Goal: Task Accomplishment & Management: Complete application form

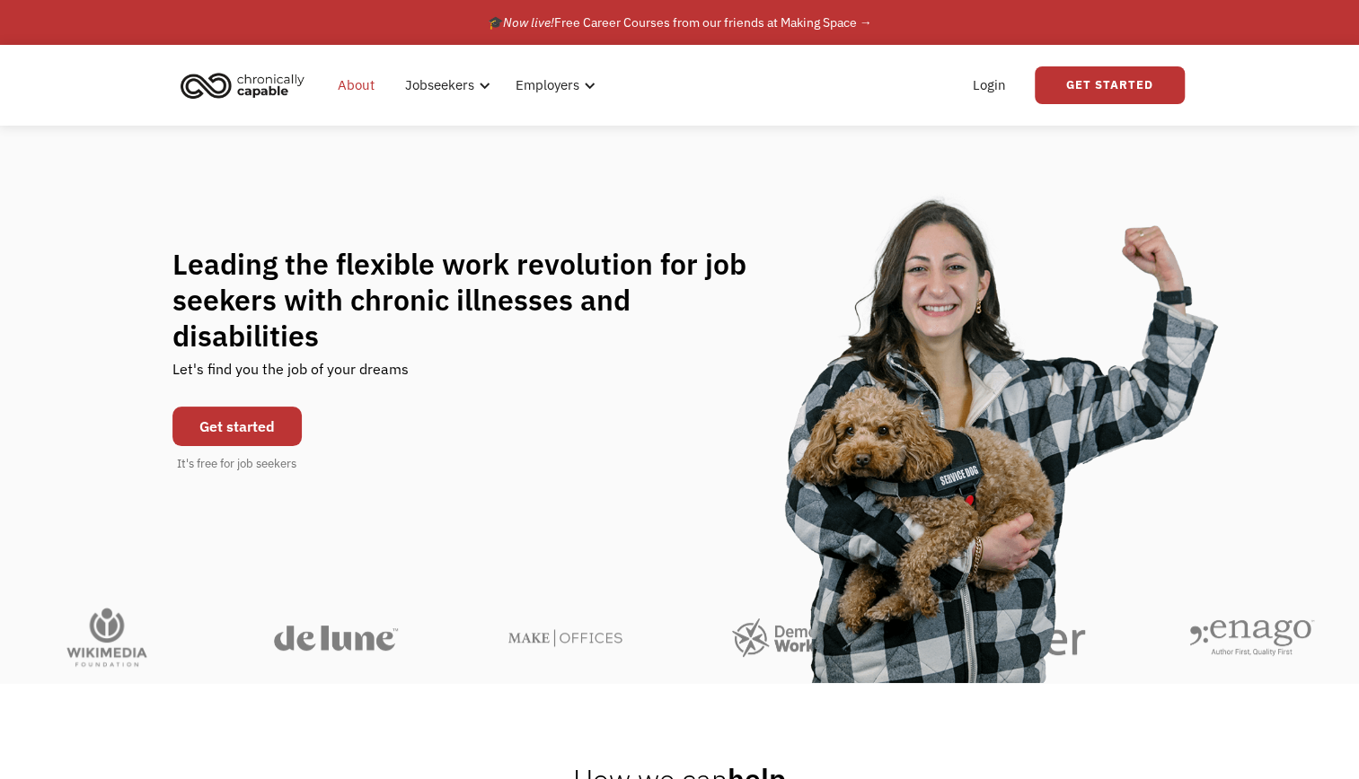
click at [348, 80] on link "About" at bounding box center [356, 85] width 58 height 57
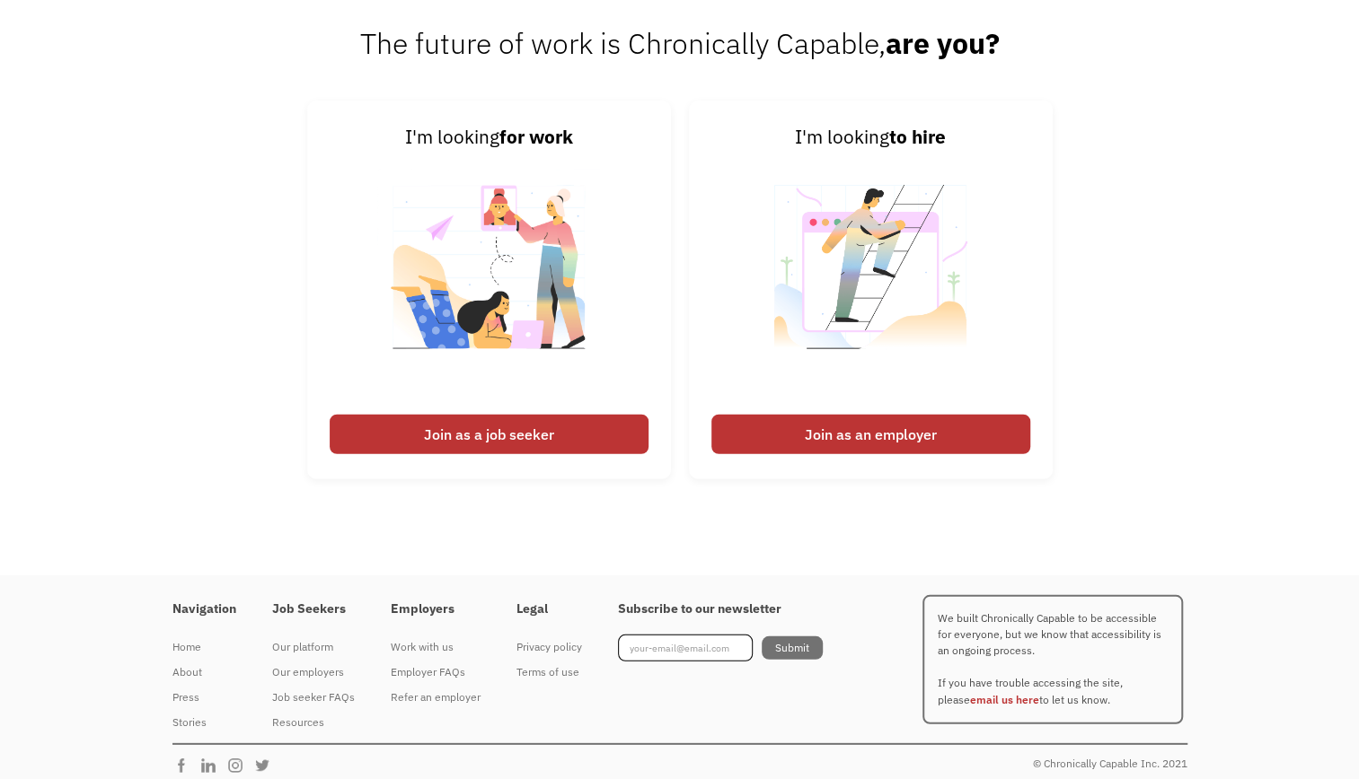
scroll to position [2765, 0]
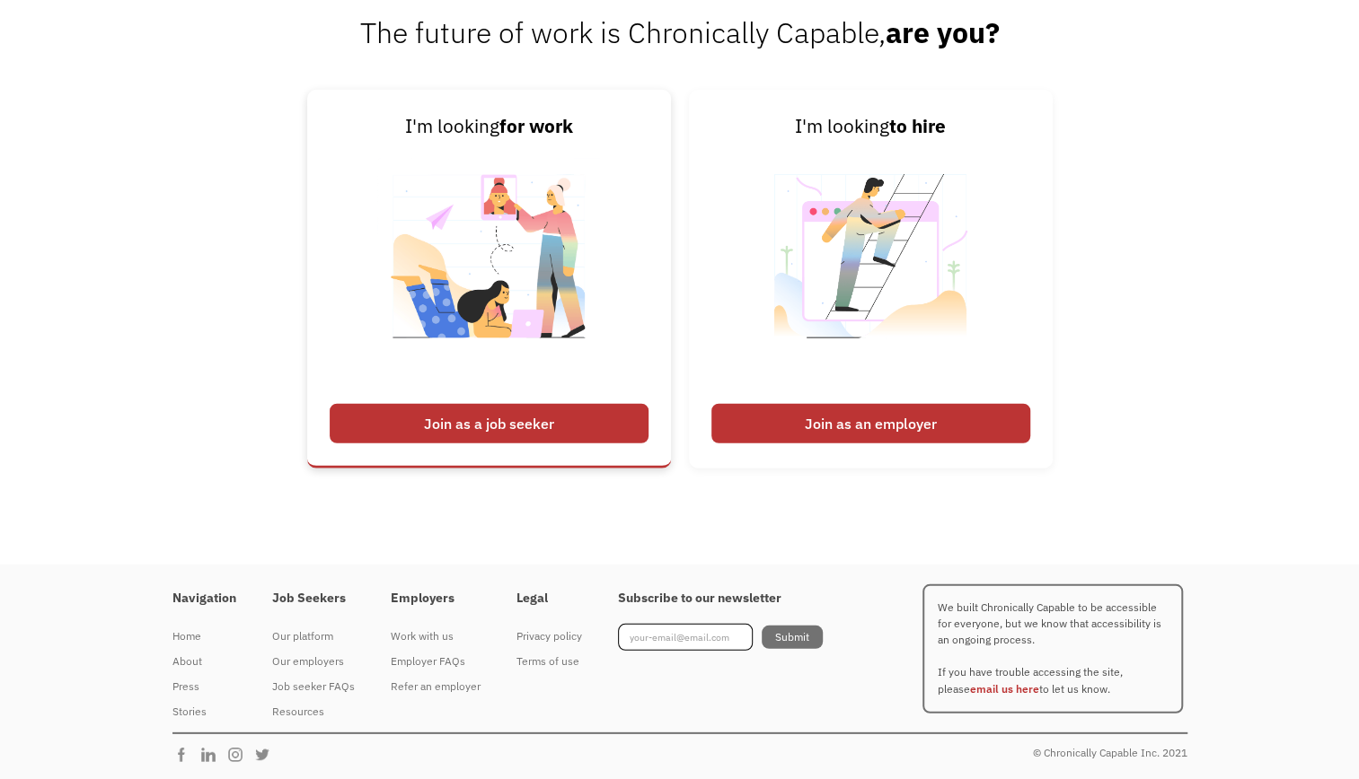
click at [460, 425] on div "Join as a job seeker" at bounding box center [489, 424] width 319 height 40
click at [453, 423] on div "Join as a job seeker" at bounding box center [489, 424] width 319 height 40
click at [462, 232] on img at bounding box center [489, 268] width 224 height 254
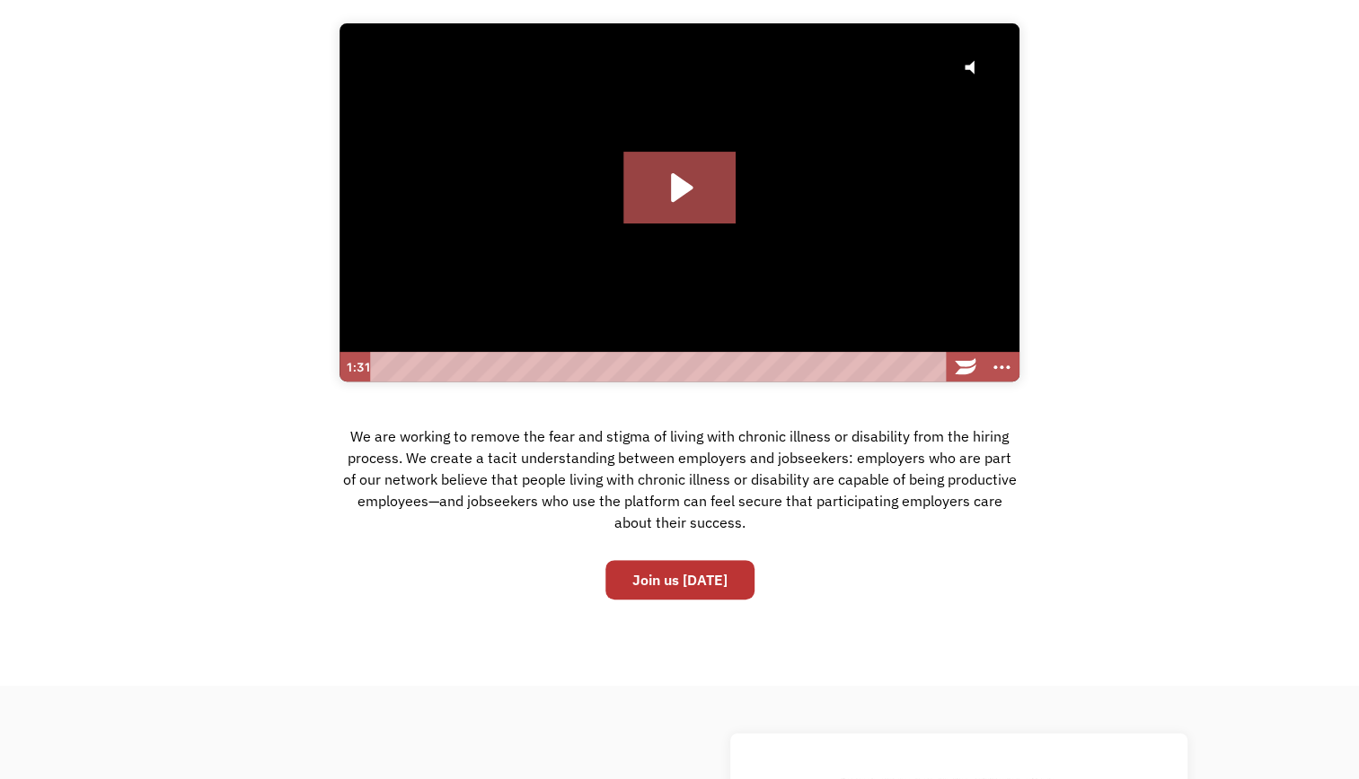
scroll to position [0, 0]
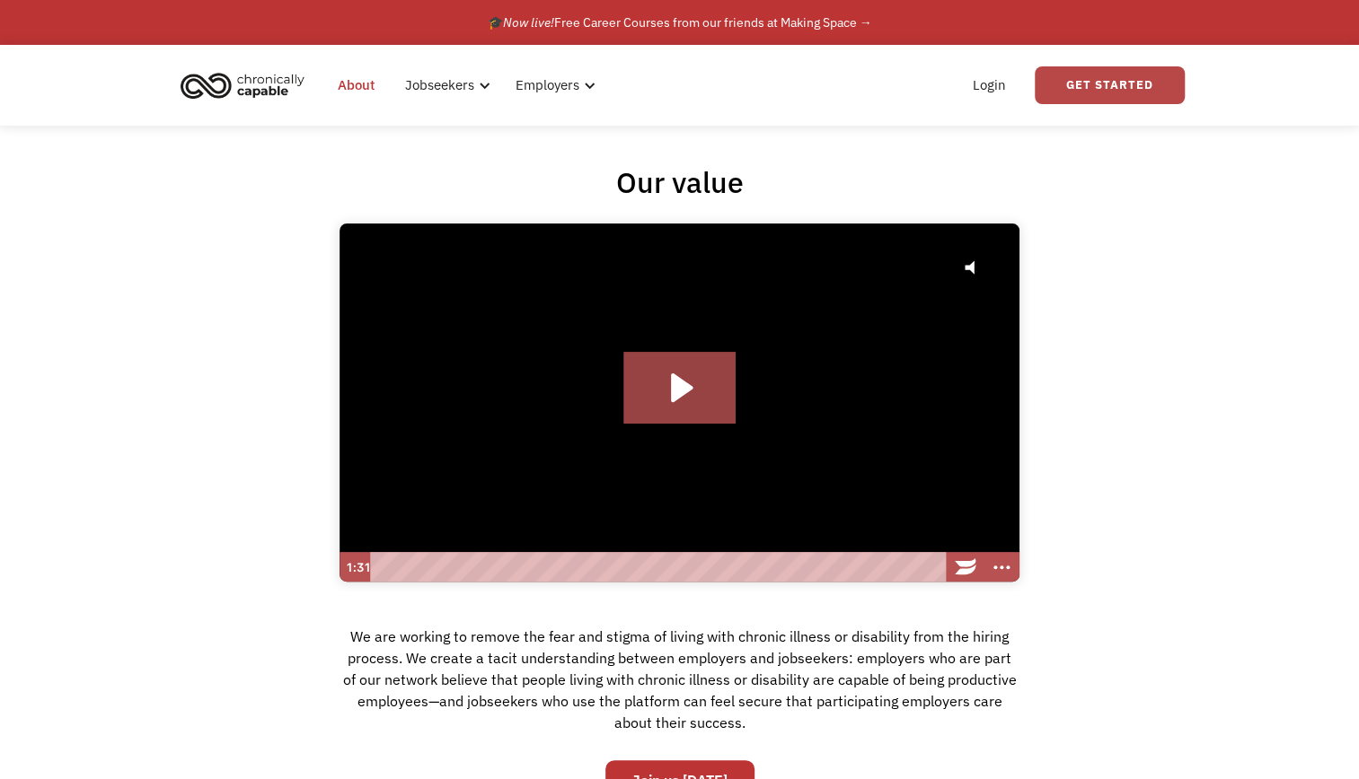
click at [1106, 74] on link "Get Started" at bounding box center [1110, 85] width 150 height 38
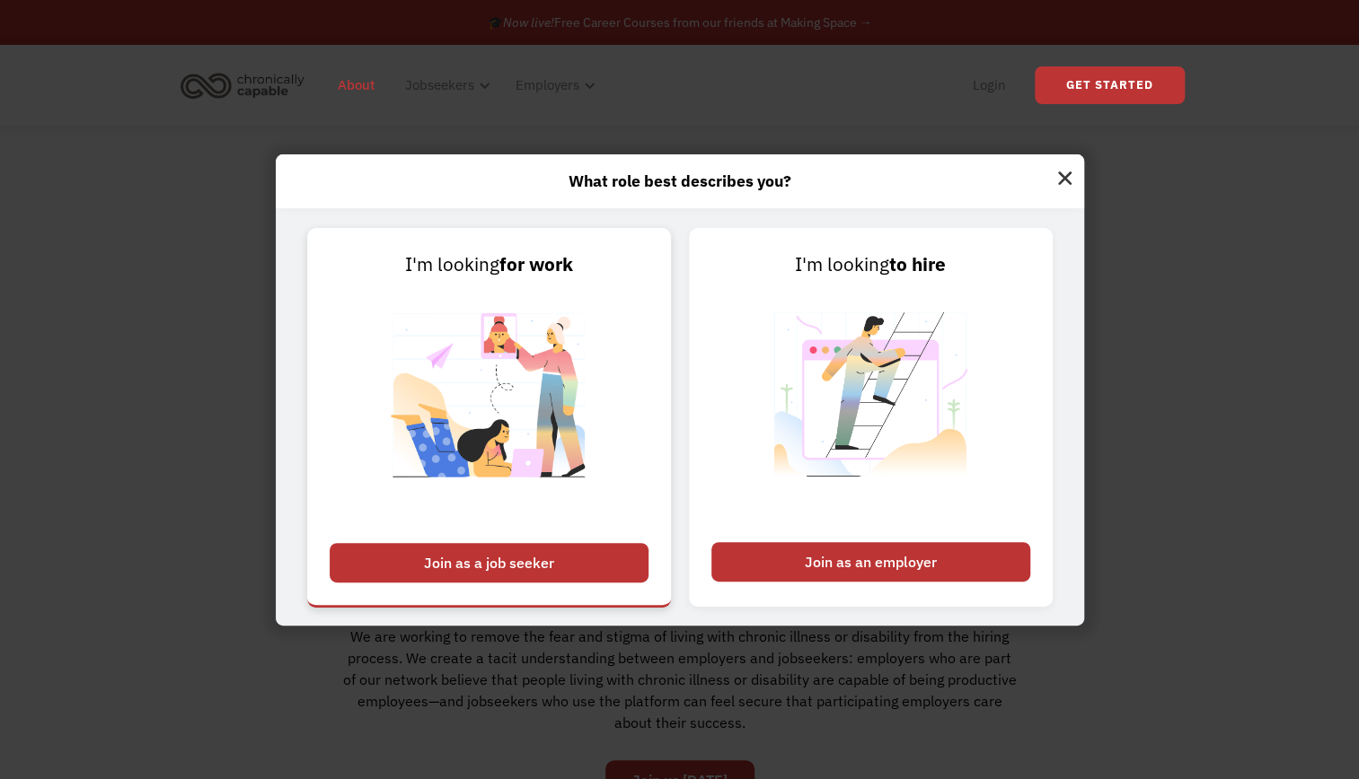
click at [521, 565] on div "Join as a job seeker" at bounding box center [489, 563] width 319 height 40
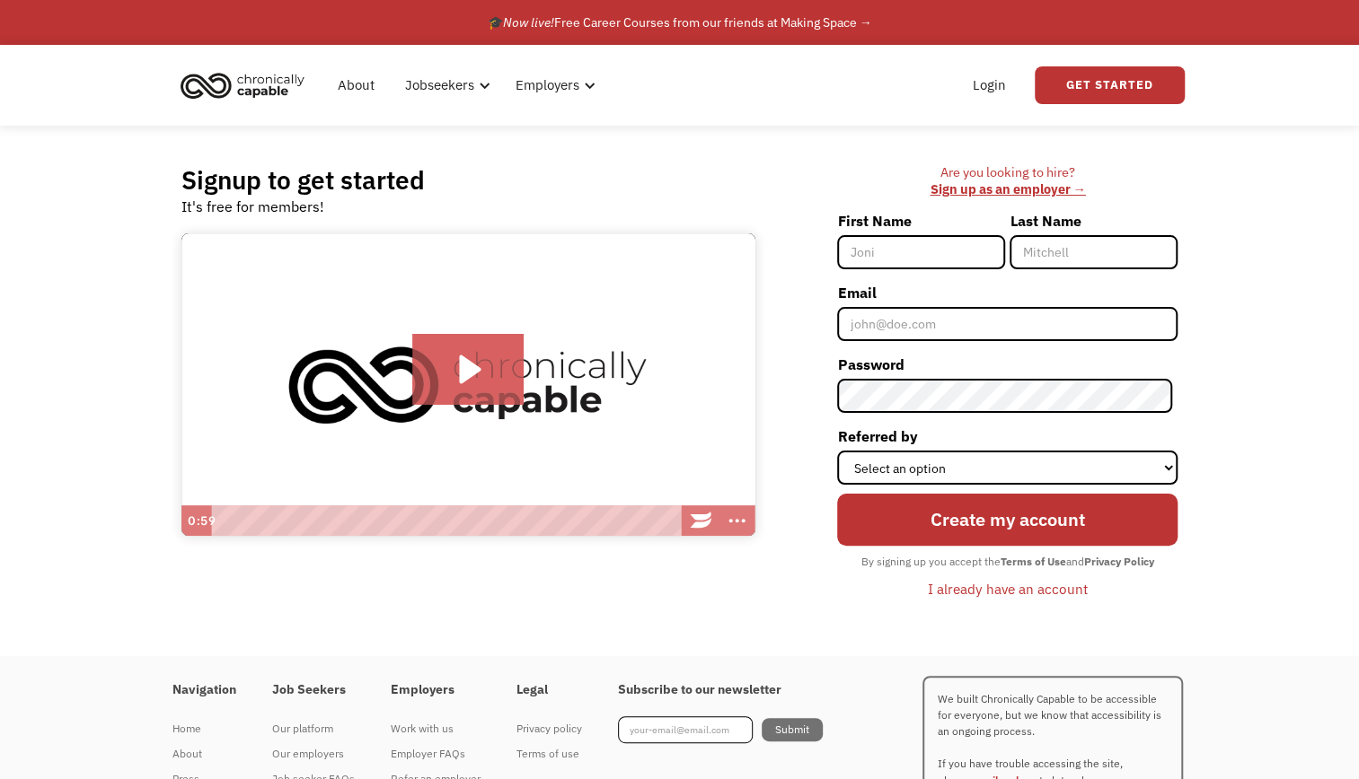
click at [885, 269] on input "First Name" at bounding box center [921, 252] width 168 height 34
click at [868, 241] on input "First Name" at bounding box center [921, 252] width 168 height 34
type input "Nicole"
type input "Armour"
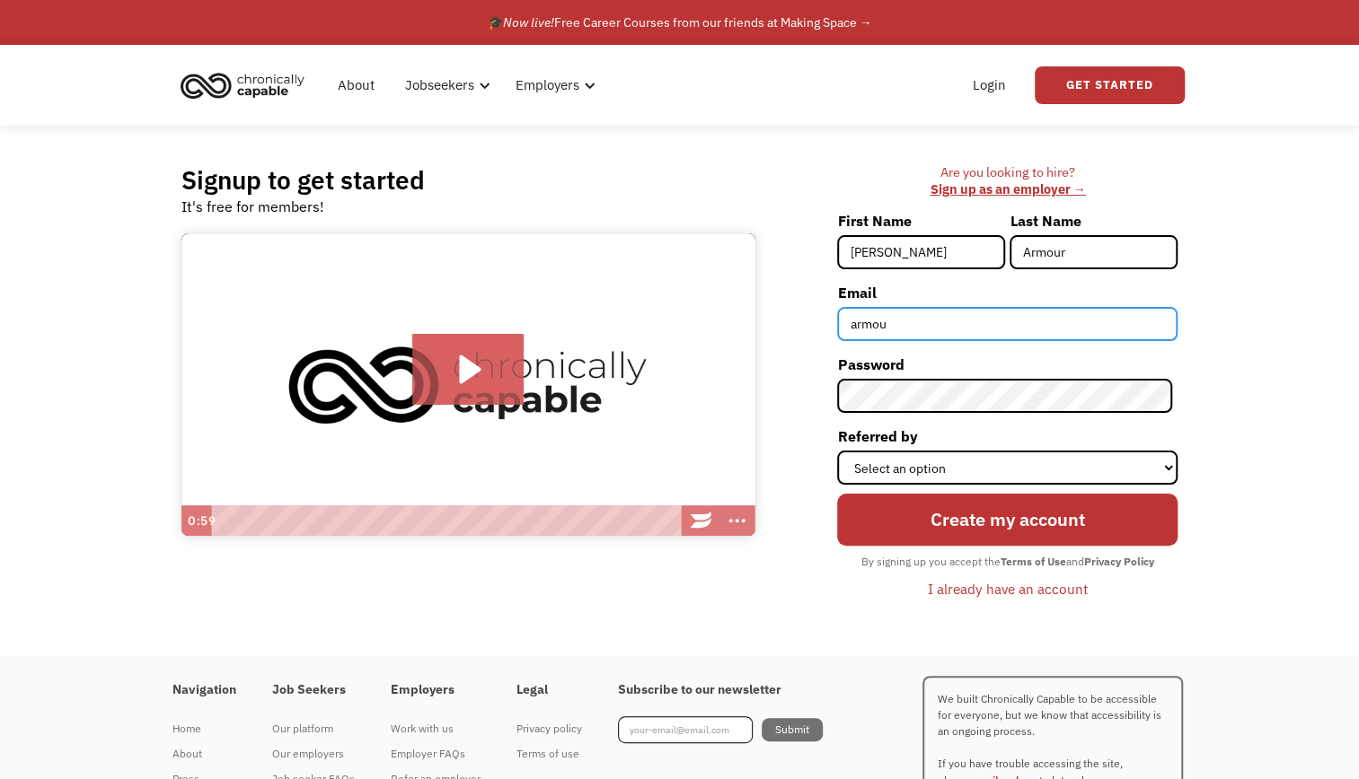
type input "armour.nicole@outlook.com"
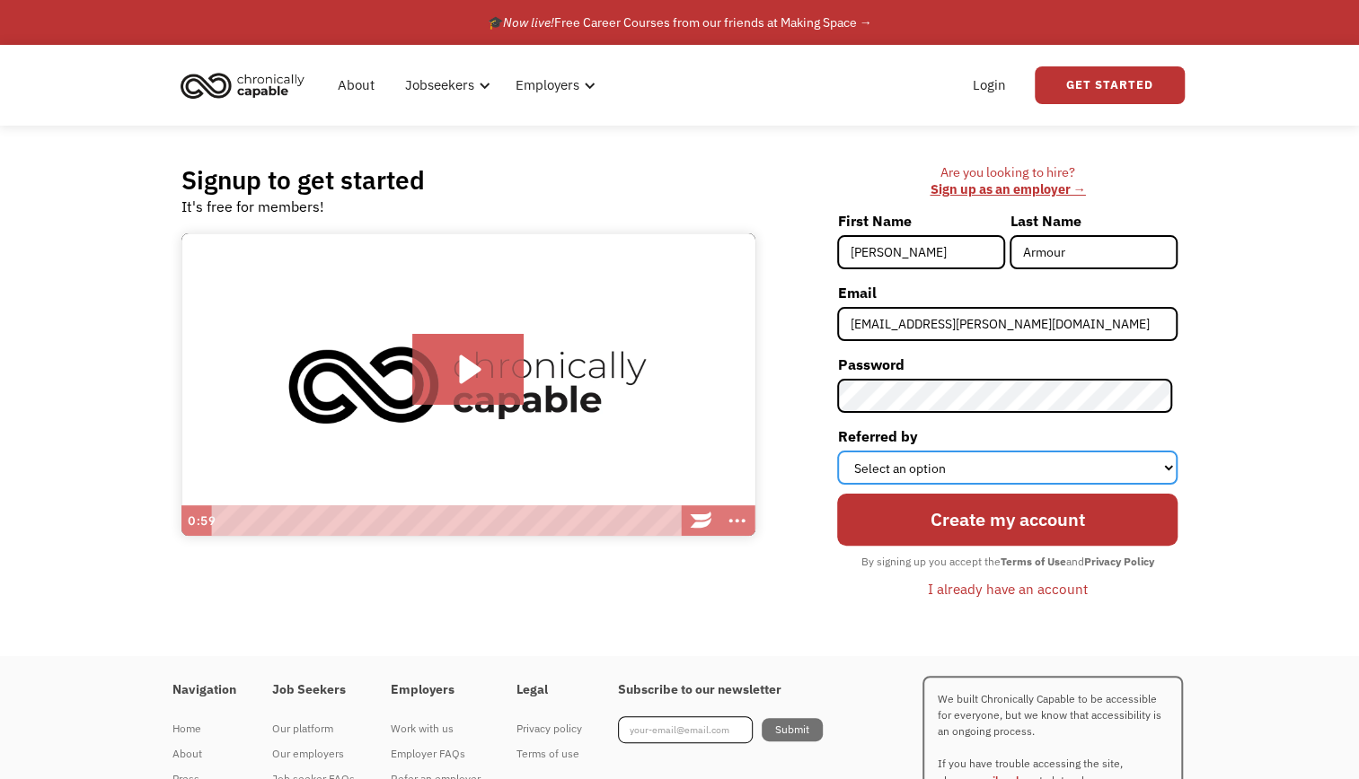
click at [973, 462] on select "Select an option Instagram Facebook Twitter Search Engine News Article Word of …" at bounding box center [1007, 468] width 340 height 34
select select "Other"
click at [842, 451] on select "Select an option Instagram Facebook Twitter Search Engine News Article Word of …" at bounding box center [1007, 468] width 340 height 34
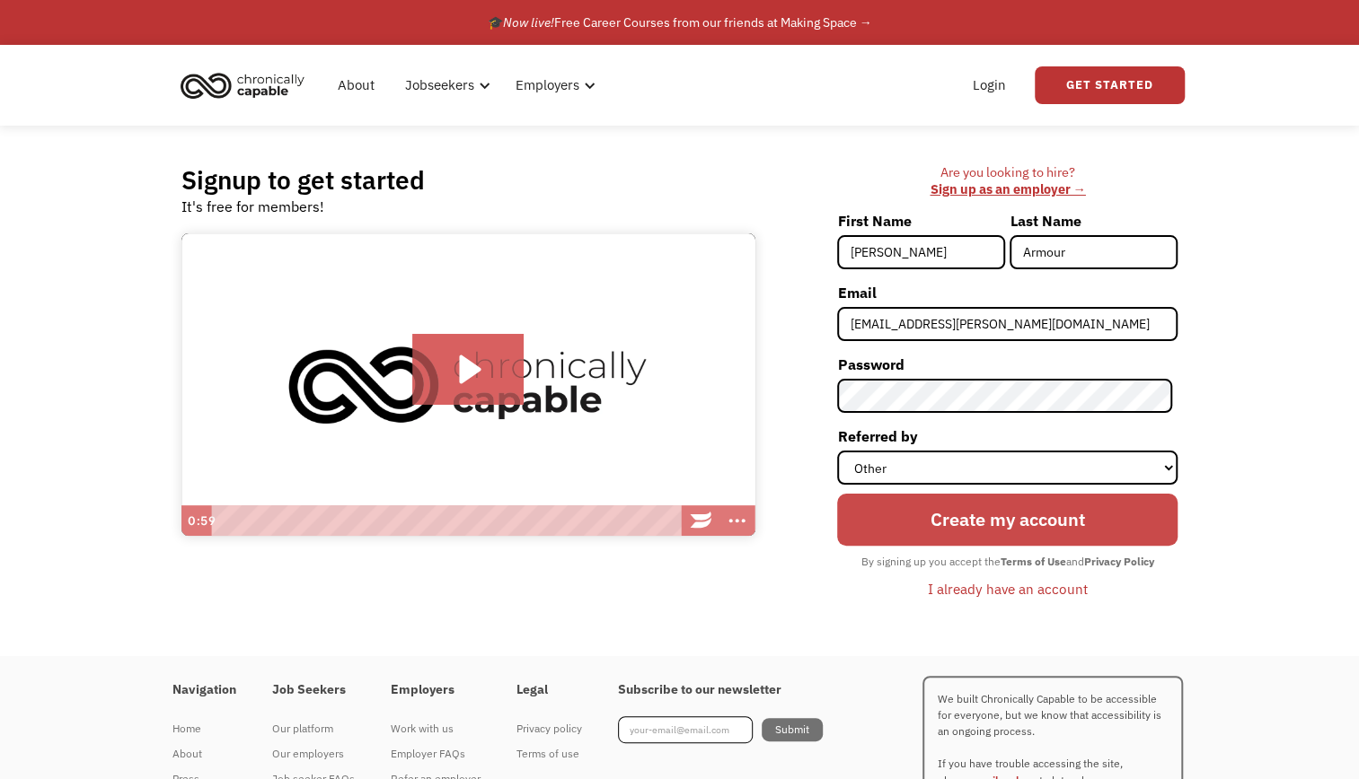
click at [972, 526] on input "Create my account" at bounding box center [1007, 520] width 340 height 53
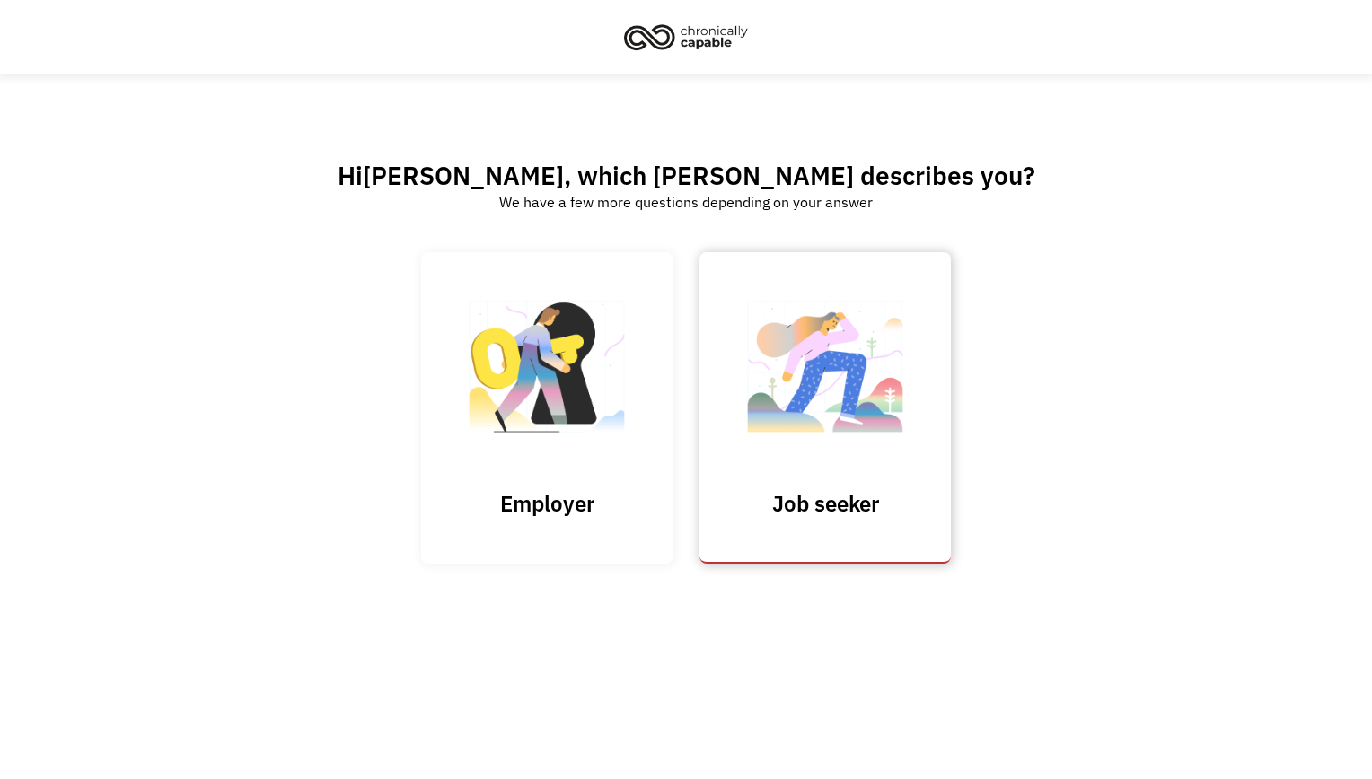
click at [802, 385] on img at bounding box center [825, 375] width 180 height 175
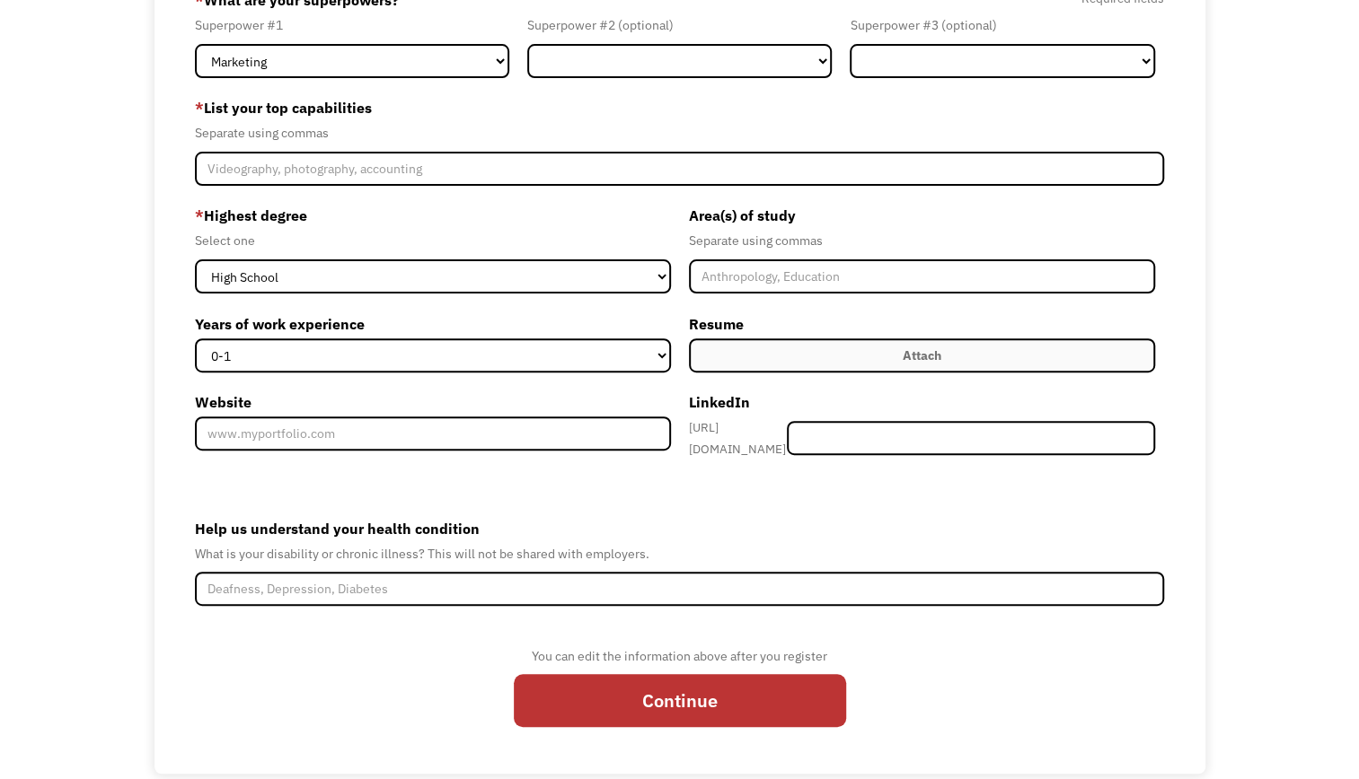
scroll to position [196, 0]
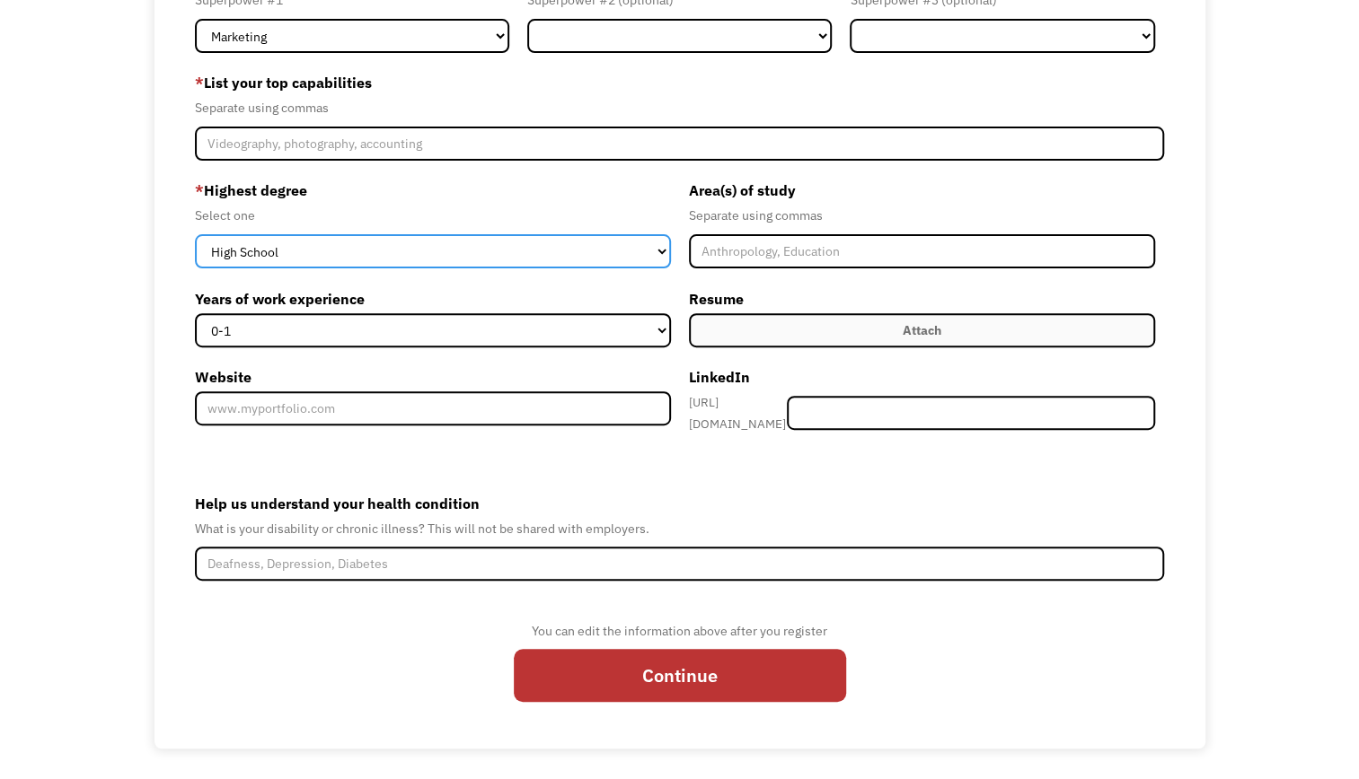
click at [659, 257] on select "High School Associates Bachelors Master's PhD" at bounding box center [433, 251] width 476 height 34
select select "masters"
click at [195, 234] on select "High School Associates Bachelors Master's PhD" at bounding box center [433, 251] width 476 height 34
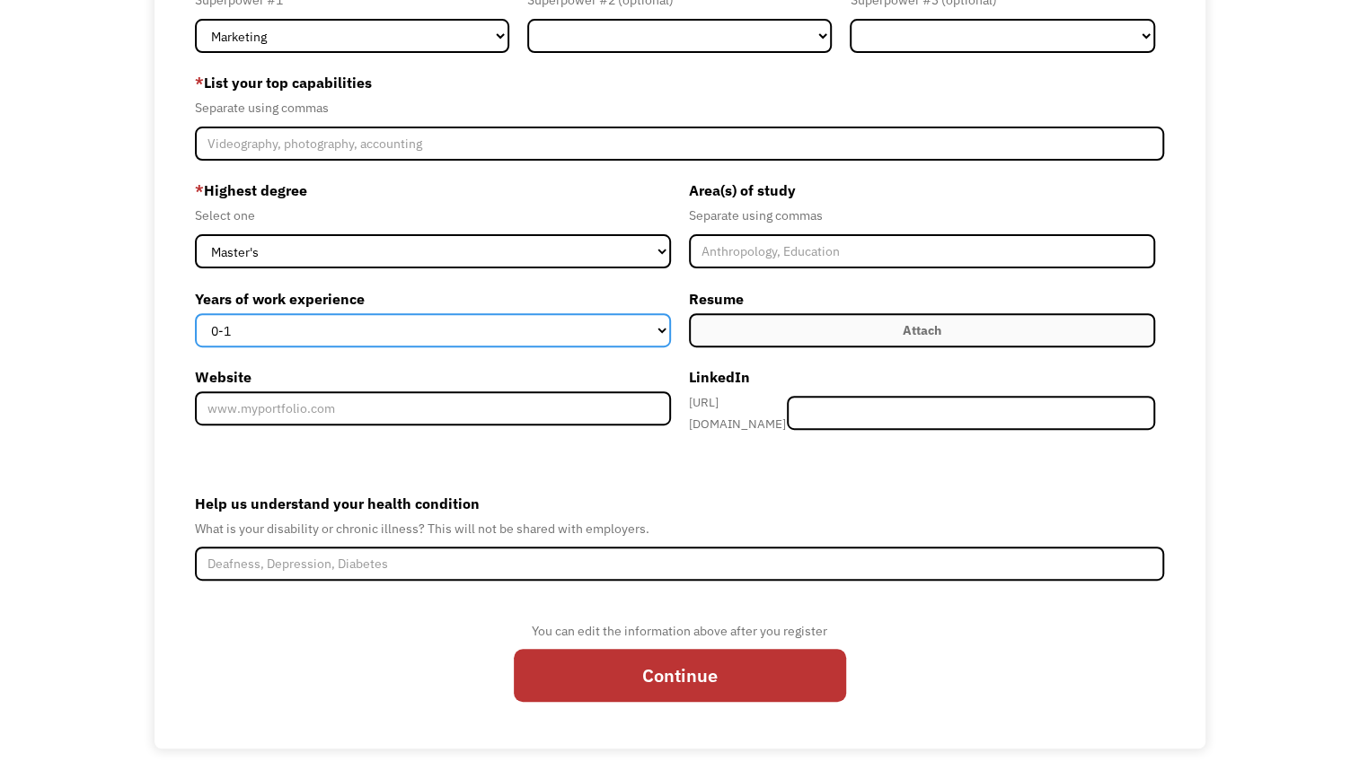
click at [643, 336] on select "0-1 2-4 5-10 11-15 15+" at bounding box center [433, 330] width 476 height 34
select select "11-15"
click at [195, 313] on select "0-1 2-4 5-10 11-15 15+" at bounding box center [433, 330] width 476 height 34
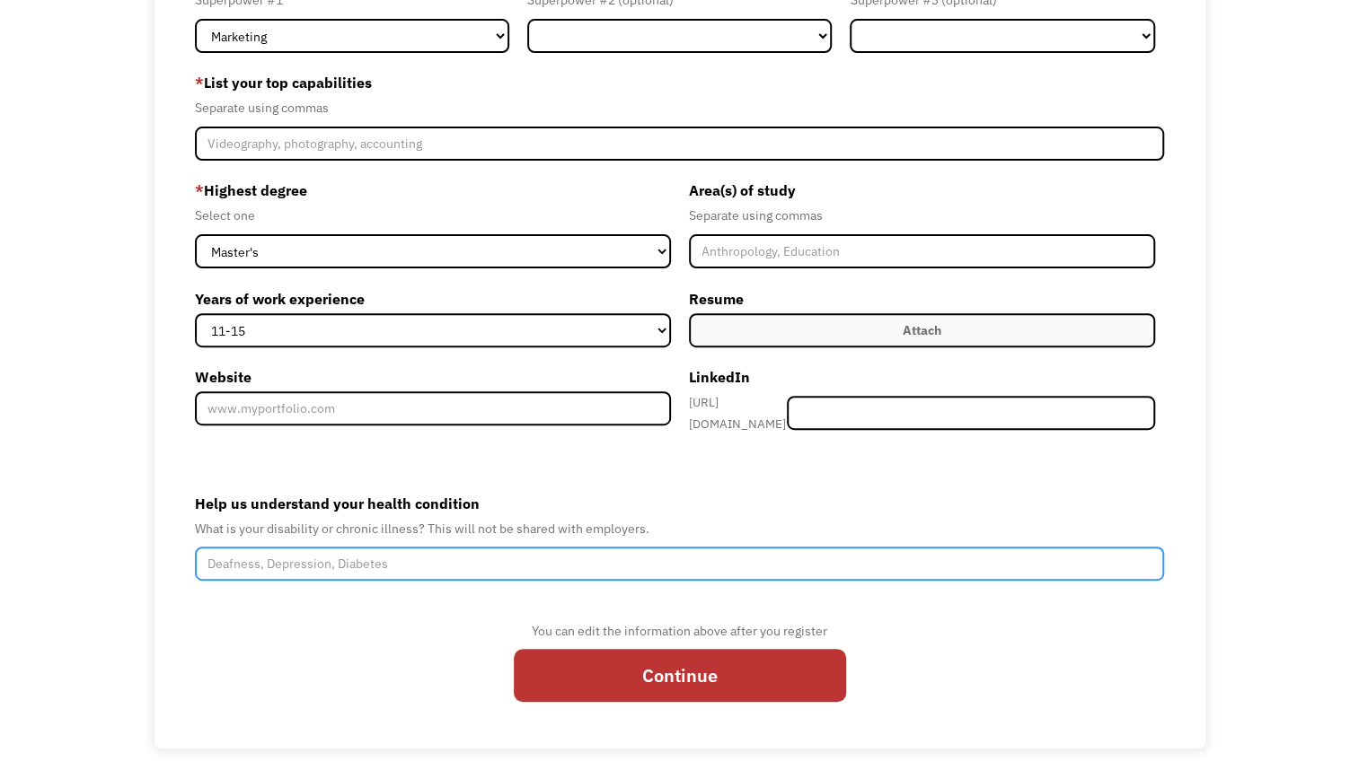
click at [339, 548] on input "Help us understand your health condition" at bounding box center [679, 564] width 969 height 34
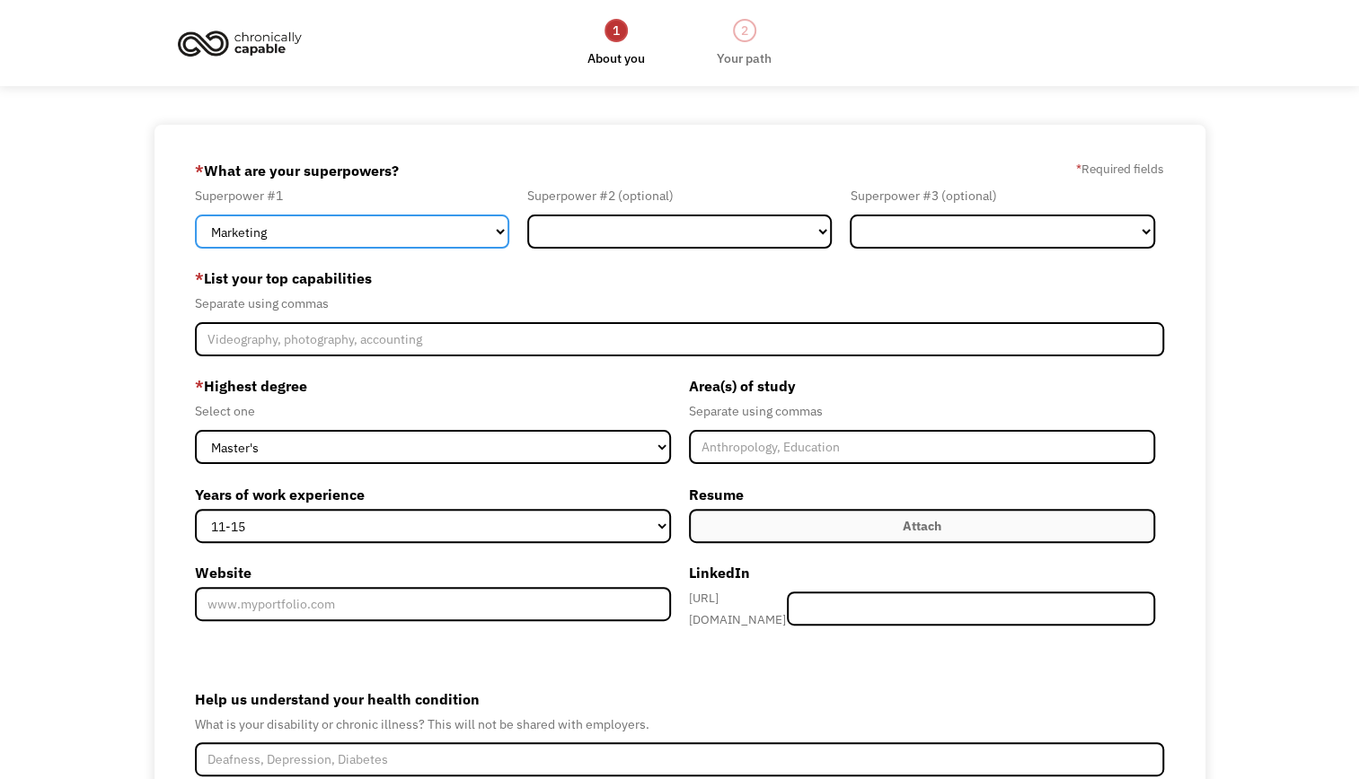
click at [369, 243] on select "Marketing Human Resources Finance Technology Operations Sales Industrial & Manu…" at bounding box center [352, 232] width 314 height 34
select select "Human Resources"
click at [195, 215] on select "Marketing Human Resources Finance Technology Operations Sales Industrial & Manu…" at bounding box center [352, 232] width 314 height 34
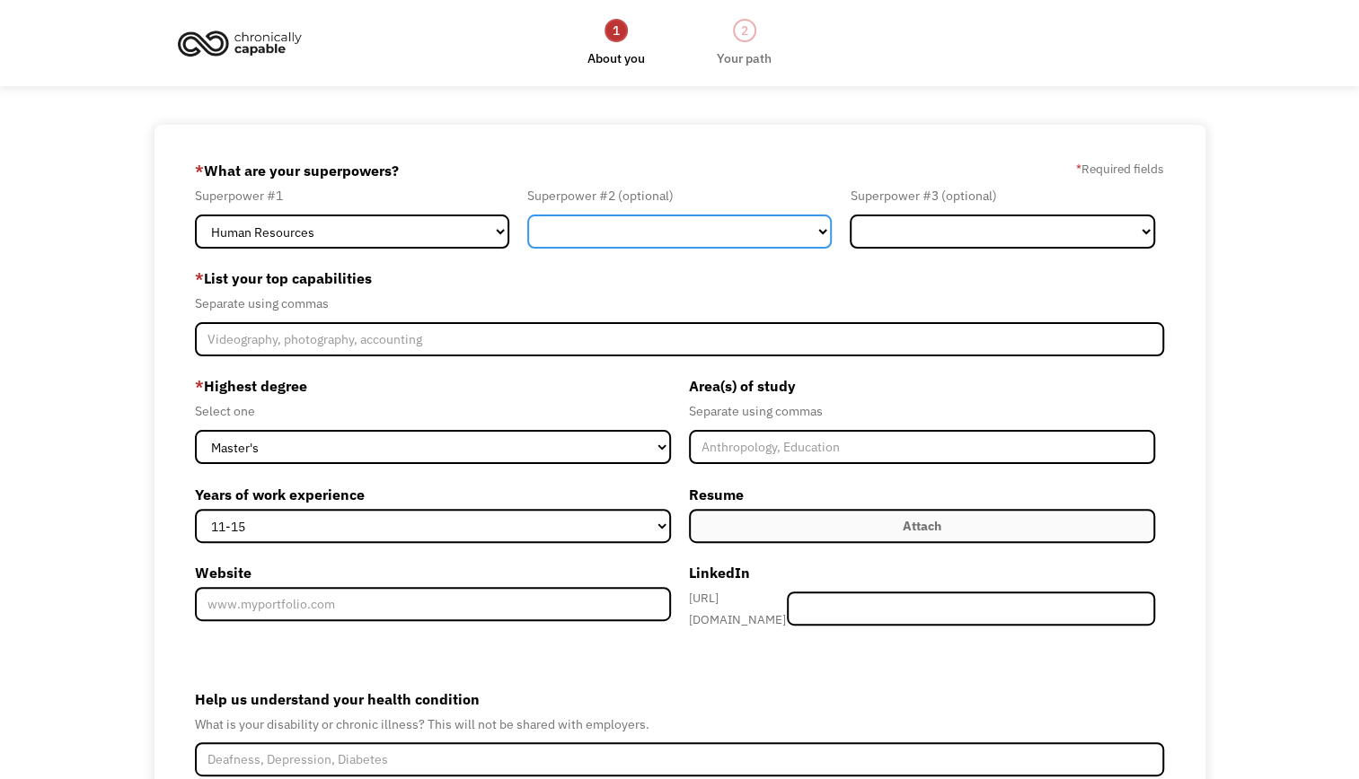
click at [735, 224] on select "Marketing Human Resources Finance Technology Operations Sales Industrial & Manu…" at bounding box center [679, 232] width 305 height 34
select select "Administration"
click at [527, 215] on select "Marketing Human Resources Finance Technology Operations Sales Industrial & Manu…" at bounding box center [679, 232] width 305 height 34
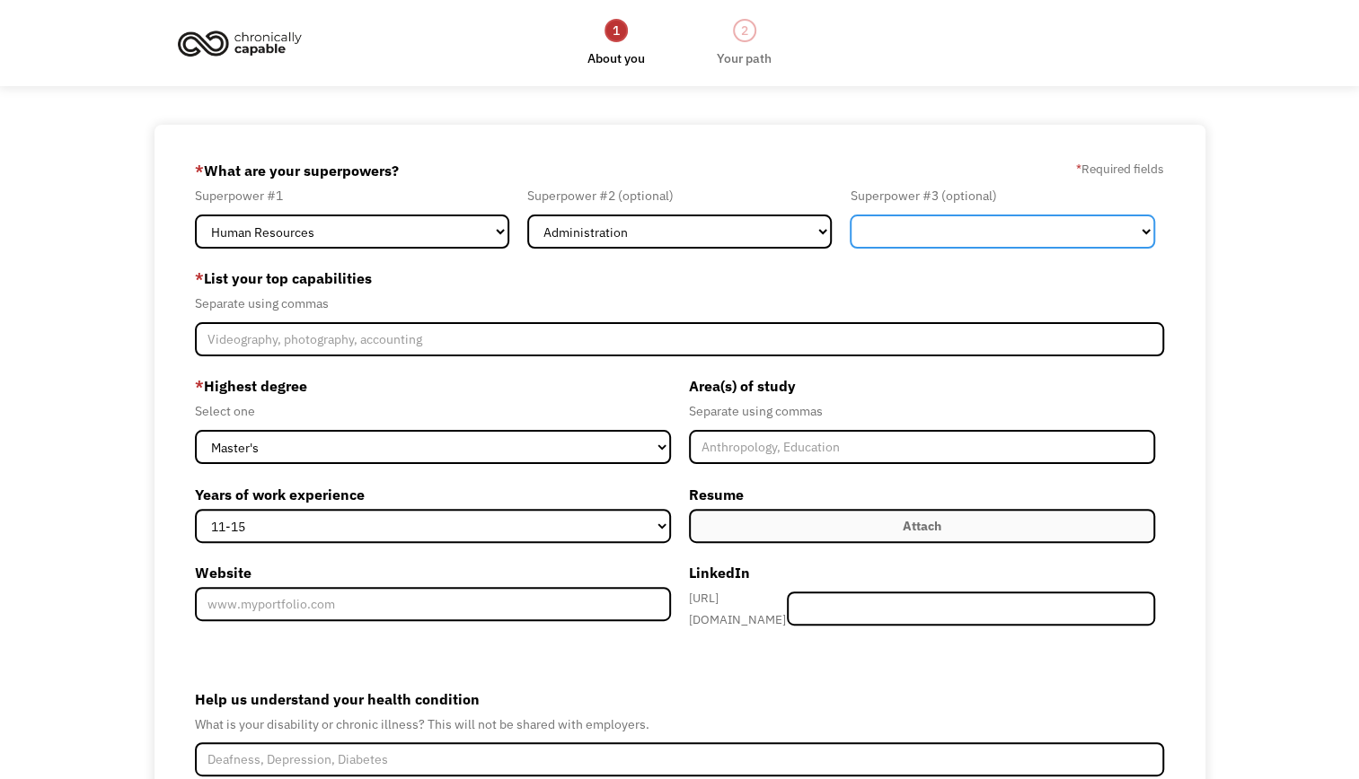
click at [961, 228] on select "Marketing Human Resources Finance Technology Operations Sales Industrial & Manu…" at bounding box center [1002, 232] width 305 height 34
select select "Science & Education"
click at [850, 215] on select "Marketing Human Resources Finance Technology Operations Sales Industrial & Manu…" at bounding box center [1002, 232] width 305 height 34
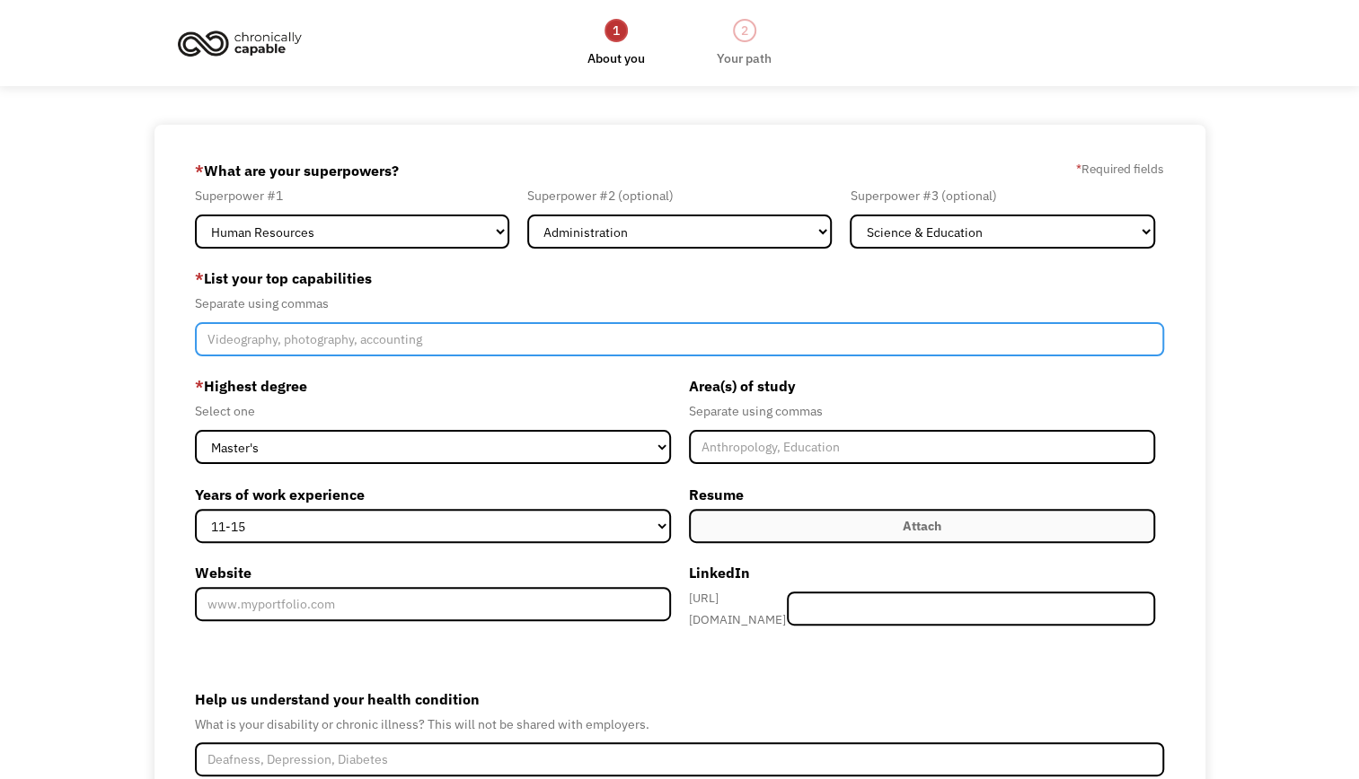
click at [337, 334] on input "Member-Create-Step1" at bounding box center [679, 339] width 969 height 34
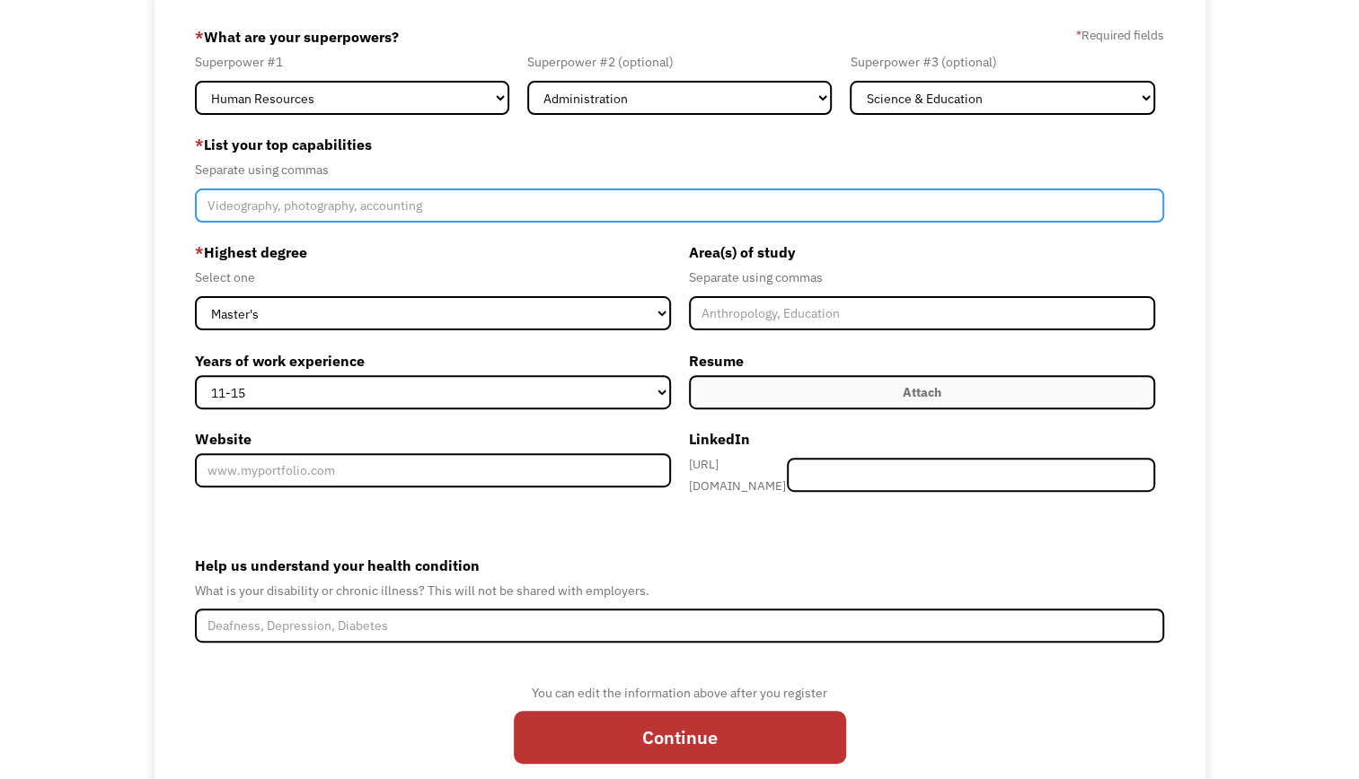
scroll to position [135, 0]
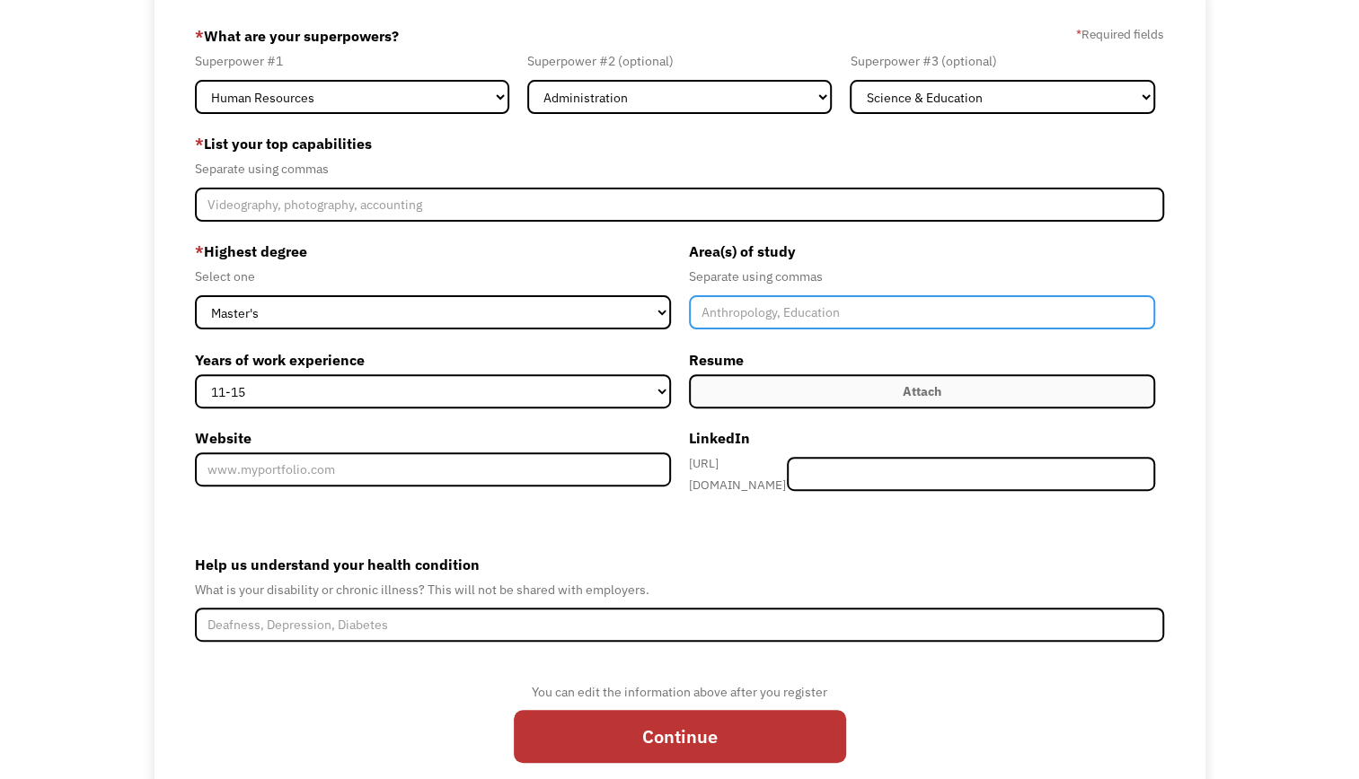
click at [810, 311] on input "Member-Create-Step1" at bounding box center [922, 312] width 467 height 34
type input "Human Resources and Employment Relations, Journalism, Digital Cinema"
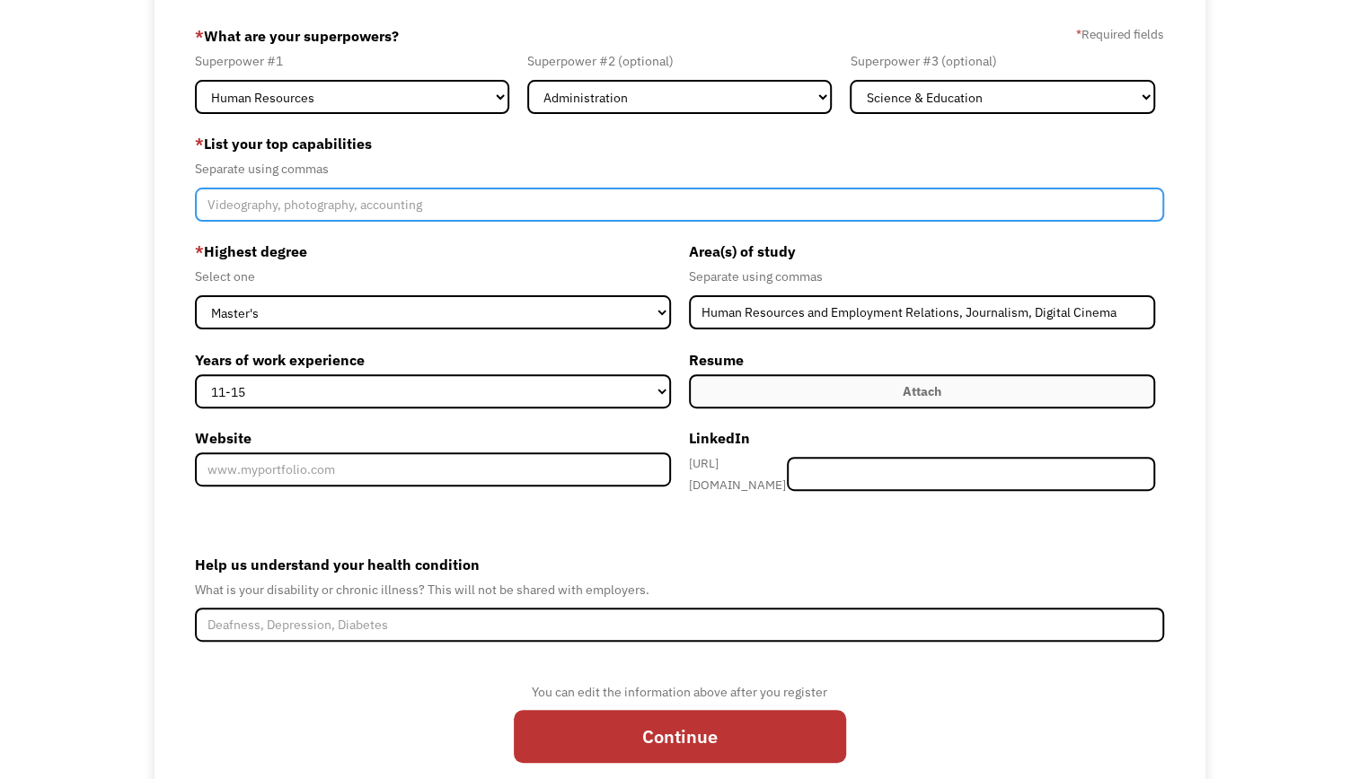
click at [489, 191] on input "Member-Create-Step1" at bounding box center [679, 205] width 969 height 34
click at [461, 210] on input "Member-Create-Step1" at bounding box center [679, 205] width 969 height 34
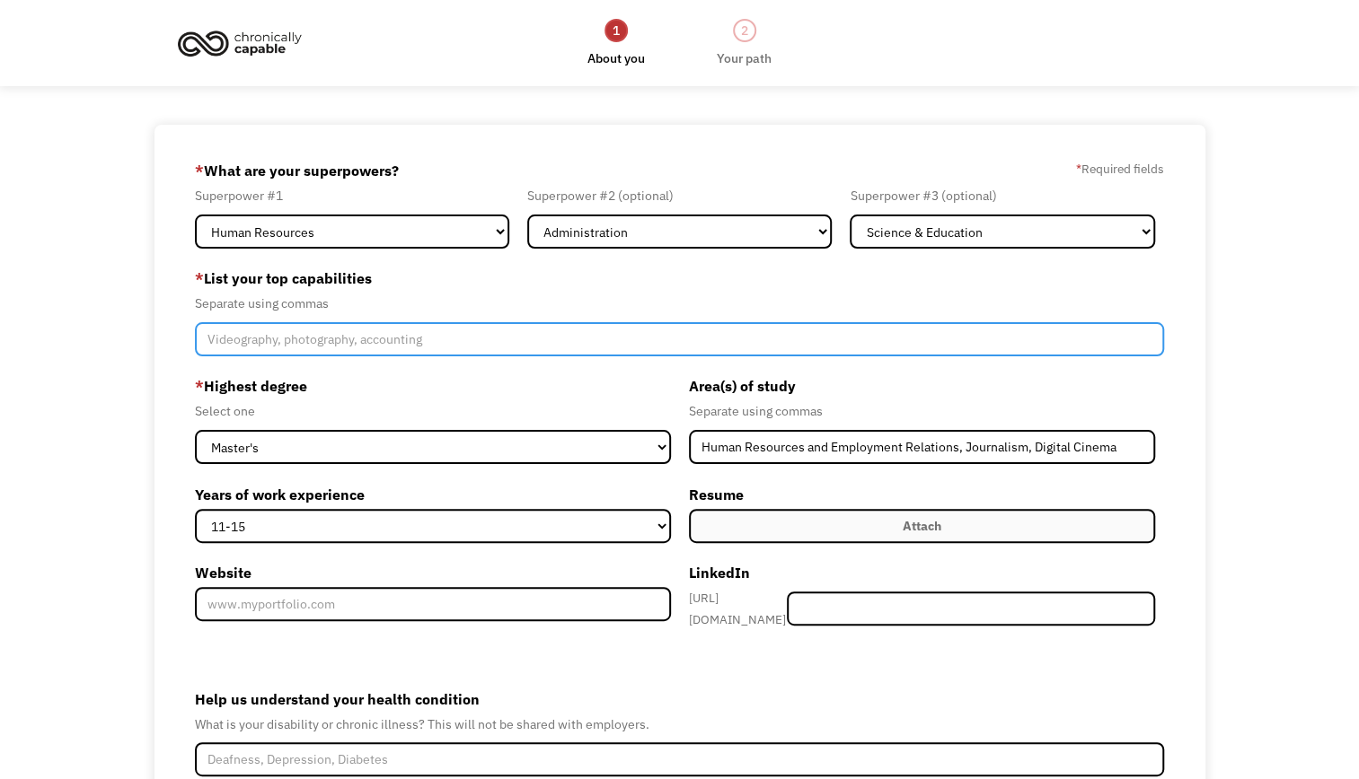
type input "D"
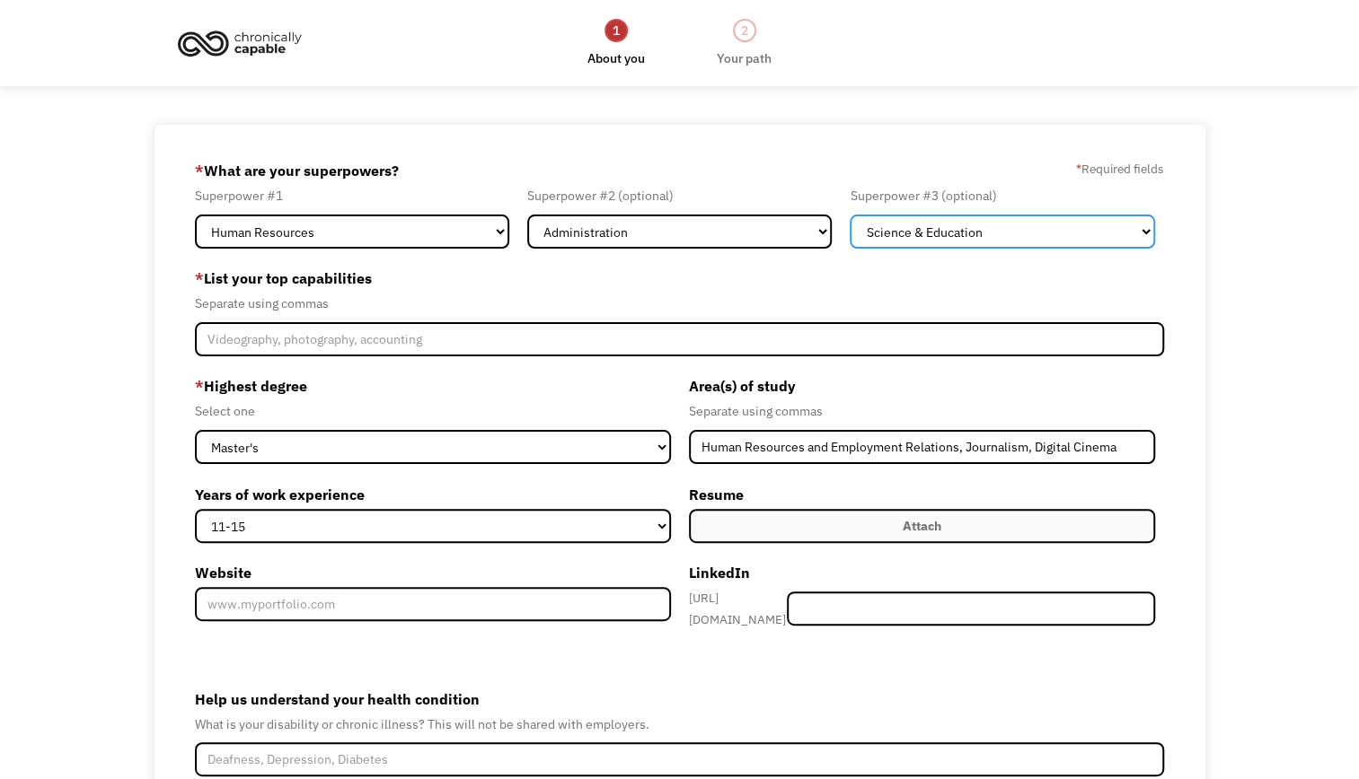
click at [1088, 236] on select "Marketing Human Resources Finance Technology Operations Sales Industrial & Manu…" at bounding box center [1002, 232] width 305 height 34
click at [632, 372] on label "* Highest degree" at bounding box center [433, 386] width 476 height 29
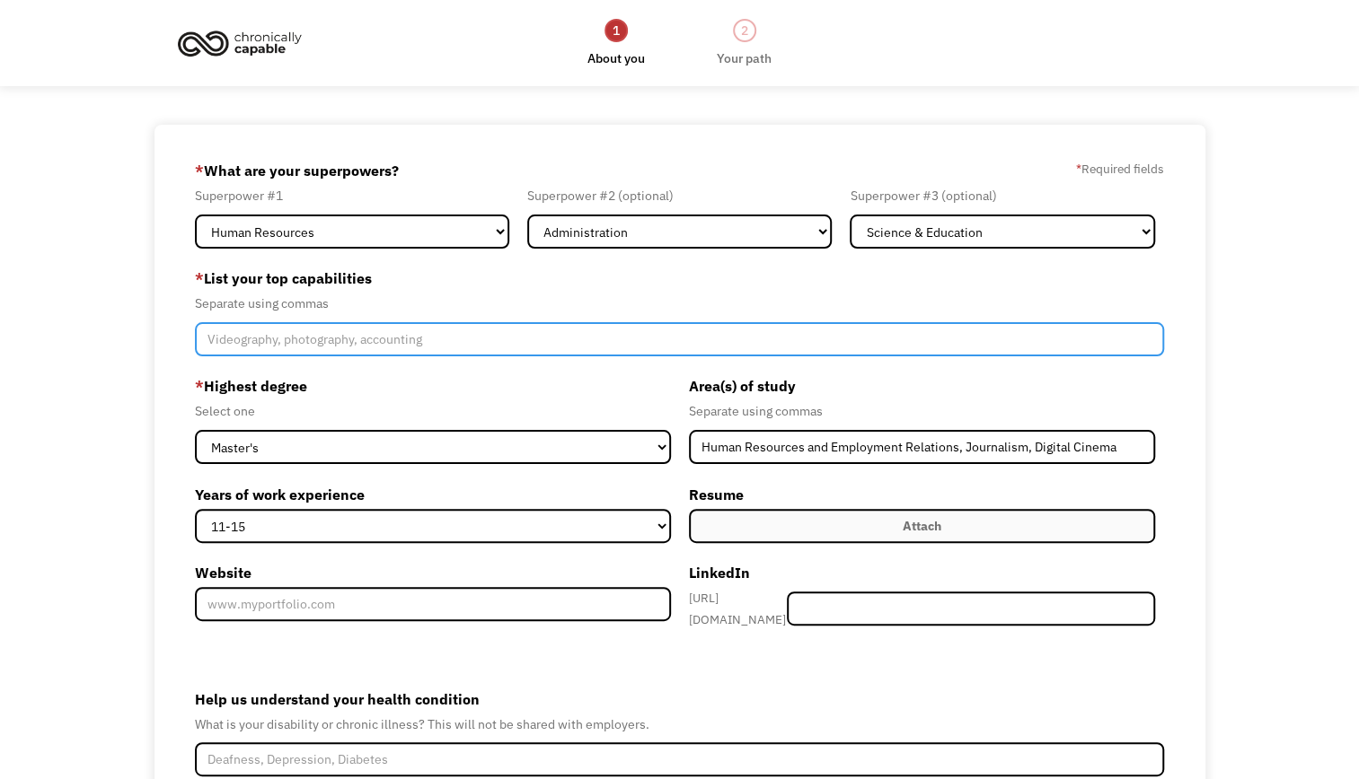
click at [605, 349] on input "Member-Create-Step1" at bounding box center [679, 339] width 969 height 34
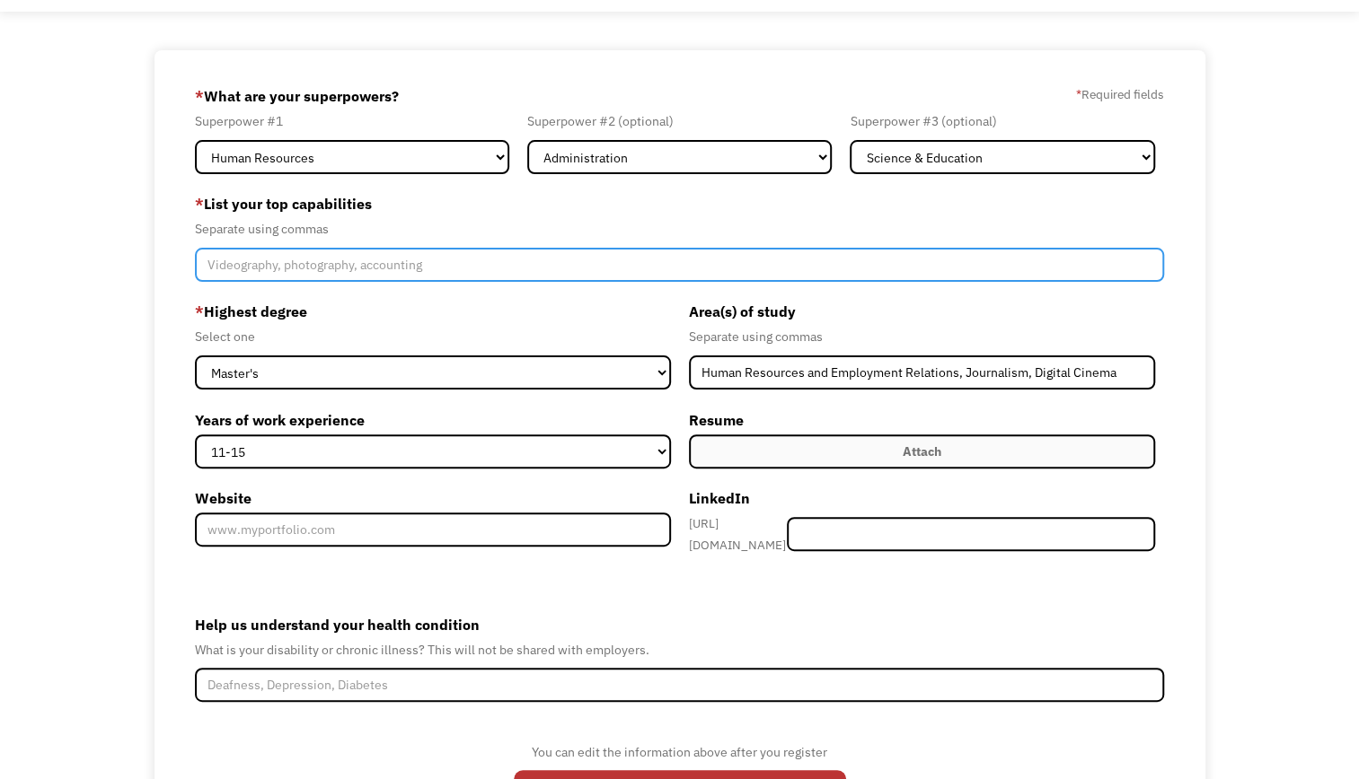
scroll to position [196, 0]
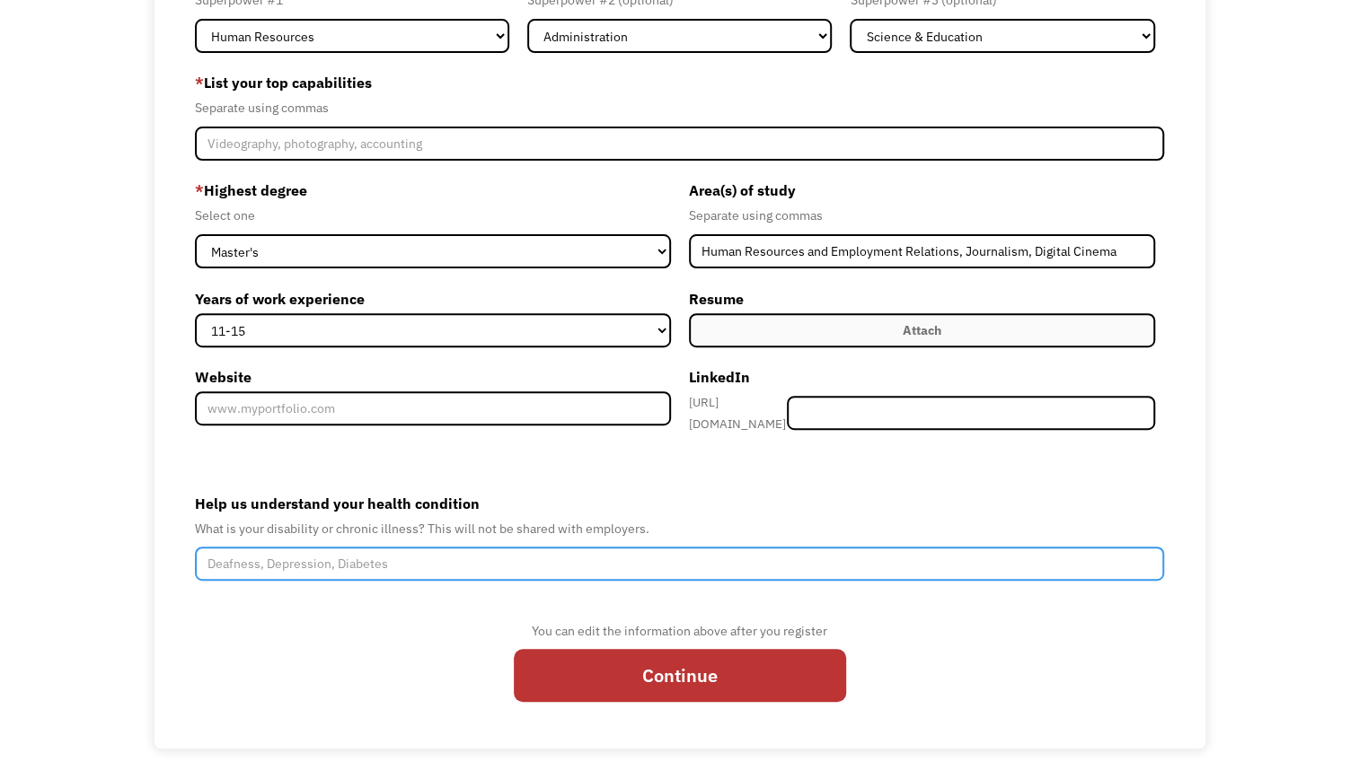
click at [372, 556] on input "Help us understand your health condition" at bounding box center [679, 564] width 969 height 34
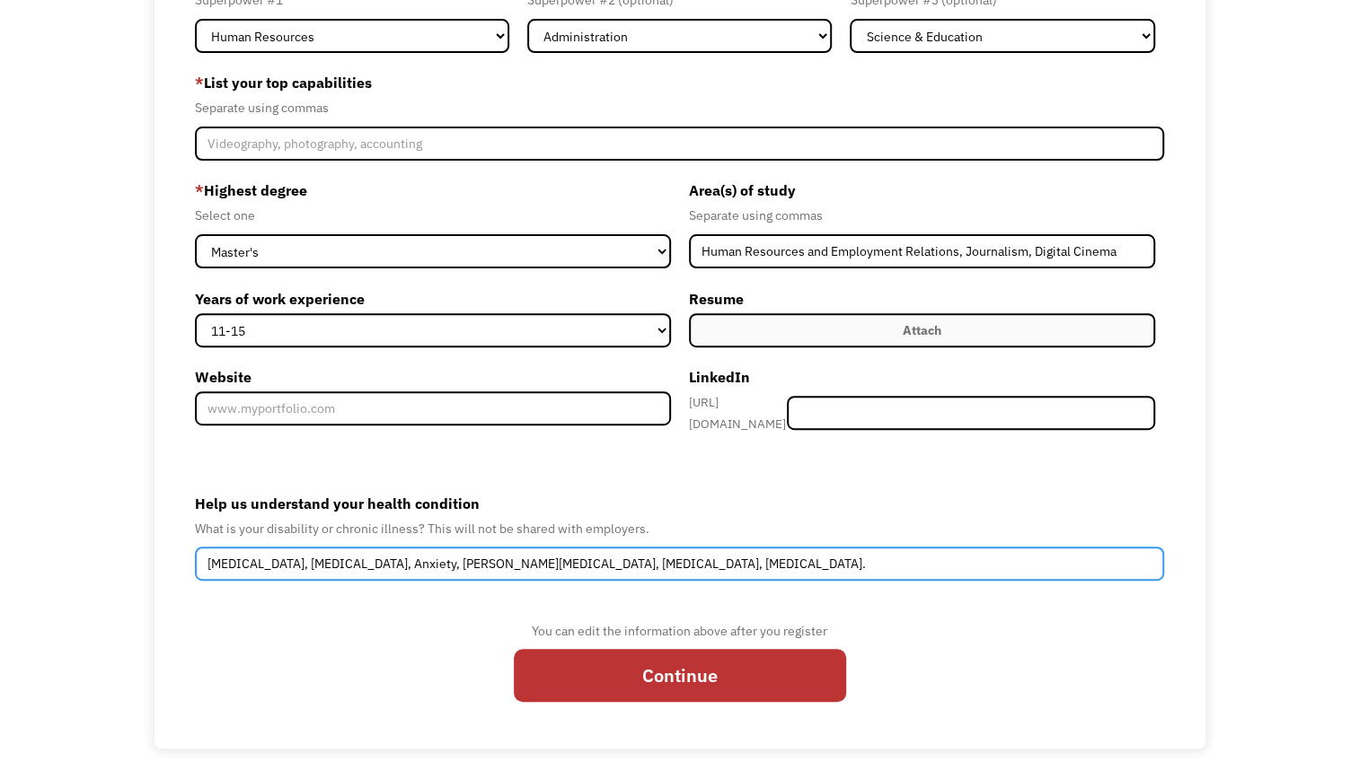
click at [634, 552] on input "Fibromyalgia, Depression, Anxiety, Sjogren's Syndrome, Interstitial Cystitis, h…" at bounding box center [679, 564] width 969 height 34
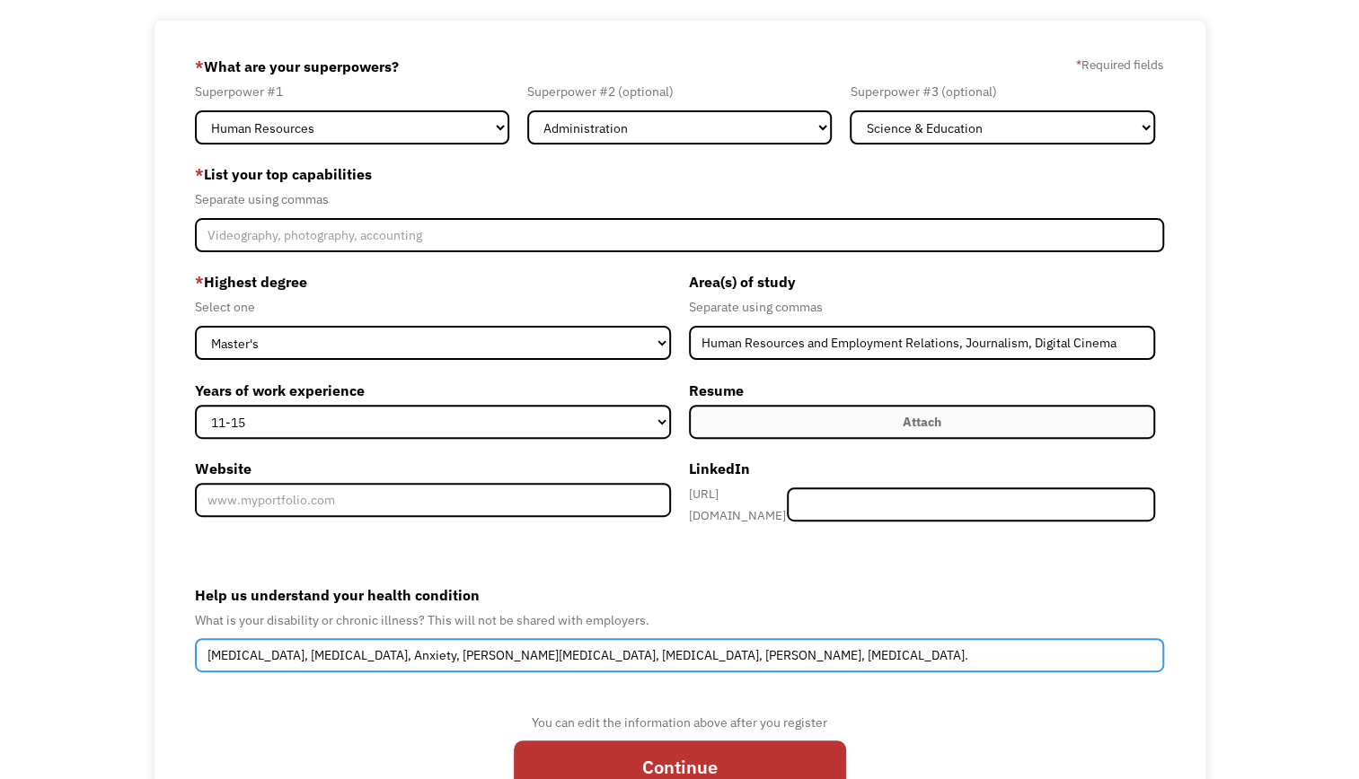
scroll to position [0, 0]
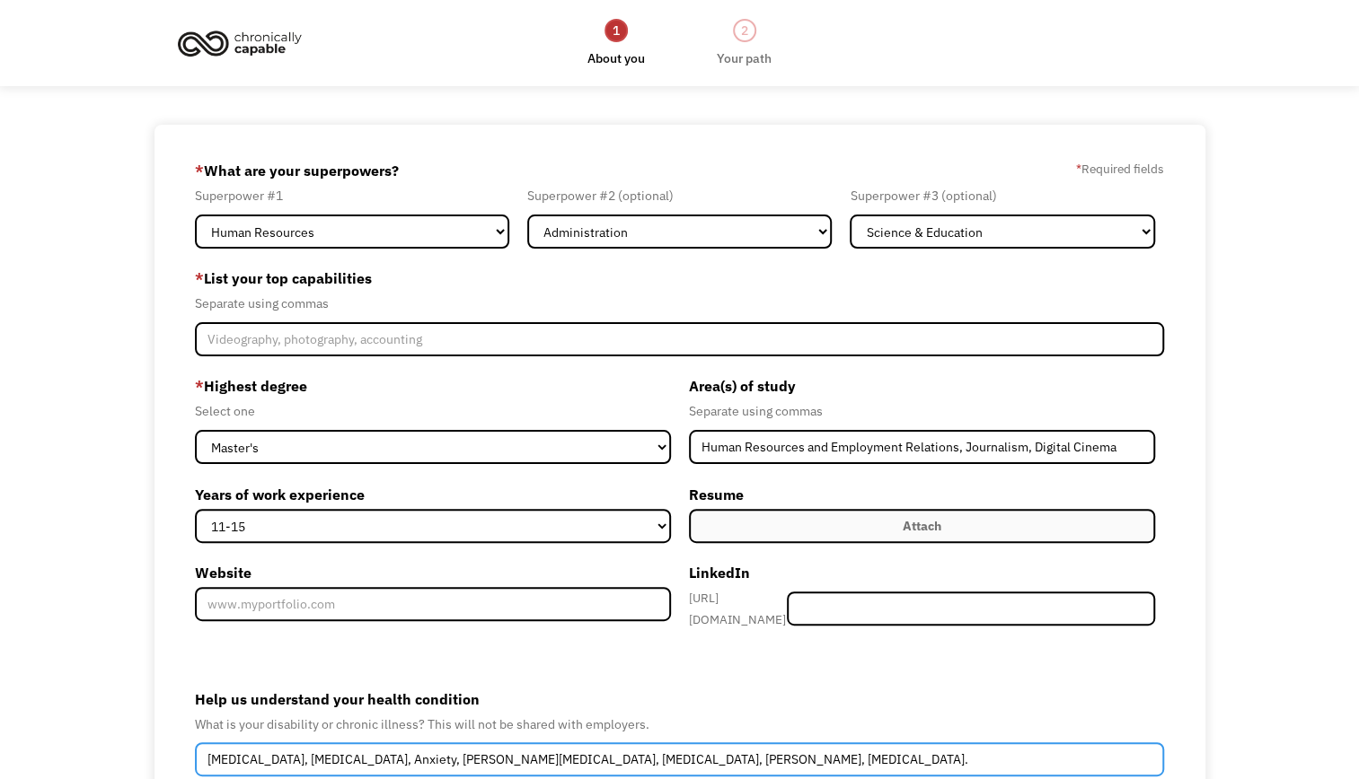
type input "Fibromyalgia, Depression, Anxiety, Sjogren's Syndrome, Interstitial Cystitis, H…"
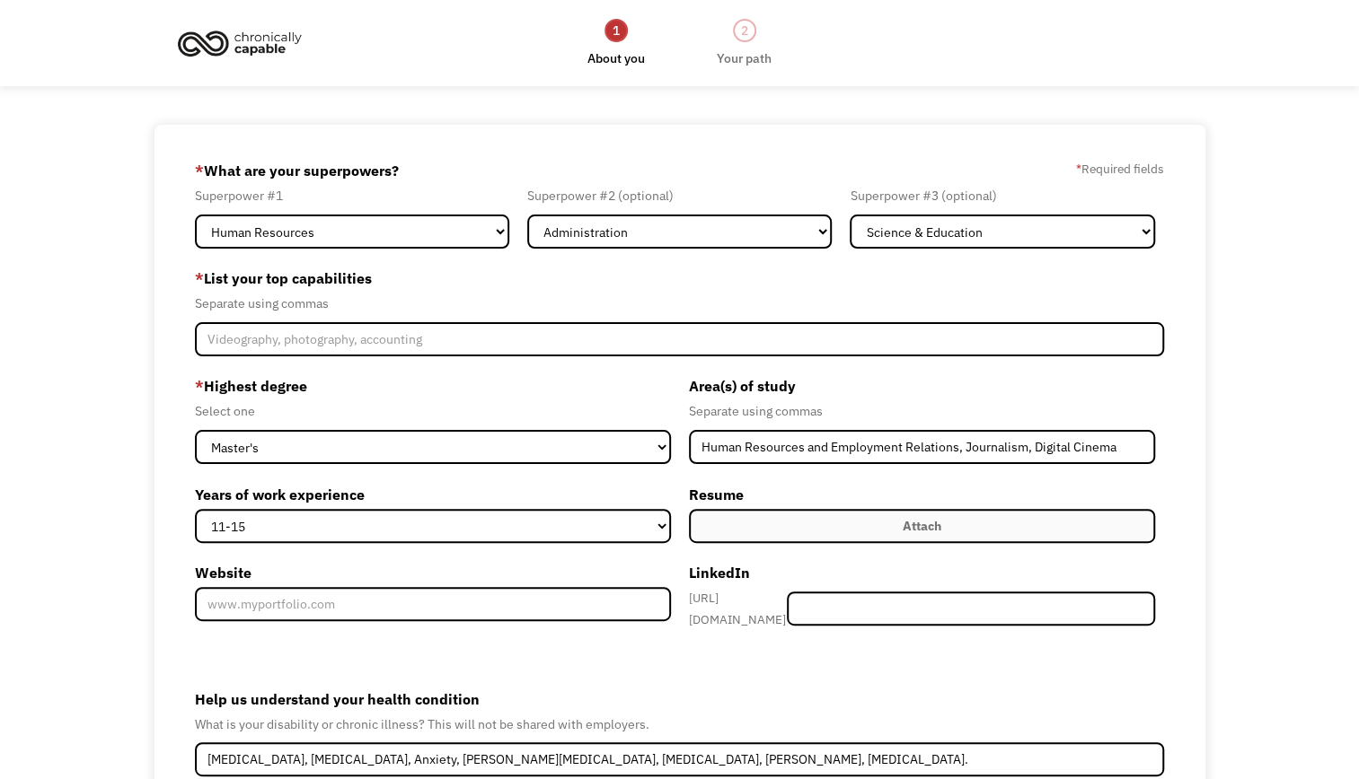
click at [438, 357] on form "68c465e68a99d4268e231d72 armour.nicole@outlook.com Nicole Armour Other * What a…" at bounding box center [679, 534] width 969 height 757
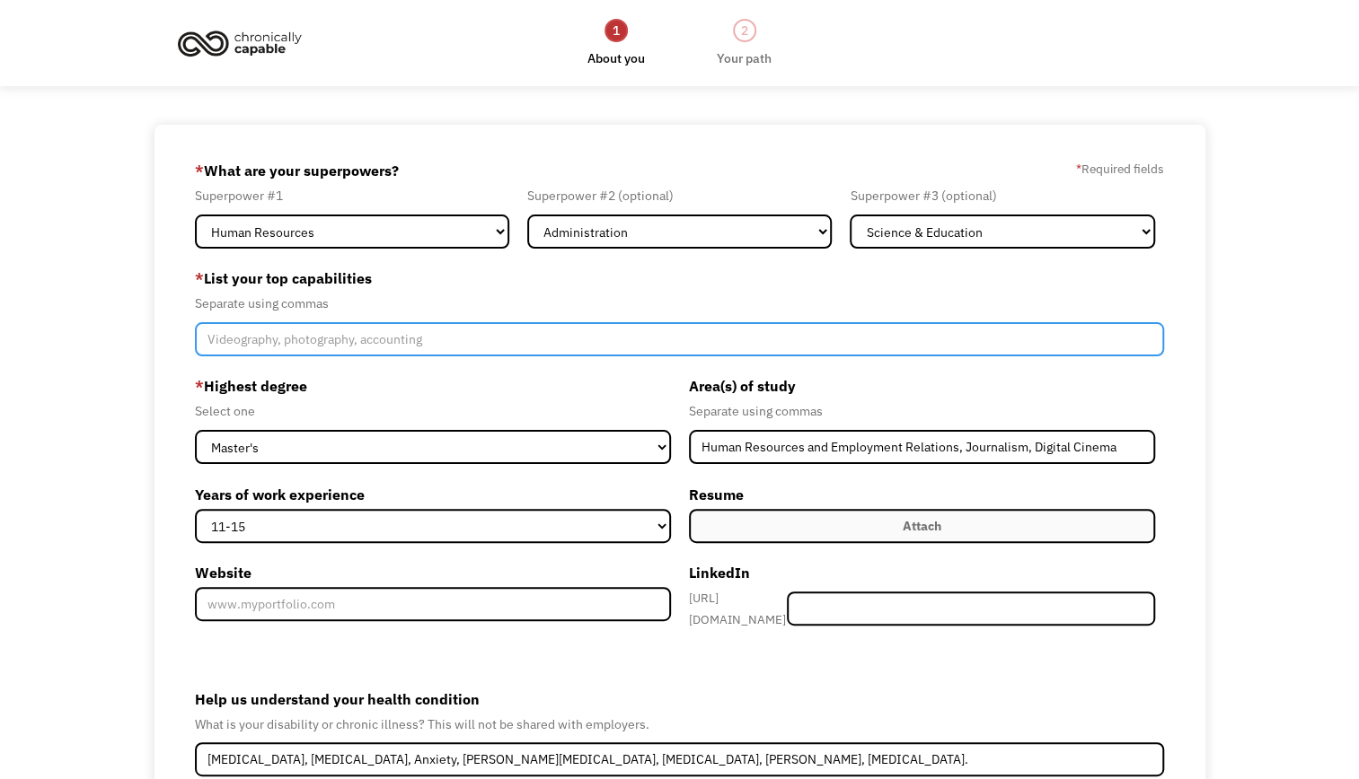
click at [435, 331] on input "Member-Create-Step1" at bounding box center [679, 339] width 969 height 34
type input "Job coaching, education coaching, data entry,"
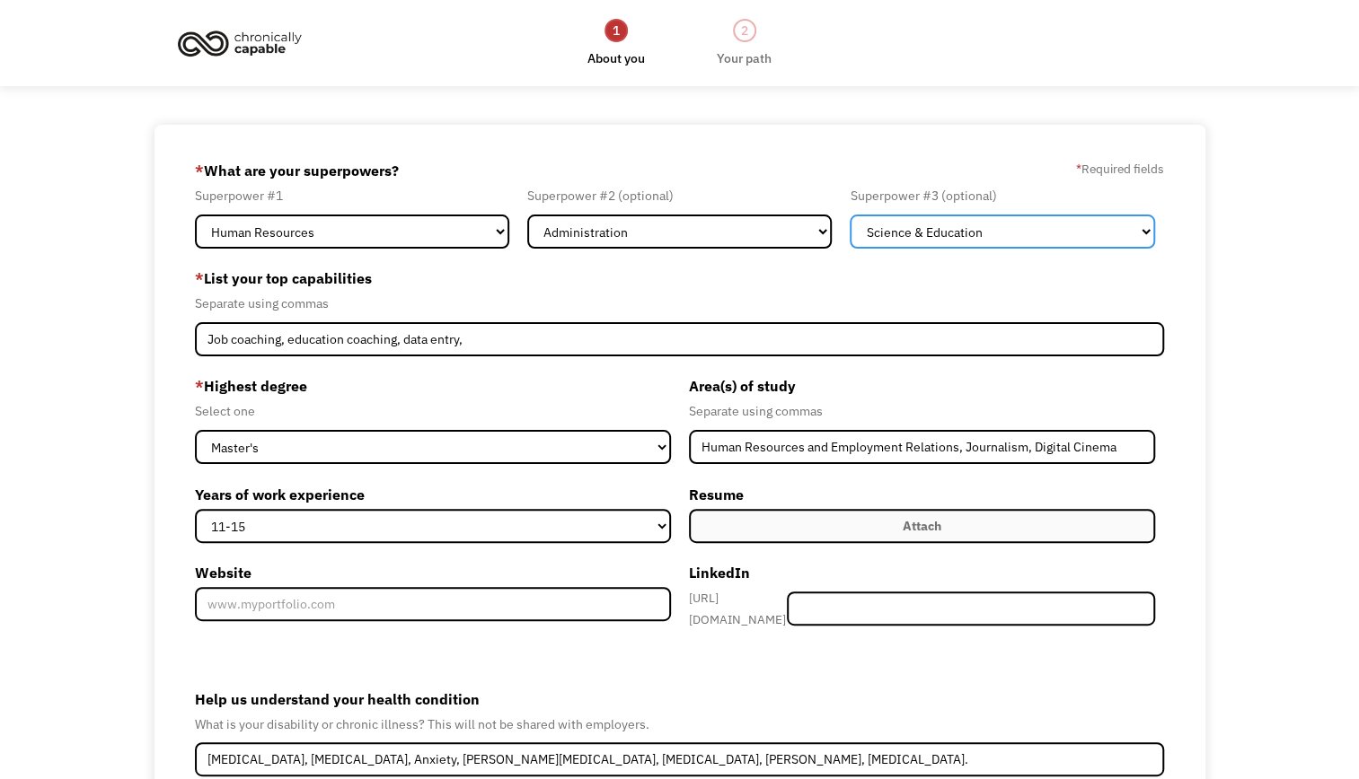
click at [1037, 246] on select "Marketing Human Resources Finance Technology Operations Sales Industrial & Manu…" at bounding box center [1002, 232] width 305 height 34
drag, startPoint x: 1037, startPoint y: 246, endPoint x: 1022, endPoint y: 295, distance: 51.7
click at [1037, 246] on select "Marketing Human Resources Finance Technology Operations Sales Industrial & Manu…" at bounding box center [1002, 232] width 305 height 34
click at [1001, 241] on select "Marketing Human Resources Finance Technology Operations Sales Industrial & Manu…" at bounding box center [1002, 232] width 305 height 34
select select "Healthcare"
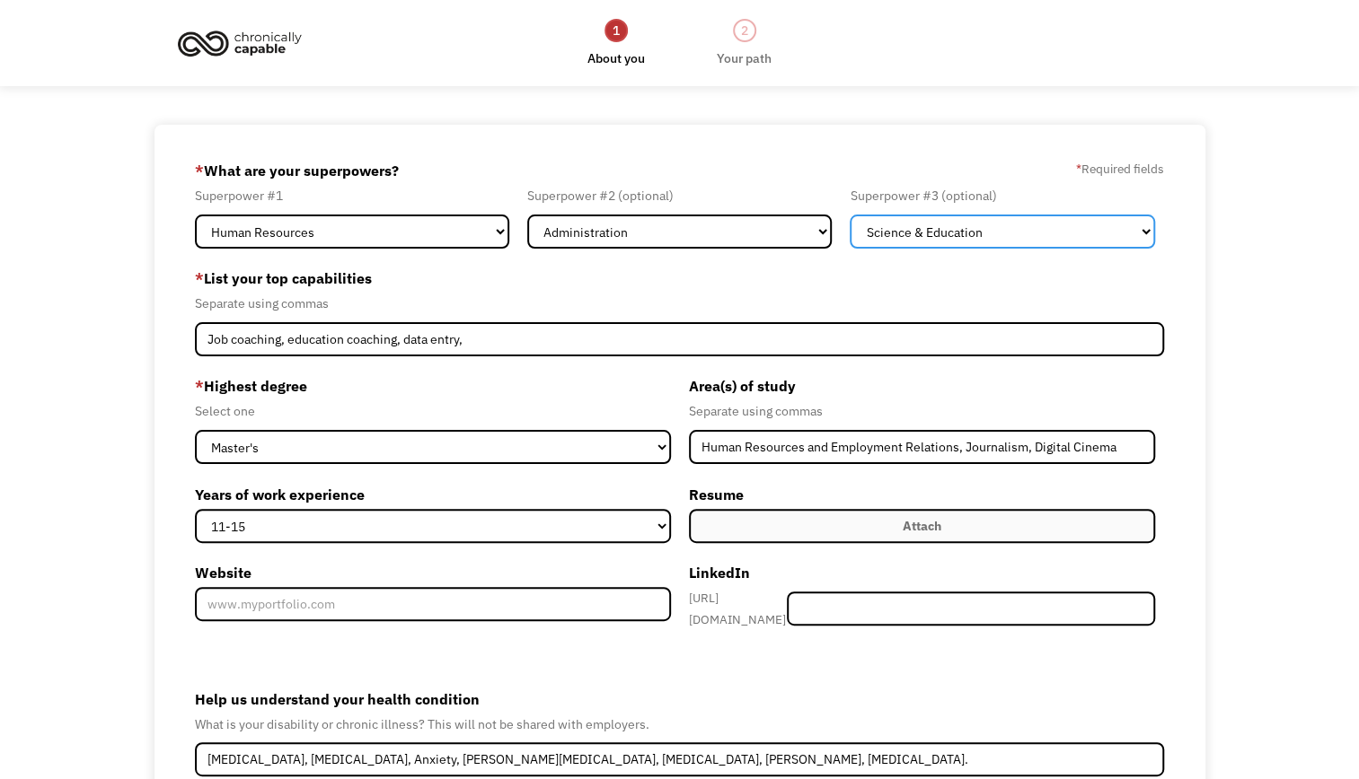
click at [850, 215] on select "Marketing Human Resources Finance Technology Operations Sales Industrial & Manu…" at bounding box center [1002, 232] width 305 height 34
click at [506, 359] on form "68c465e68a99d4268e231d72 armour.nicole@outlook.com Nicole Armour Other * What a…" at bounding box center [679, 534] width 969 height 757
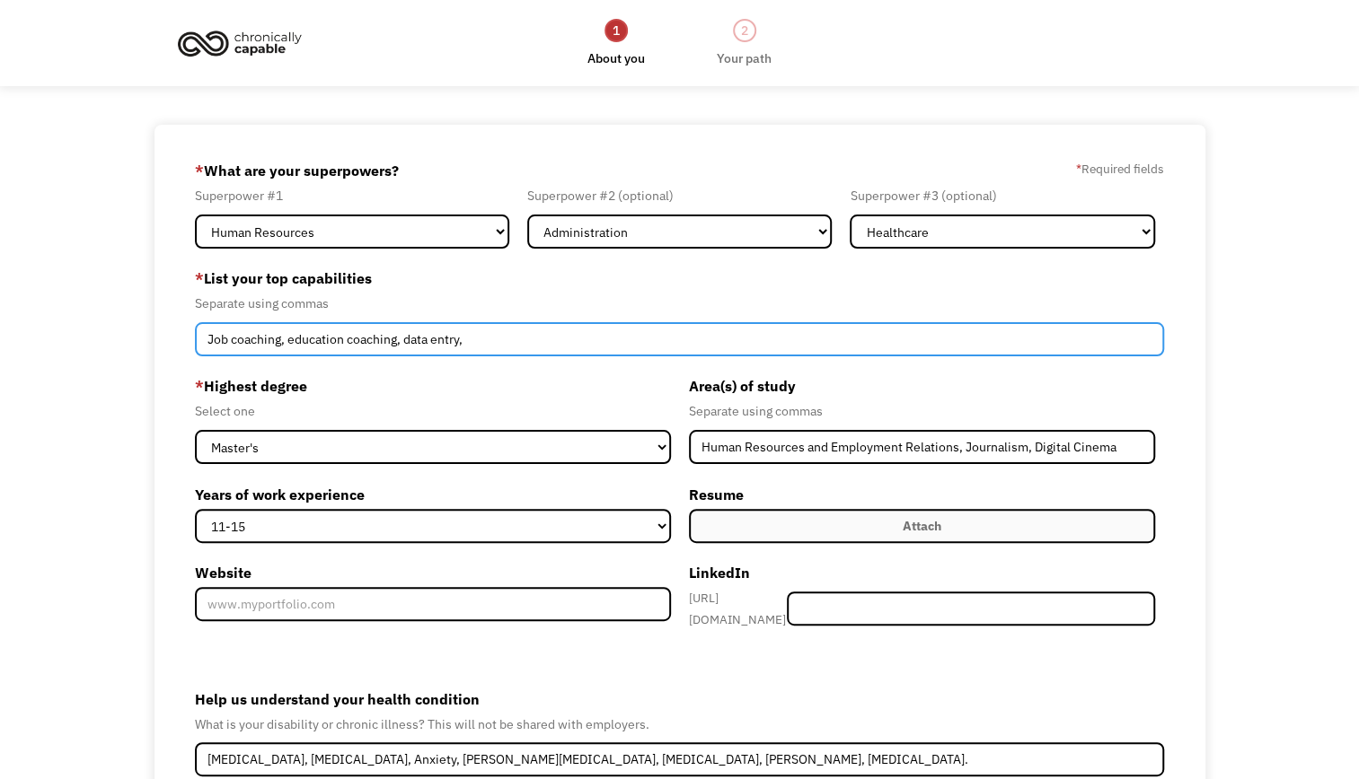
click at [508, 348] on input "Job coaching, education coaching, data entry," at bounding box center [679, 339] width 969 height 34
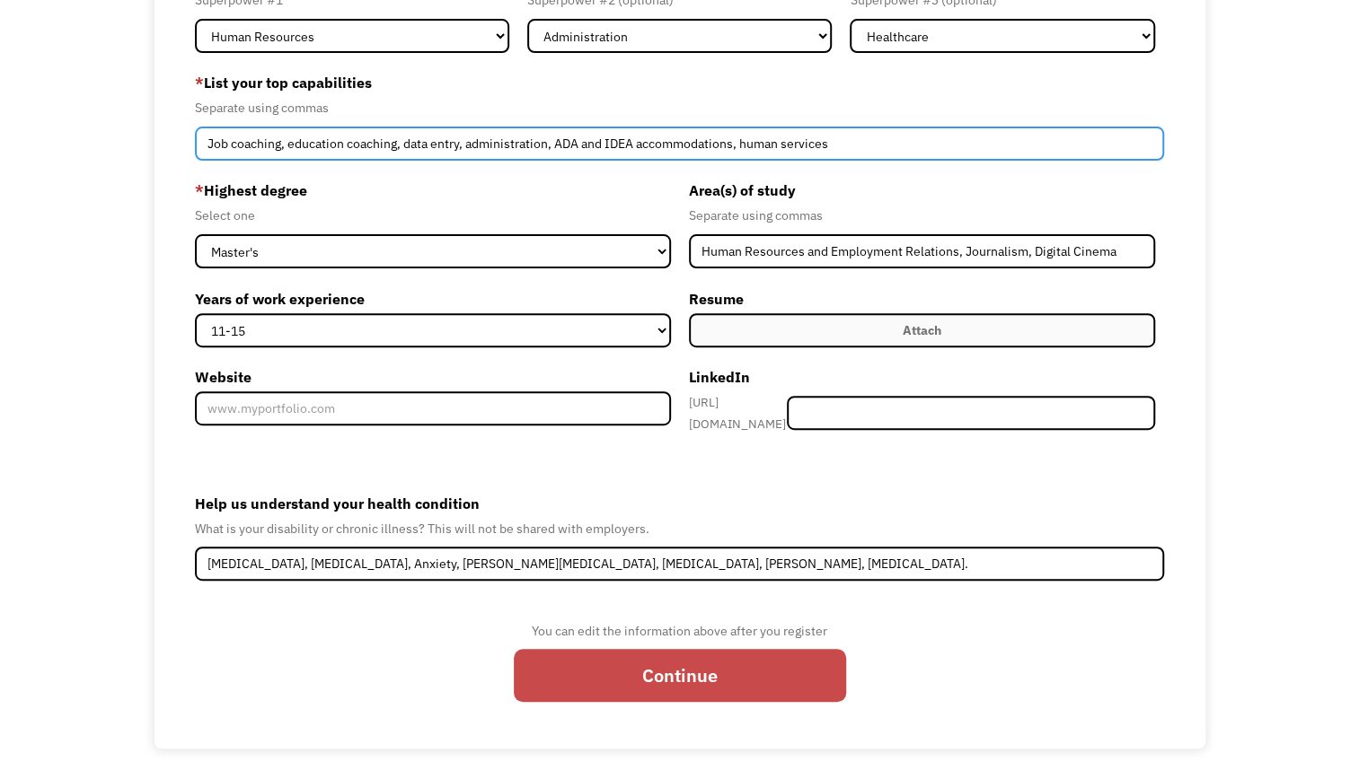
type input "Job coaching, education coaching, data entry, administration, ADA and IDEA acco…"
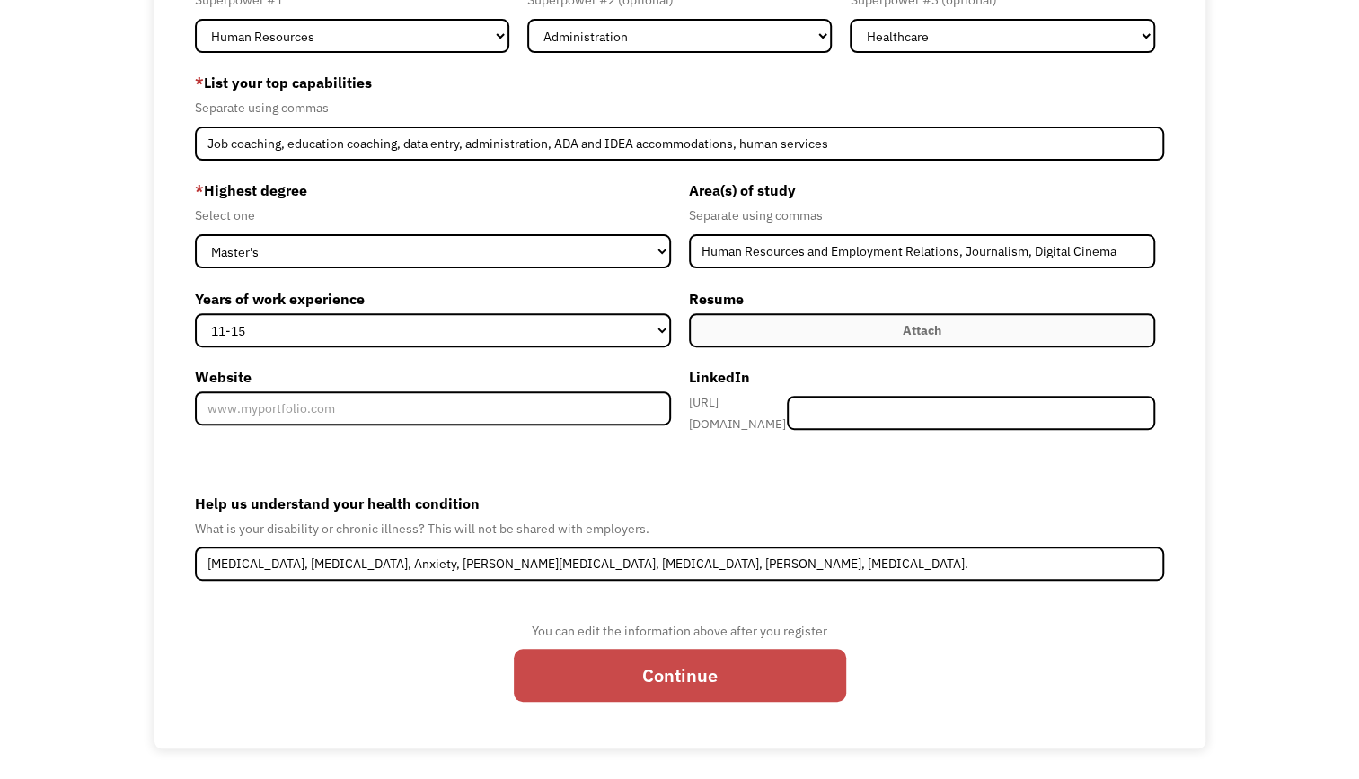
click at [560, 674] on input "Continue" at bounding box center [680, 675] width 332 height 53
type input "Please wait..."
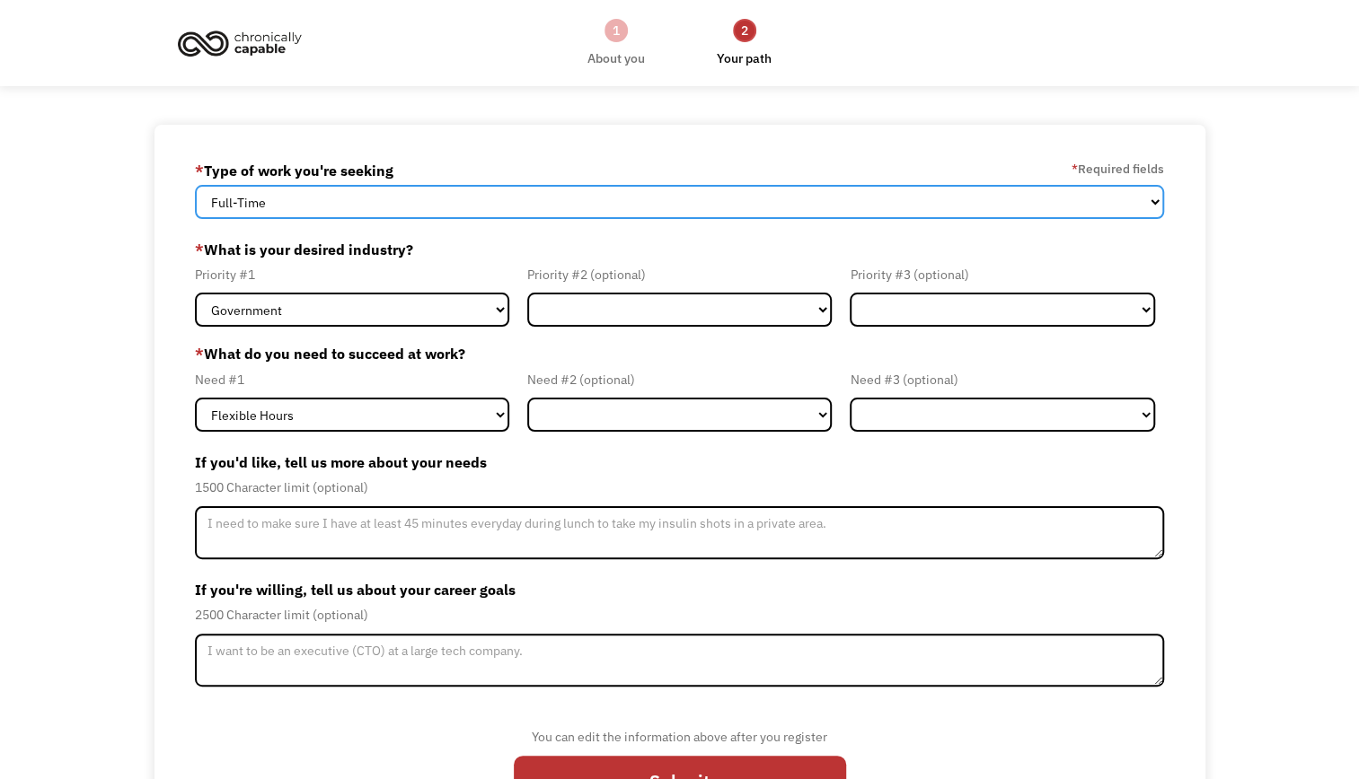
click at [371, 193] on select "Full-Time Part-Time Both Full-Time and Part-Time" at bounding box center [679, 202] width 969 height 34
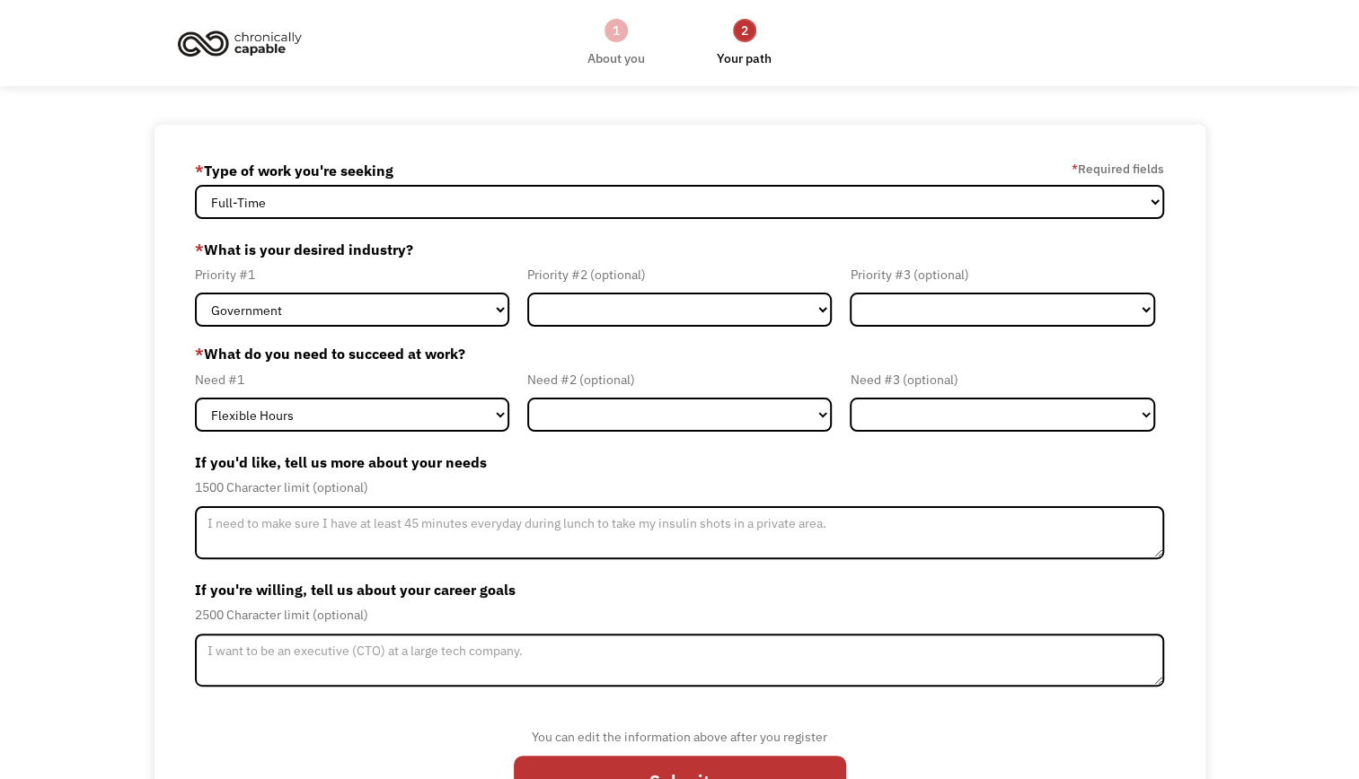
click at [417, 150] on div "68c465e68a99d4268e231d72 [EMAIL_ADDRESS][PERSON_NAME][DOMAIN_NAME] [PERSON_NAME…" at bounding box center [679, 490] width 1051 height 730
click at [437, 321] on select "Government Finance & Insurance Health & Social Care Tech & Engineering Creative…" at bounding box center [352, 310] width 314 height 34
select select "Administrative"
click at [195, 293] on select "Government Finance & Insurance Health & Social Care Tech & Engineering Creative…" at bounding box center [352, 310] width 314 height 34
click at [555, 298] on select "Government Finance & Insurance Health & Social Care Tech & Engineering Creative…" at bounding box center [679, 310] width 305 height 34
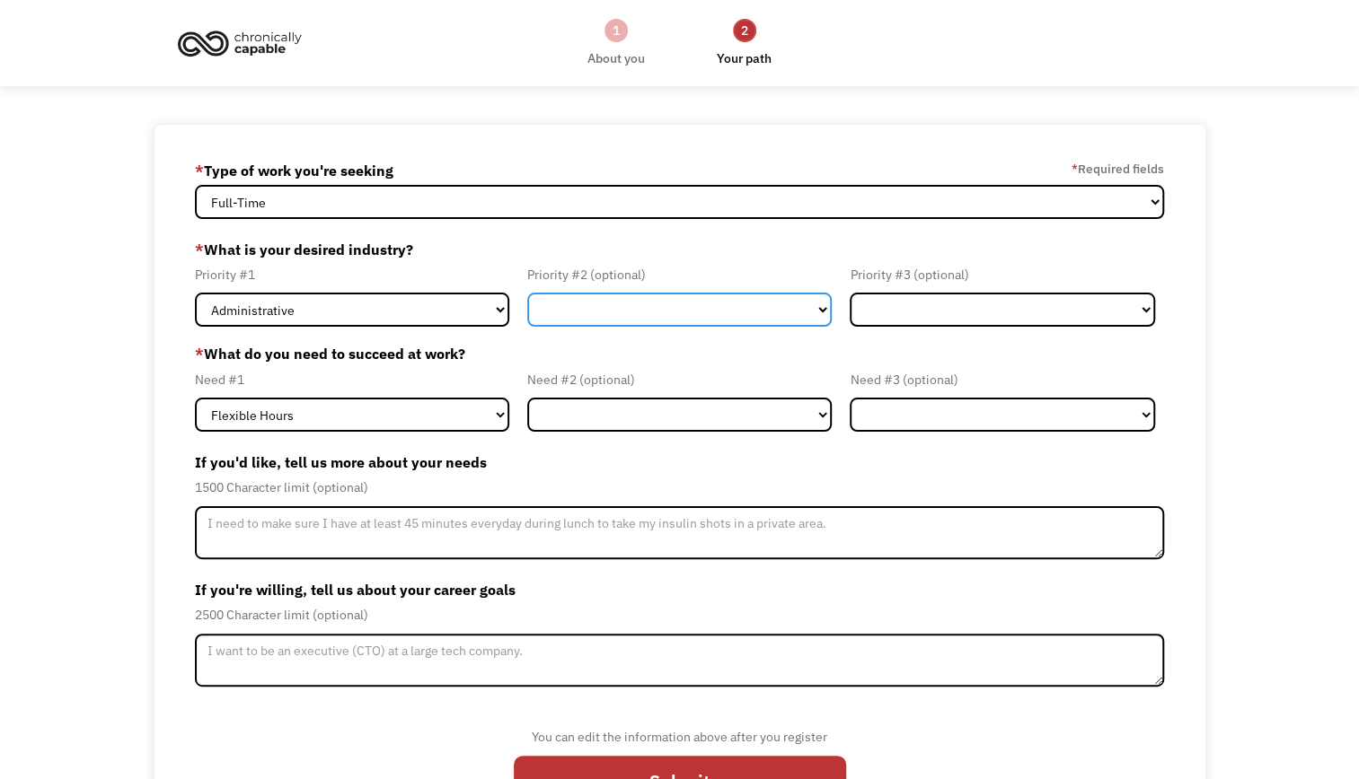
select select "Government"
click at [527, 293] on select "Government Finance & Insurance Health & Social Care Tech & Engineering Creative…" at bounding box center [679, 310] width 305 height 34
click at [1026, 276] on div "Priority #3 (optional)" at bounding box center [1002, 275] width 305 height 22
click at [962, 336] on form "68c465e68a99d4268e231d72 armour.nicole@outlook.com Nicole Armour * Type of work…" at bounding box center [679, 489] width 969 height 667
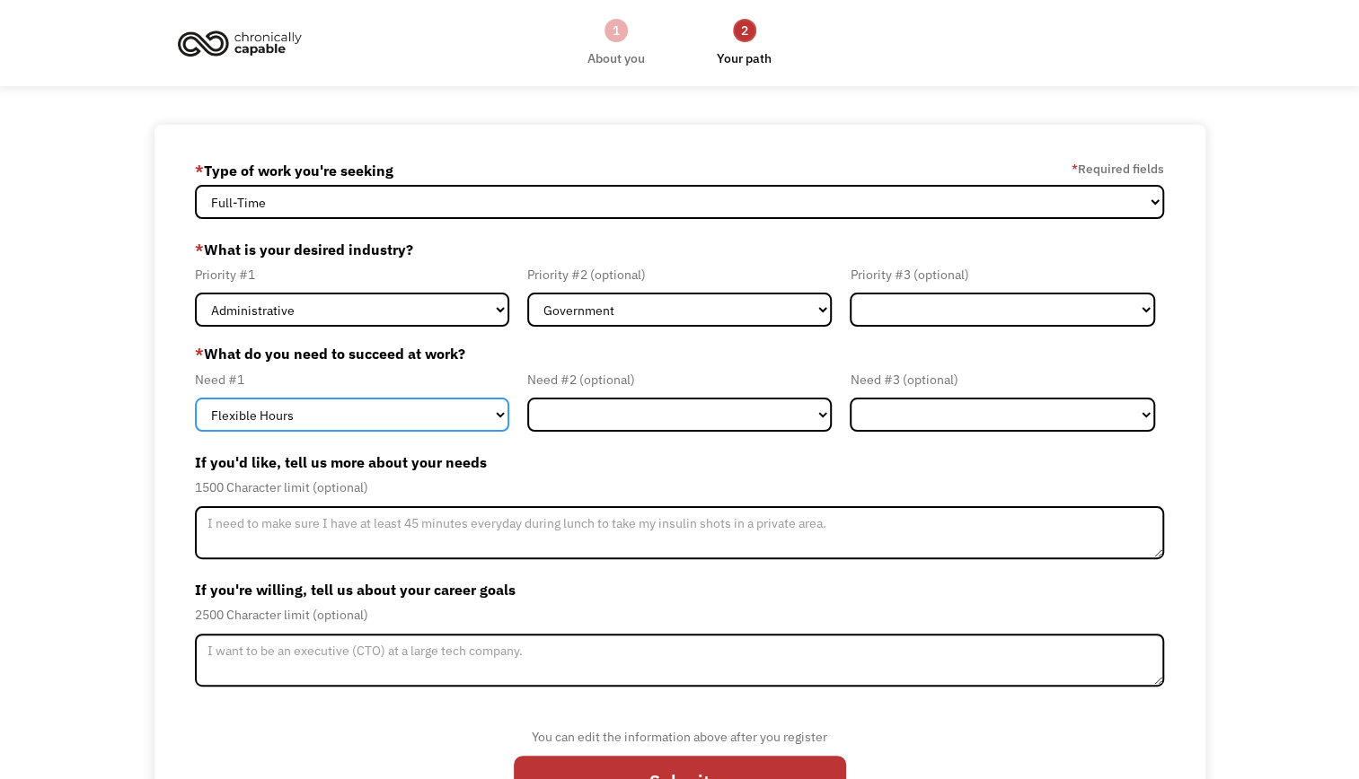
click at [480, 418] on select "Flexible Hours Remote Work Service Animal On-site Accommodations Visual Support…" at bounding box center [352, 415] width 314 height 34
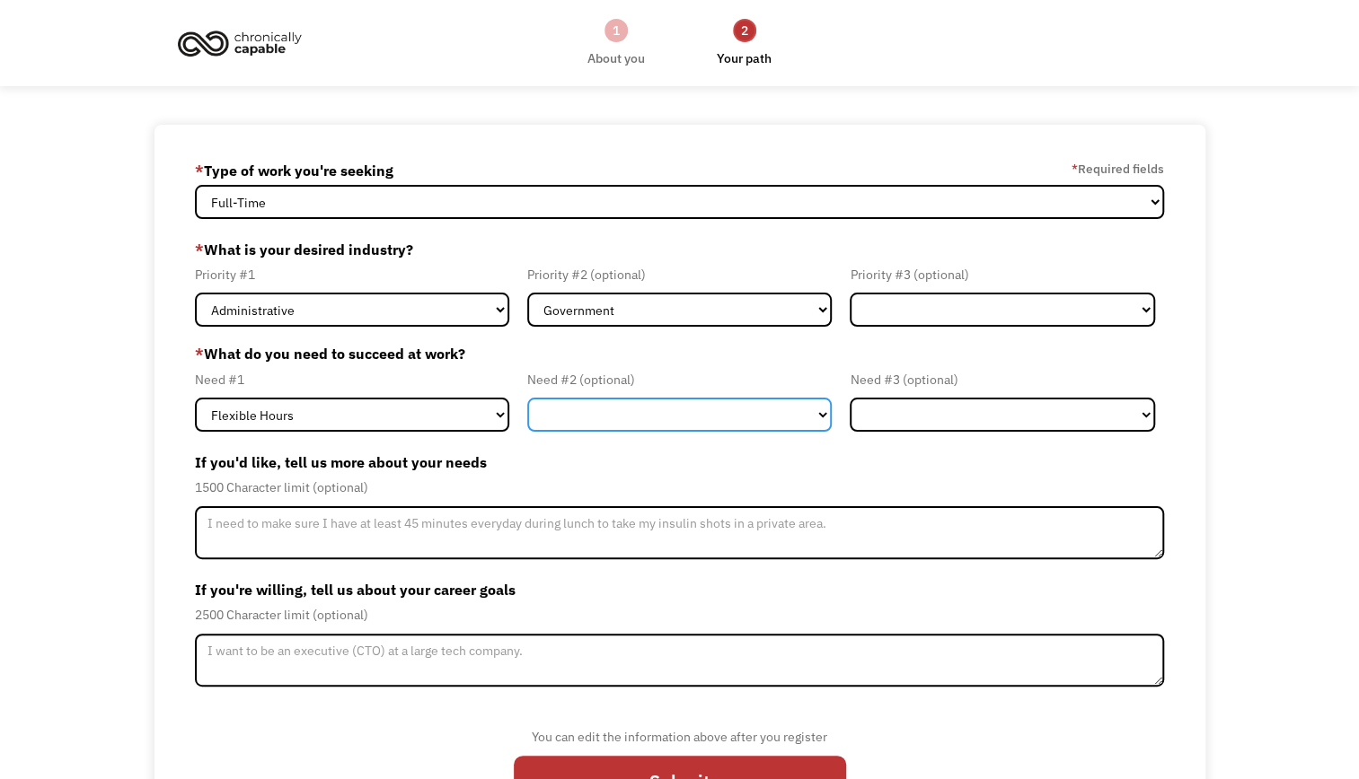
click at [616, 415] on select "Flexible Hours Remote Work Service Animal On-site Accommodations Visual Support…" at bounding box center [679, 415] width 305 height 34
select select "Remote Work"
click at [527, 398] on select "Flexible Hours Remote Work Service Animal On-site Accommodations Visual Support…" at bounding box center [679, 415] width 305 height 34
click at [936, 440] on form "68c465e68a99d4268e231d72 armour.nicole@outlook.com Nicole Armour * Type of work…" at bounding box center [679, 489] width 969 height 667
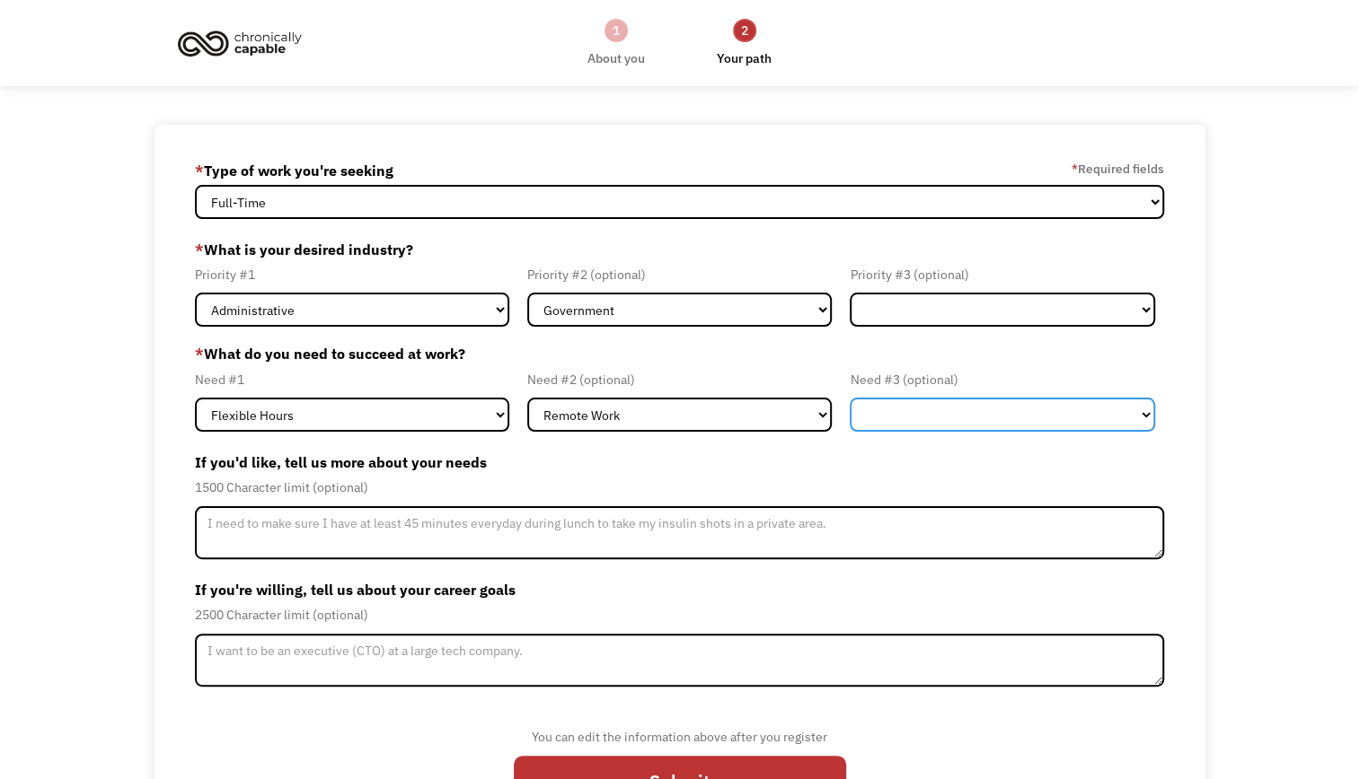
click at [921, 423] on select "Flexible Hours Remote Work Service Animal On-site Accommodations Visual Support…" at bounding box center [1002, 415] width 305 height 34
select select "On-site Accommodations"
click at [850, 398] on select "Flexible Hours Remote Work Service Animal On-site Accommodations Visual Support…" at bounding box center [1002, 415] width 305 height 34
click at [954, 338] on form "68c465e68a99d4268e231d72 armour.nicole@outlook.com Nicole Armour * Type of work…" at bounding box center [679, 489] width 969 height 667
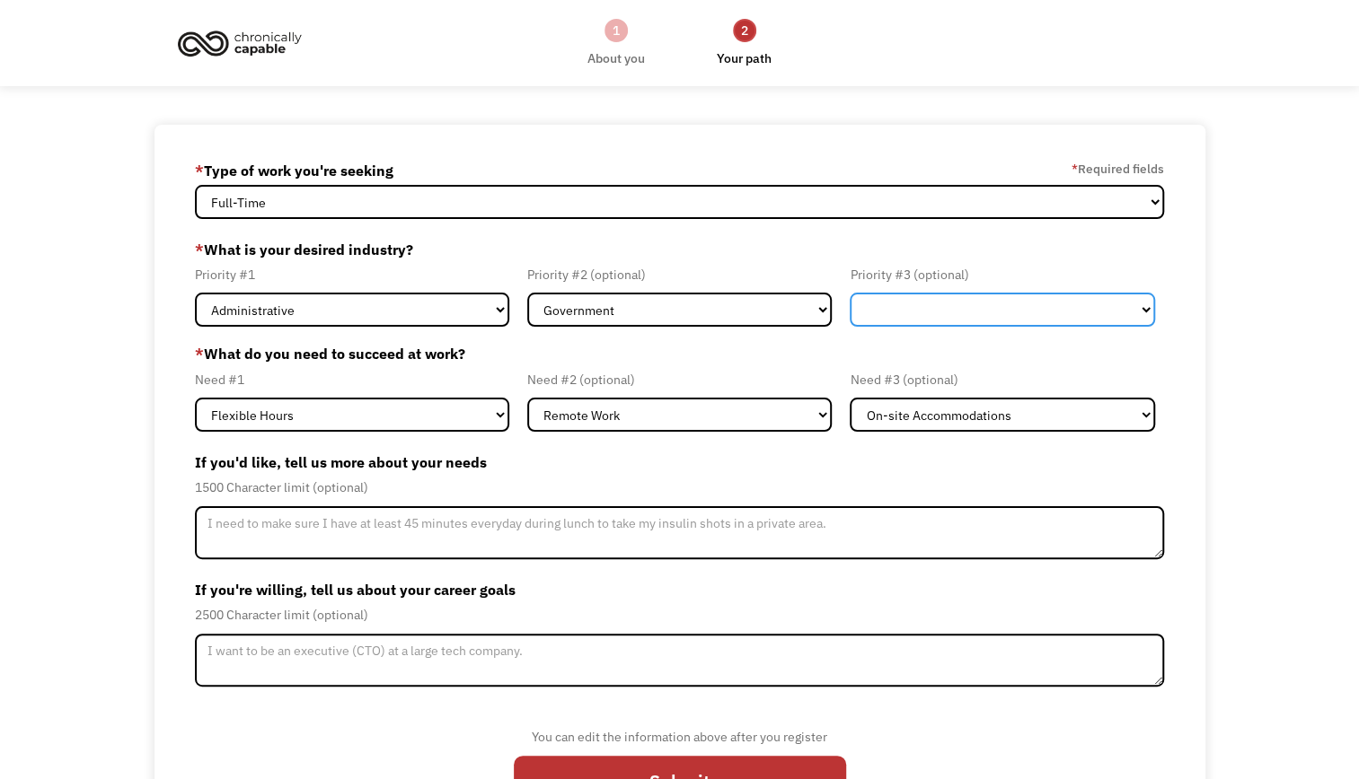
click at [946, 323] on select "Government Finance & Insurance Health & Social Care Tech & Engineering Creative…" at bounding box center [1002, 310] width 305 height 34
click at [850, 293] on select "Government Finance & Insurance Health & Social Care Tech & Engineering Creative…" at bounding box center [1002, 310] width 305 height 34
click at [911, 310] on select "Government Finance & Insurance Health & Social Care Tech & Engineering Creative…" at bounding box center [1002, 310] width 305 height 34
select select "Education"
click at [850, 293] on select "Government Finance & Insurance Health & Social Care Tech & Engineering Creative…" at bounding box center [1002, 310] width 305 height 34
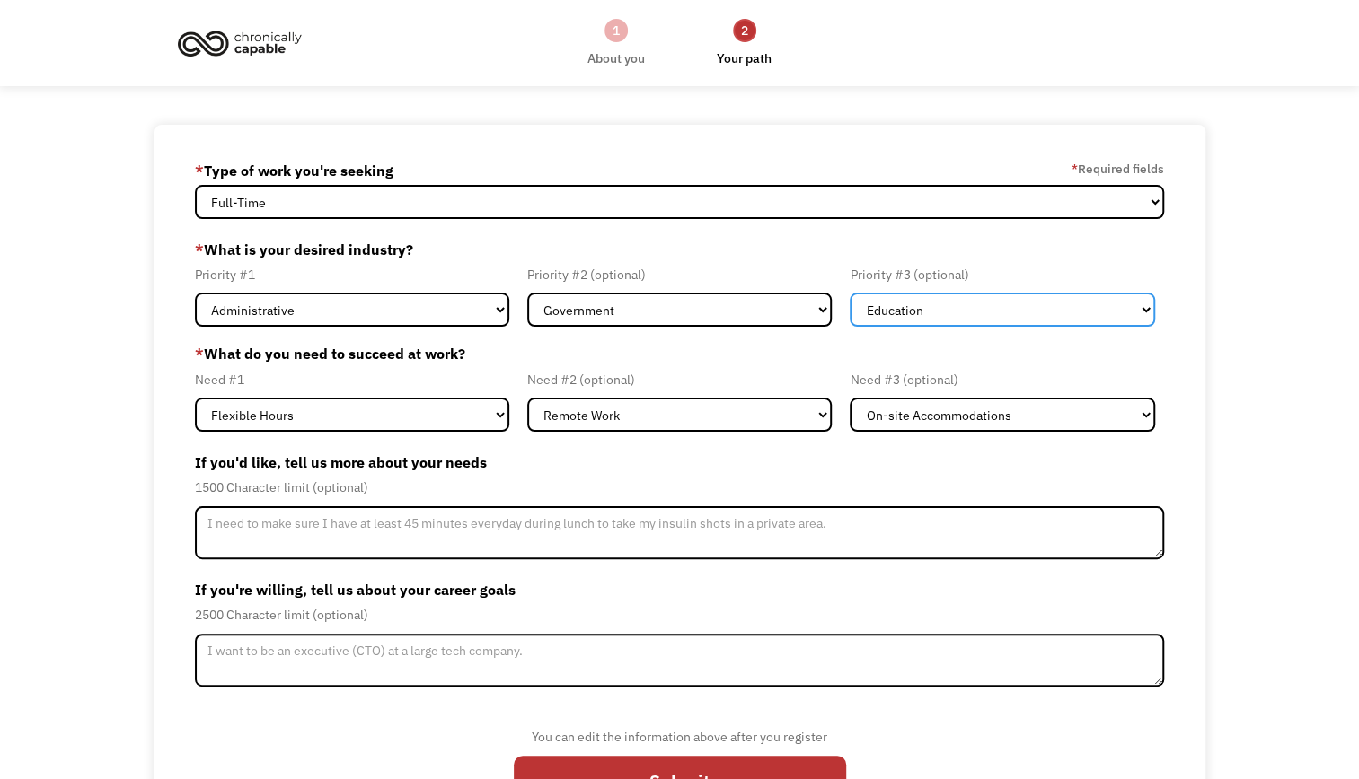
scroll to position [75, 0]
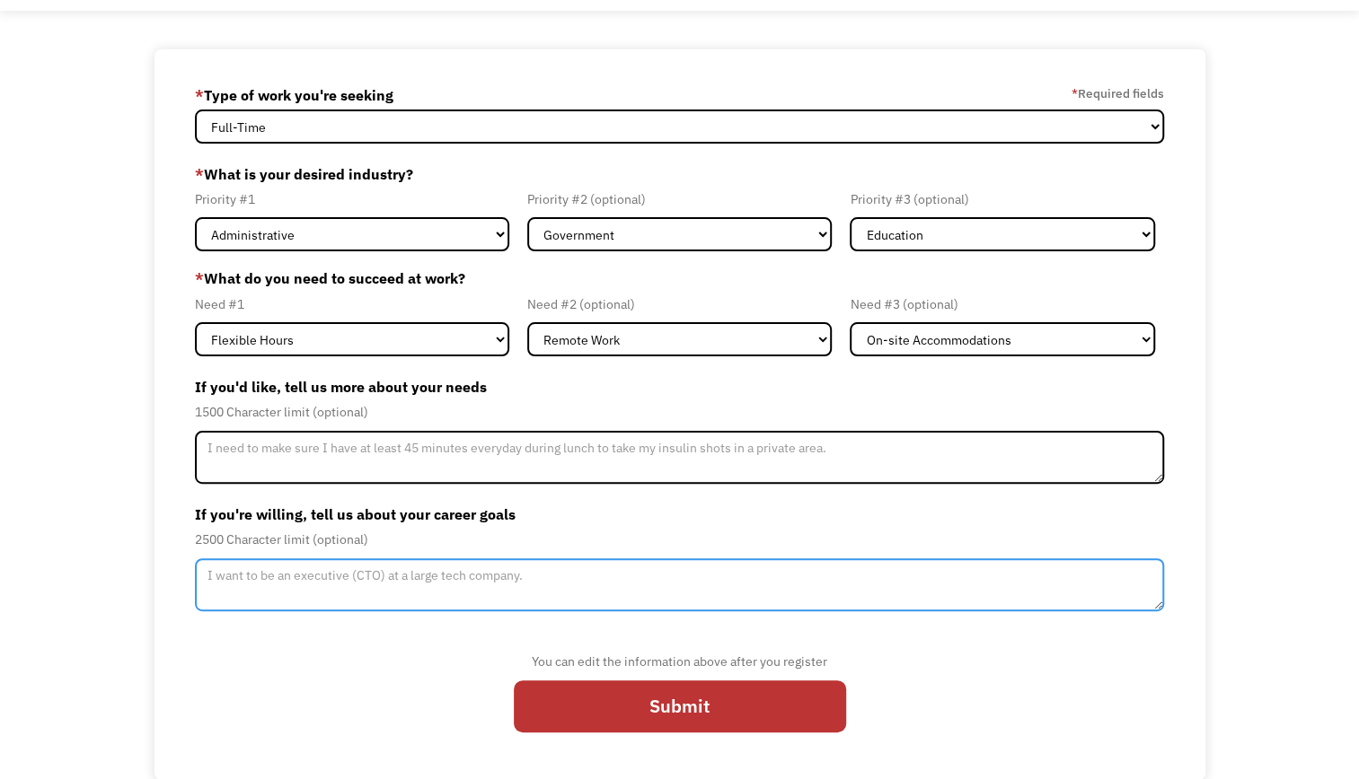
click at [433, 582] on textarea "Member-Update-Form-Step2" at bounding box center [679, 586] width 969 height 54
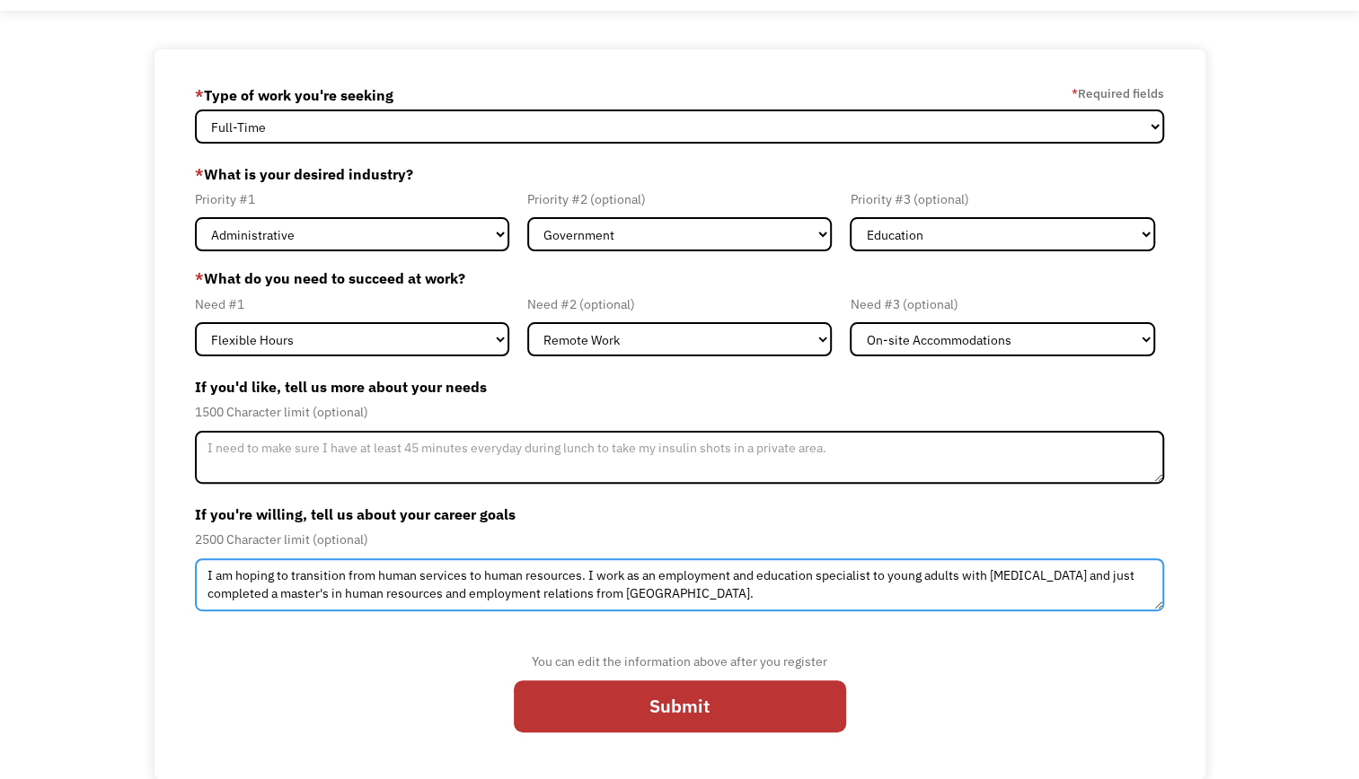
type textarea "I am hoping to transition from human services to human resources. I work as an …"
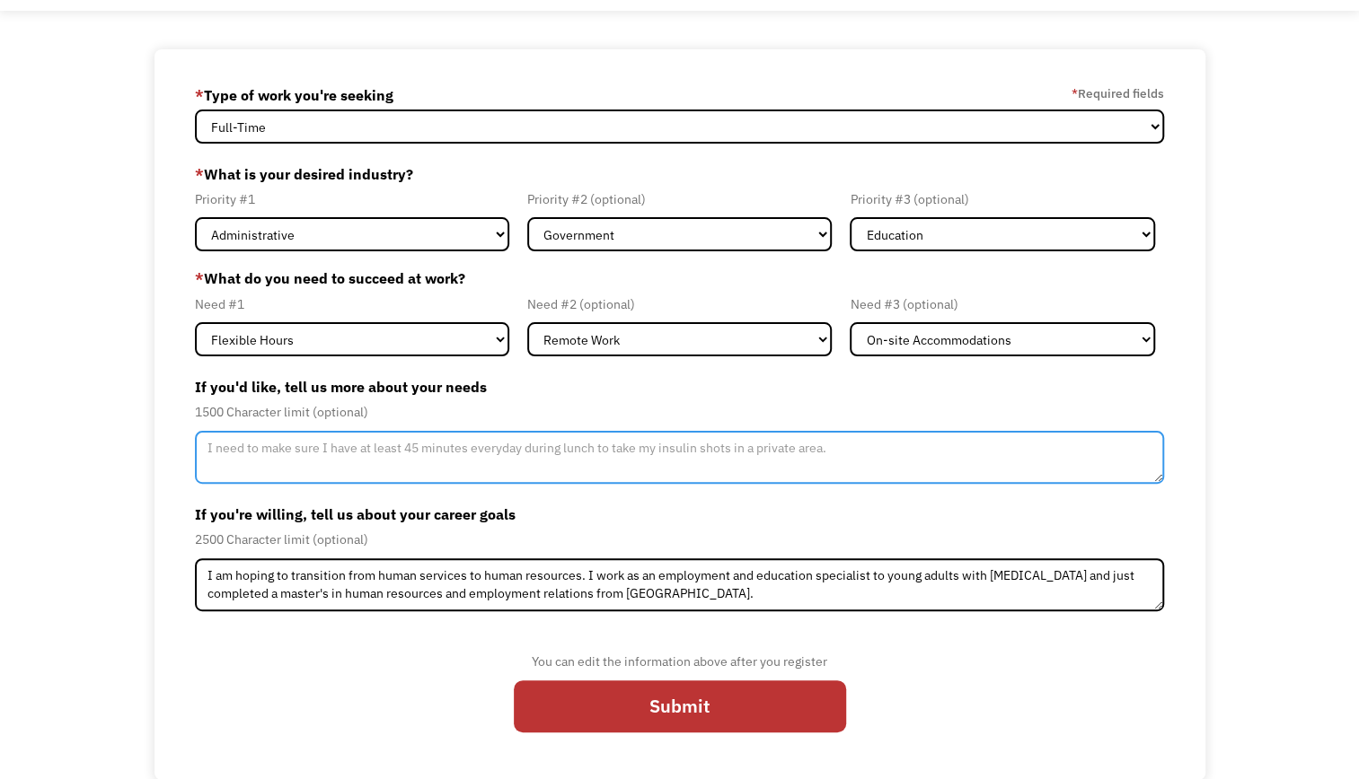
click at [328, 471] on textarea "Member-Update-Form-Step2" at bounding box center [679, 458] width 969 height 54
type textarea "I"
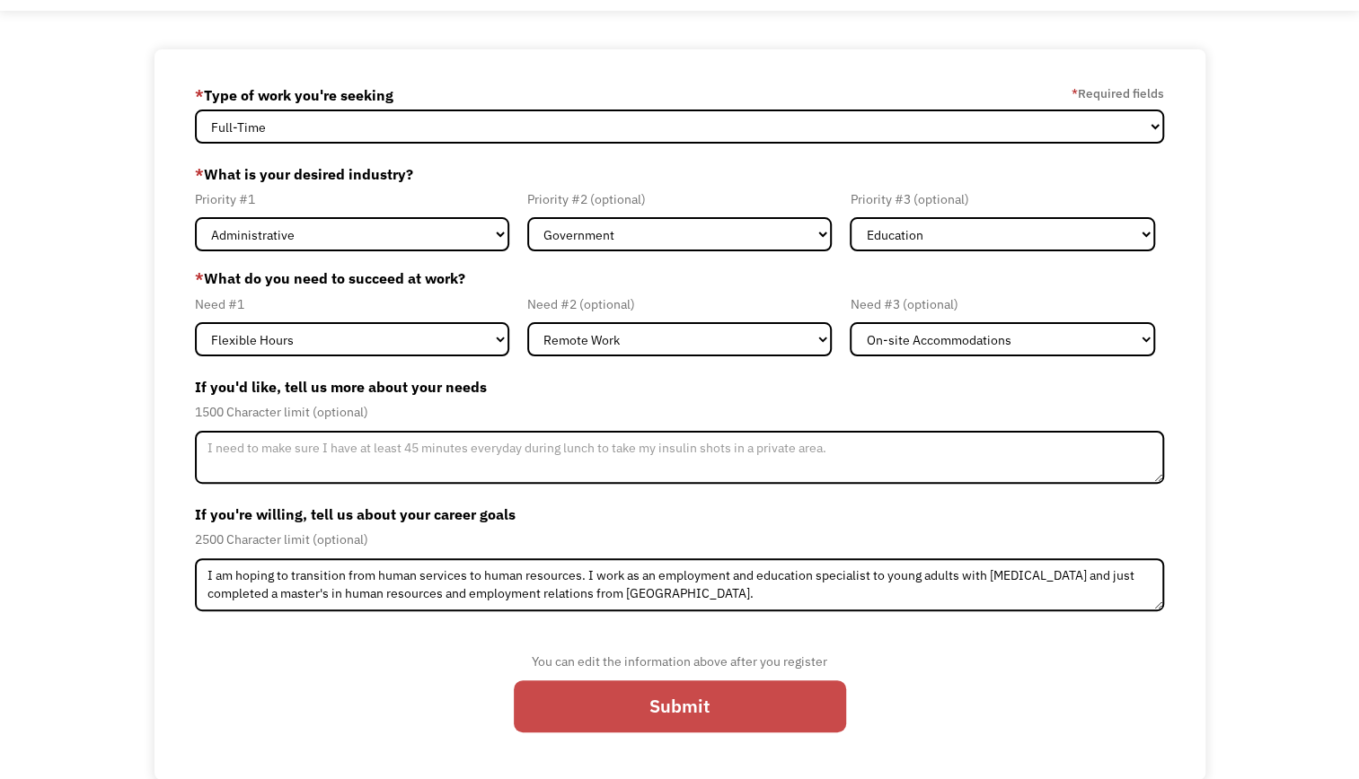
click at [678, 715] on input "Submit" at bounding box center [680, 707] width 332 height 53
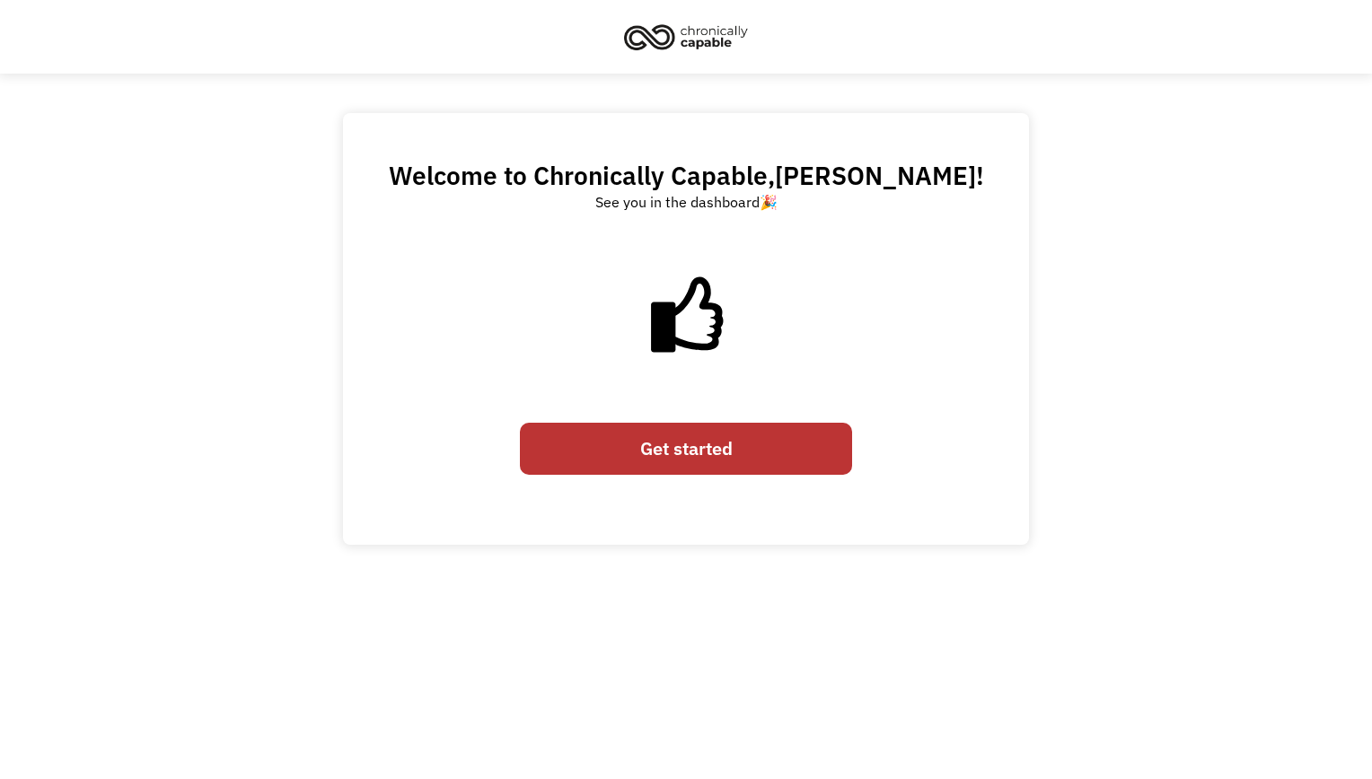
click at [651, 467] on link "Get started" at bounding box center [686, 449] width 332 height 53
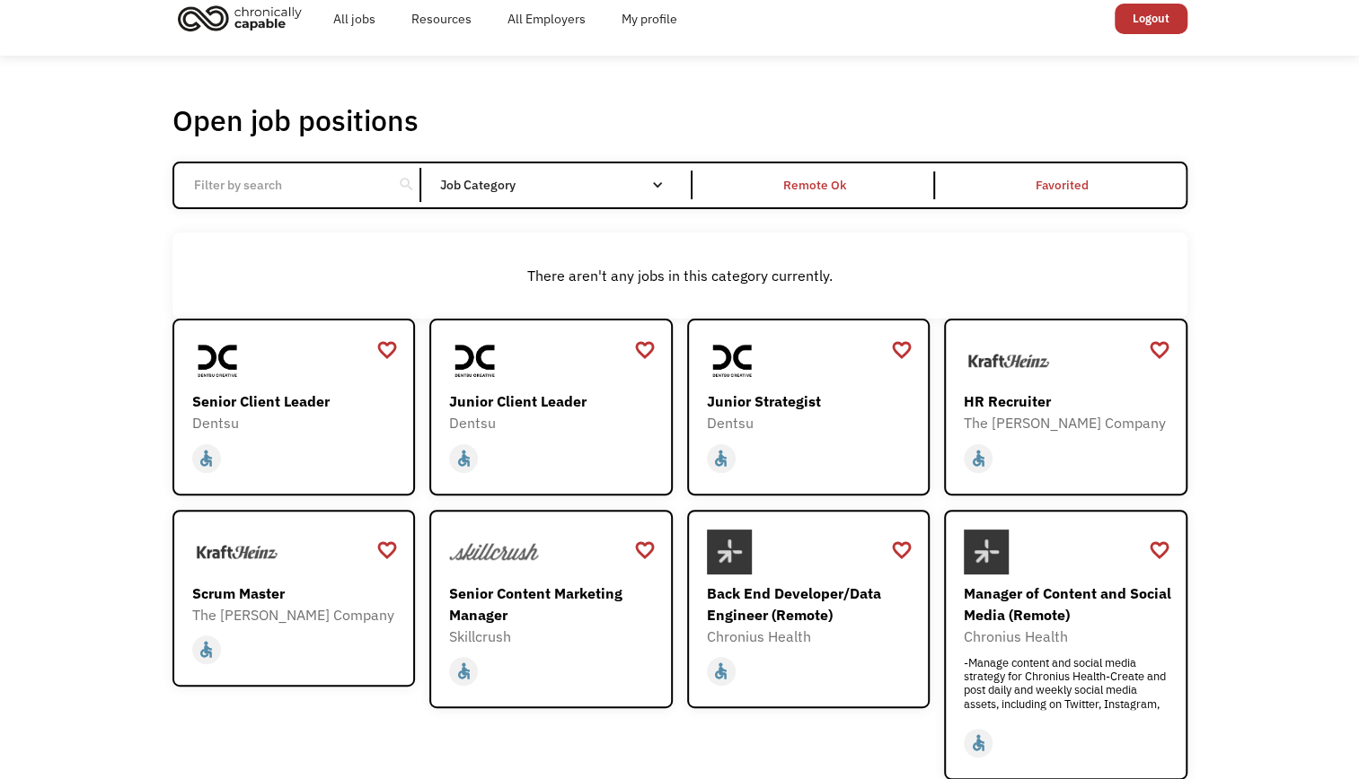
scroll to position [14, 0]
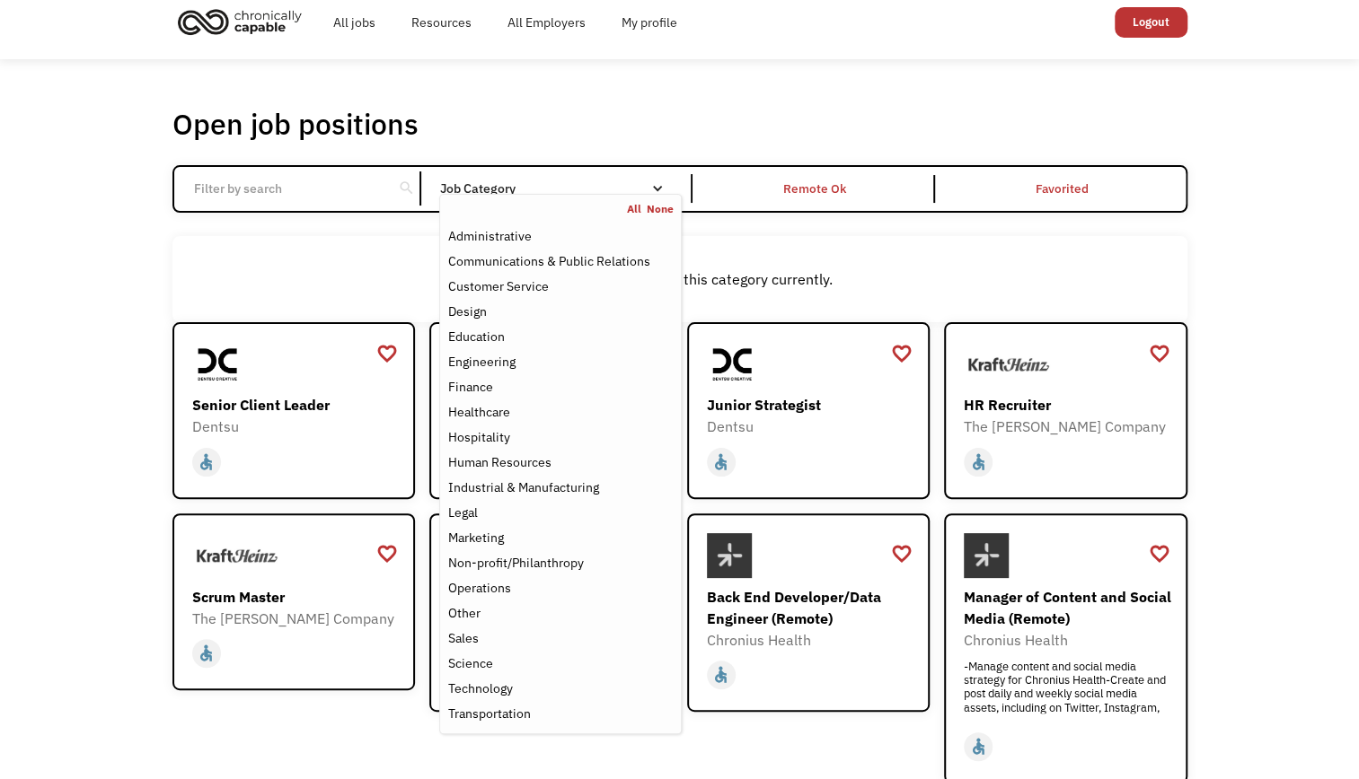
click at [579, 197] on nav "All None Administrative Communications & Public Relations Customer Service Desi…" at bounding box center [560, 464] width 242 height 541
click at [496, 239] on div "Administrative" at bounding box center [489, 236] width 84 height 22
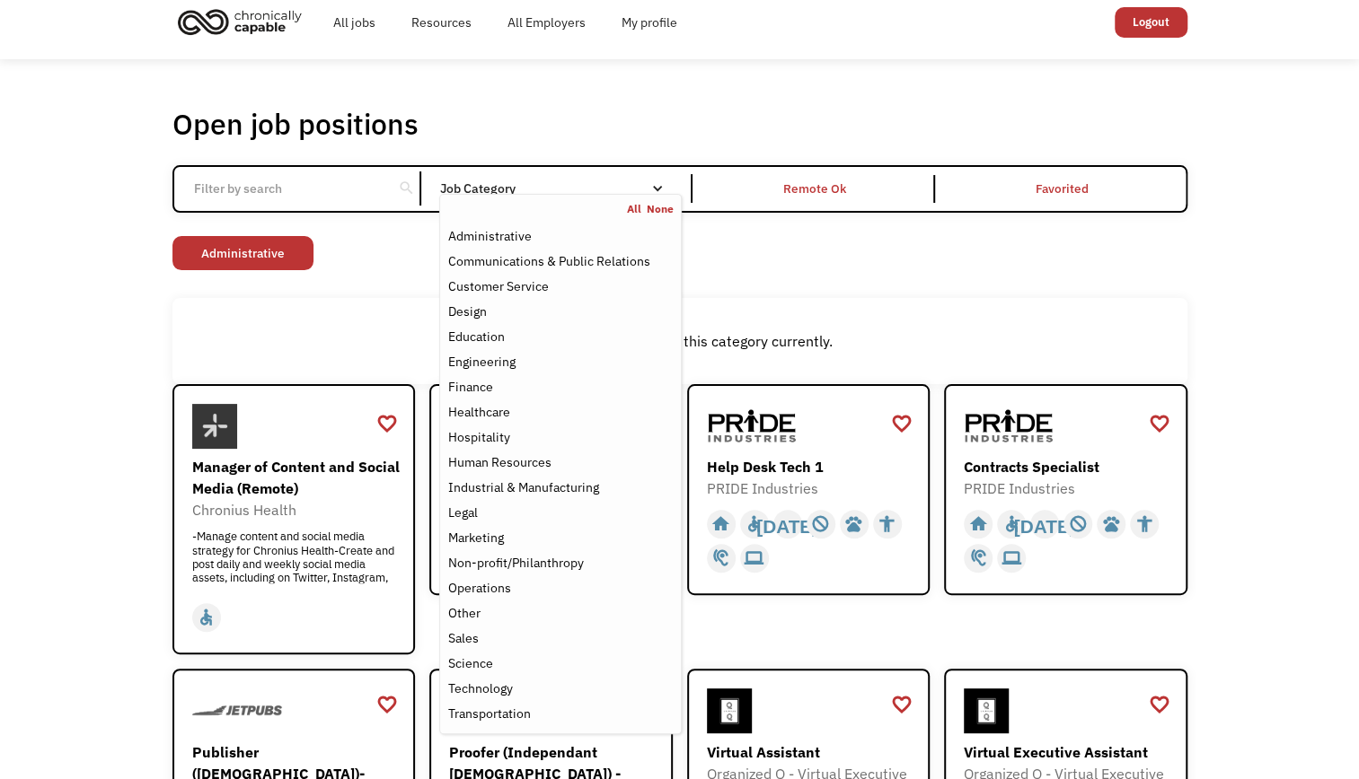
click at [660, 210] on link "None" at bounding box center [660, 209] width 27 height 14
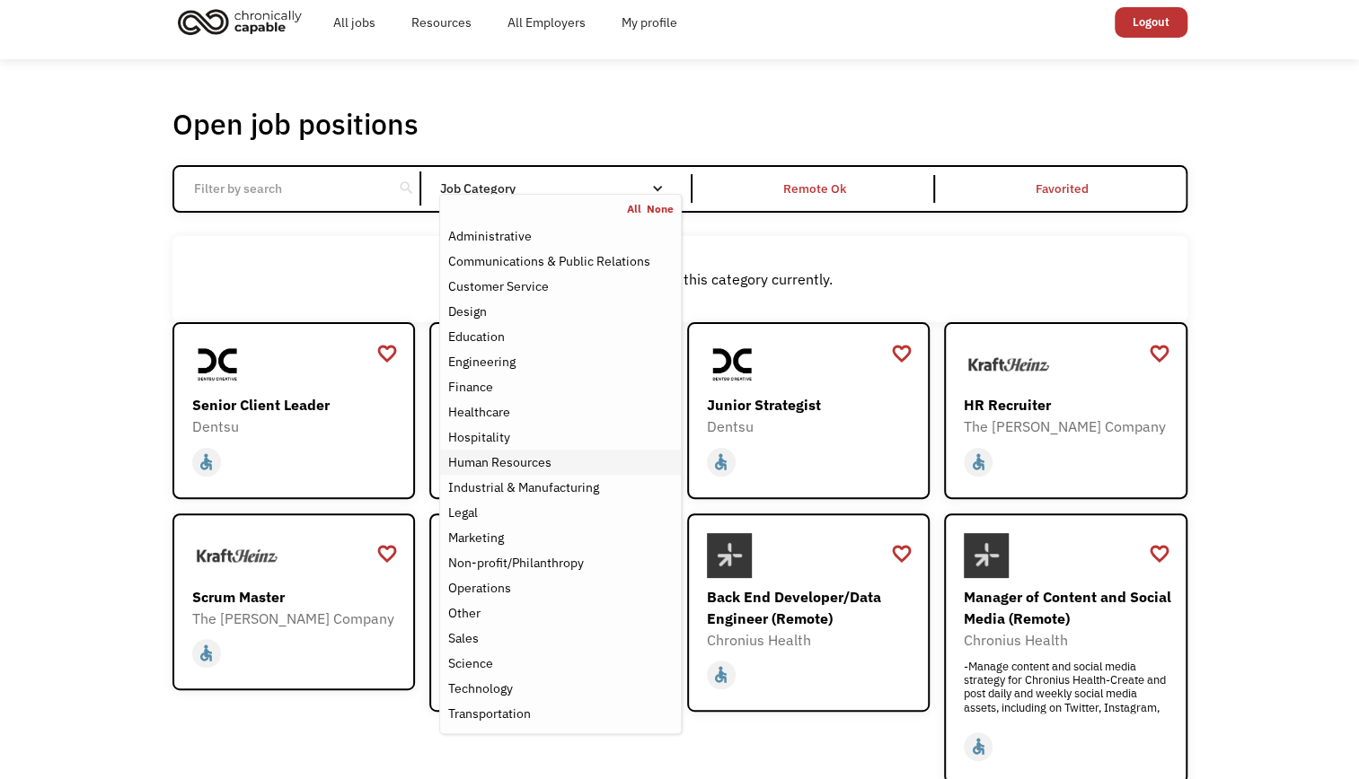
click at [478, 467] on div "Human Resources" at bounding box center [498, 463] width 103 height 22
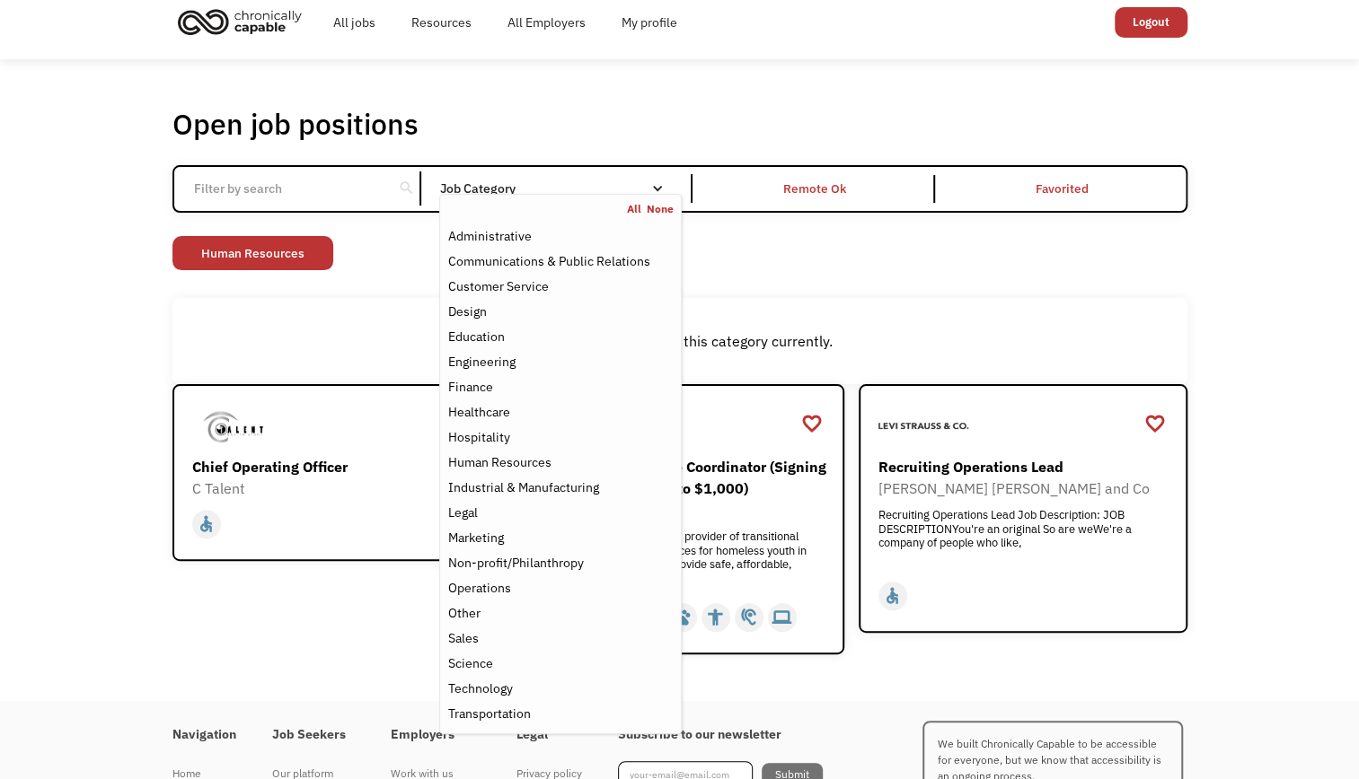
click at [801, 129] on div "Open job positions You have X liked items Search" at bounding box center [679, 124] width 1015 height 36
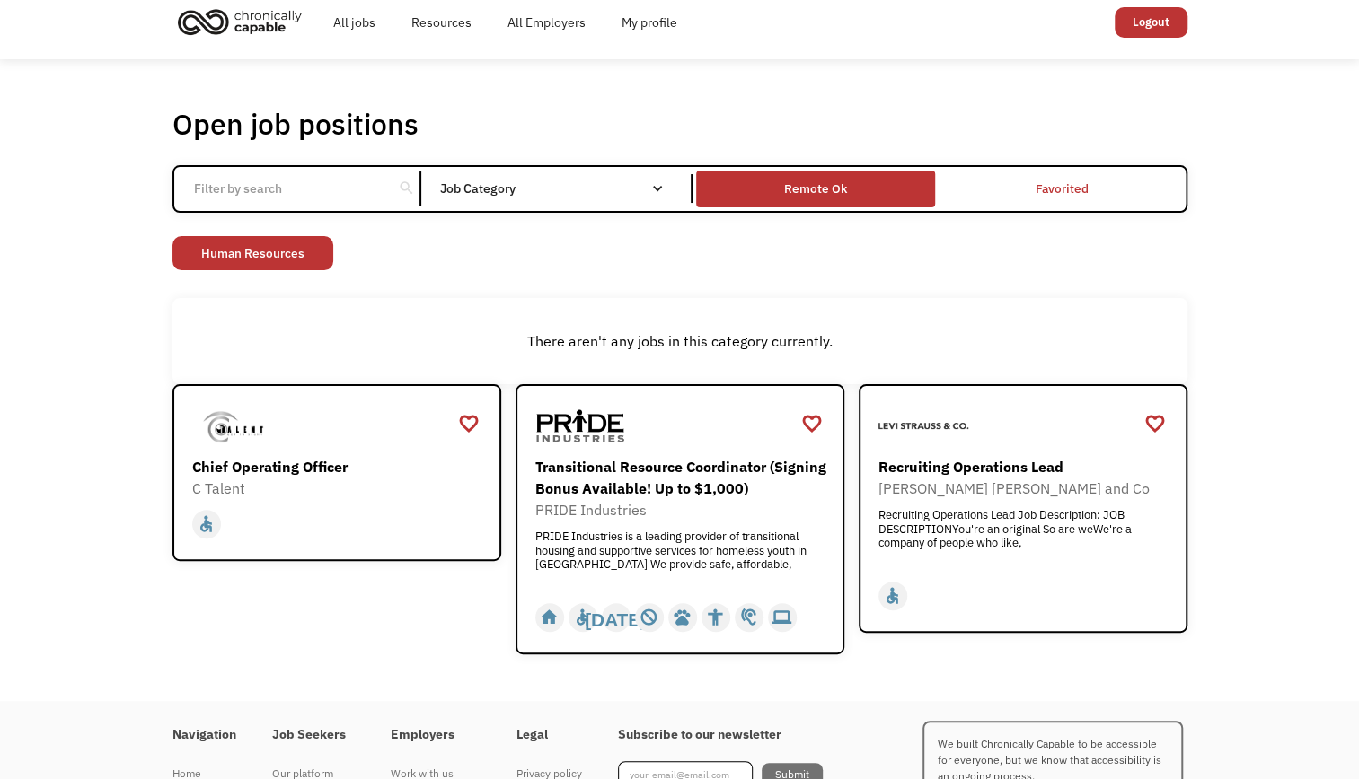
click at [845, 185] on div "Remote Ok" at bounding box center [815, 189] width 63 height 22
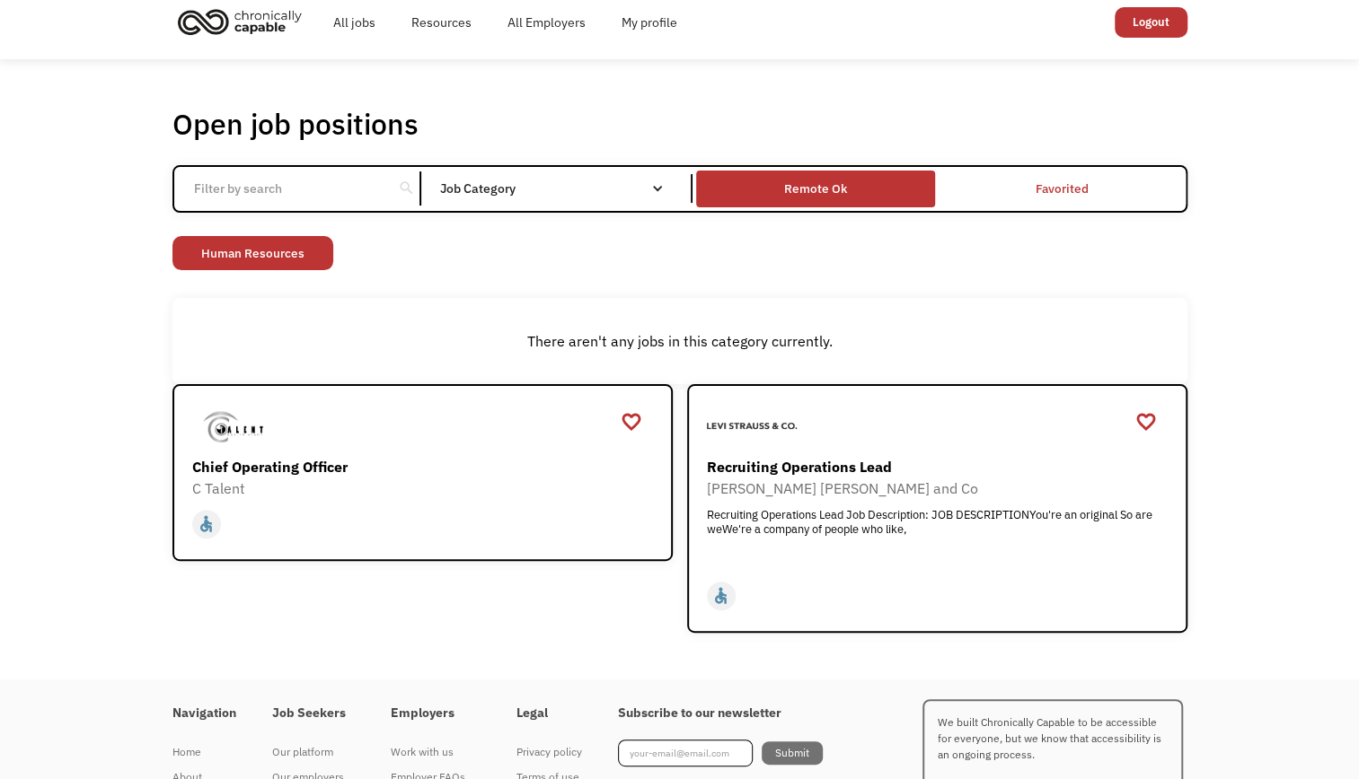
click at [815, 187] on div "Remote Ok" at bounding box center [815, 189] width 63 height 22
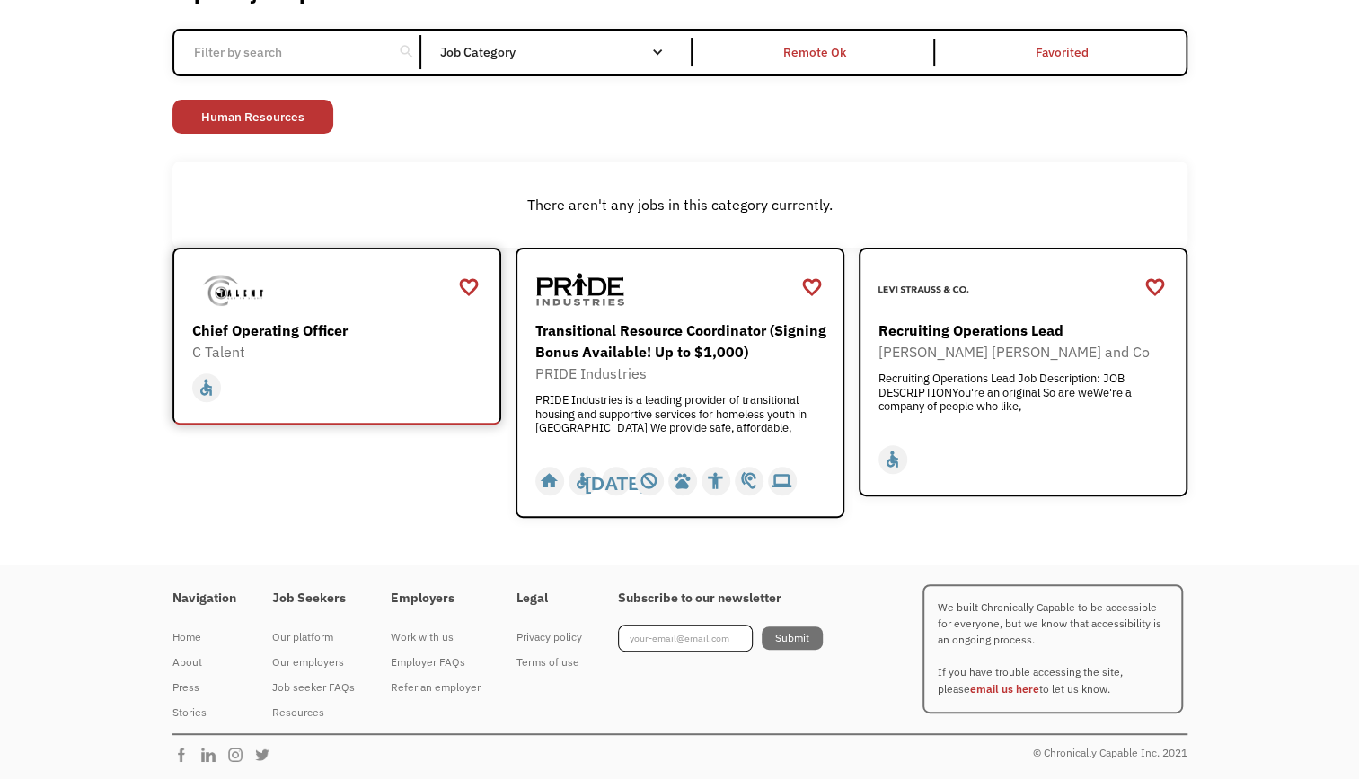
scroll to position [152, 0]
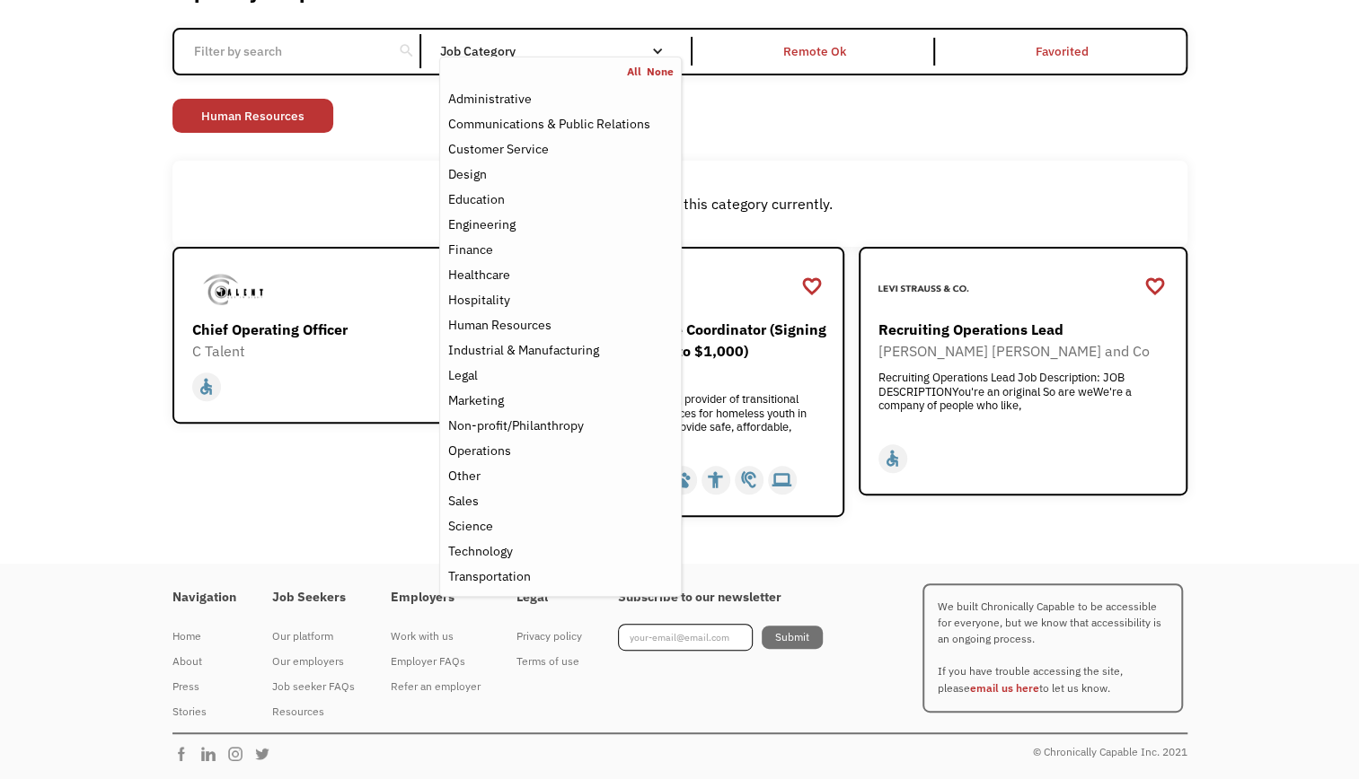
click at [661, 66] on link "None" at bounding box center [660, 72] width 27 height 14
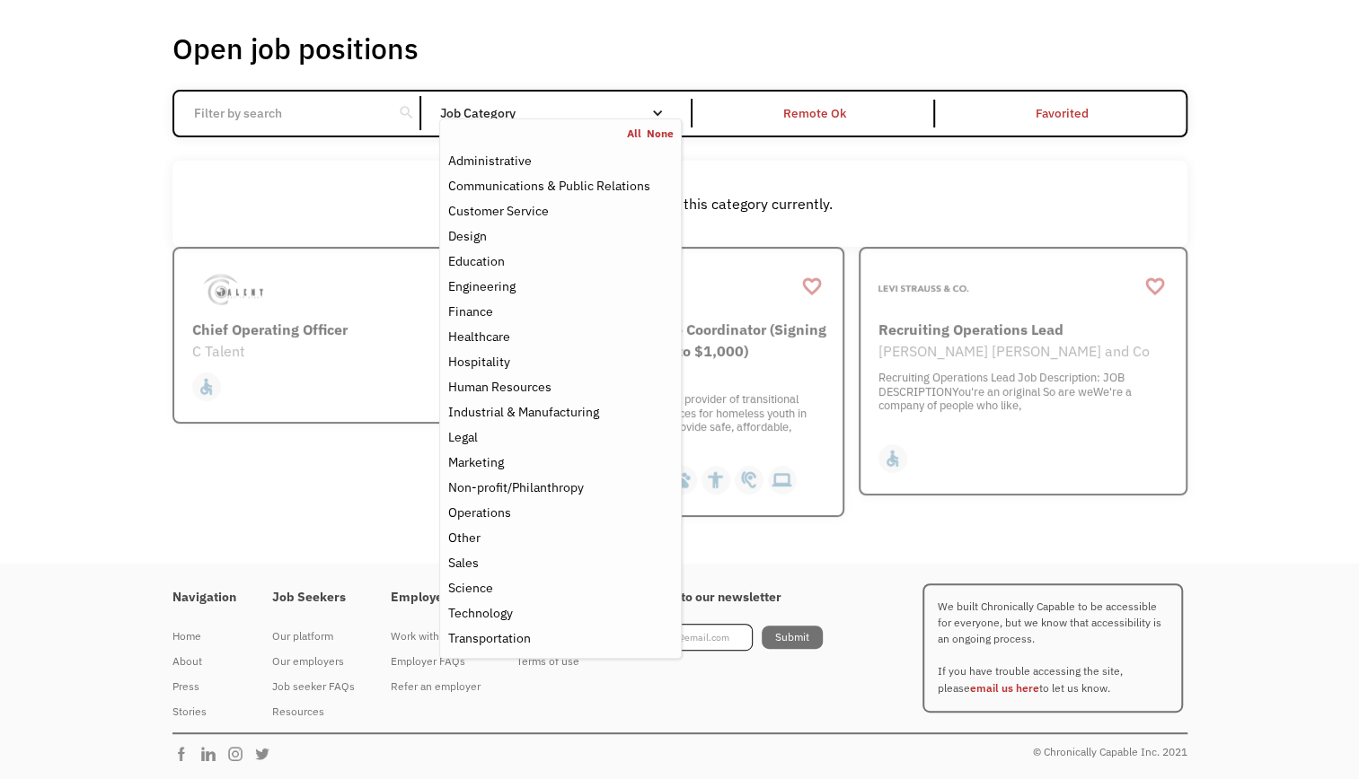
scroll to position [152, 0]
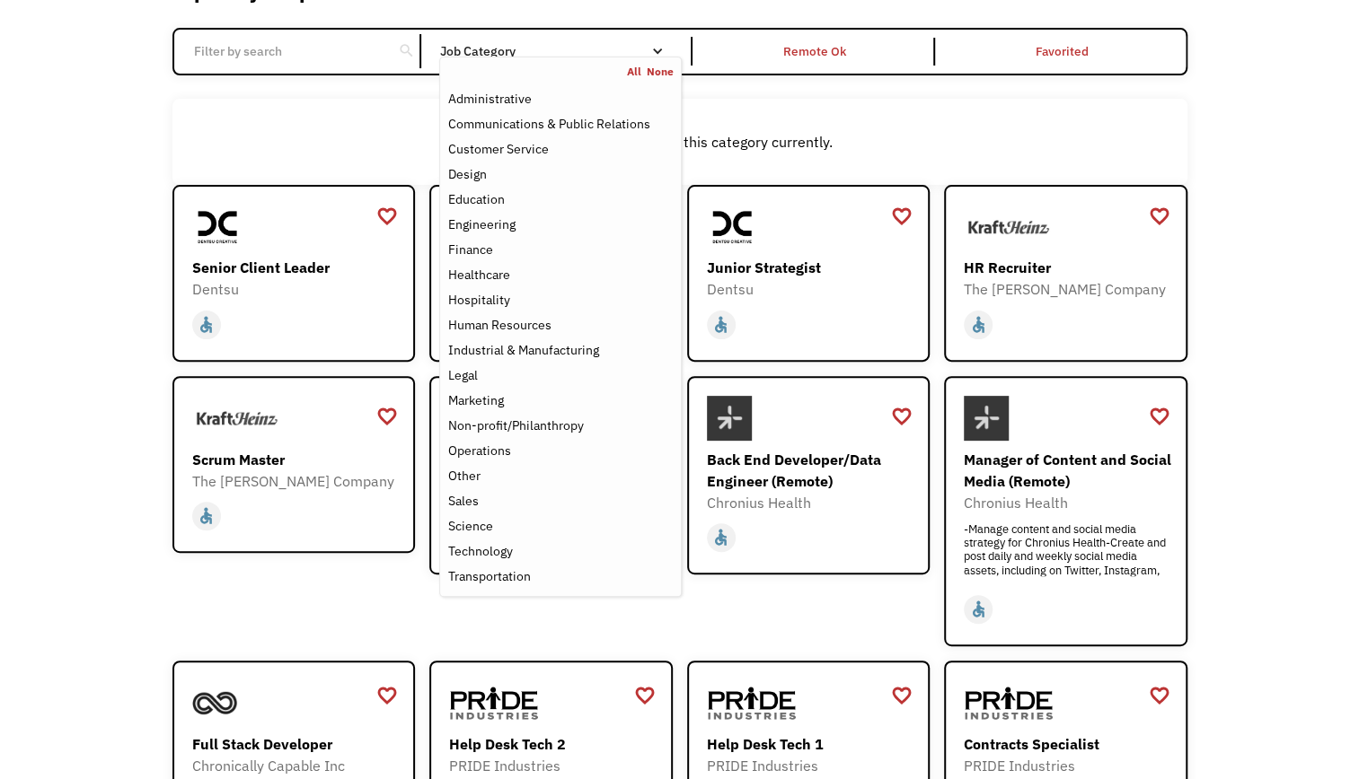
click at [46, 201] on div "Open job positions You have X liked items Search search Filter by category Admi…" at bounding box center [679, 461] width 1359 height 1079
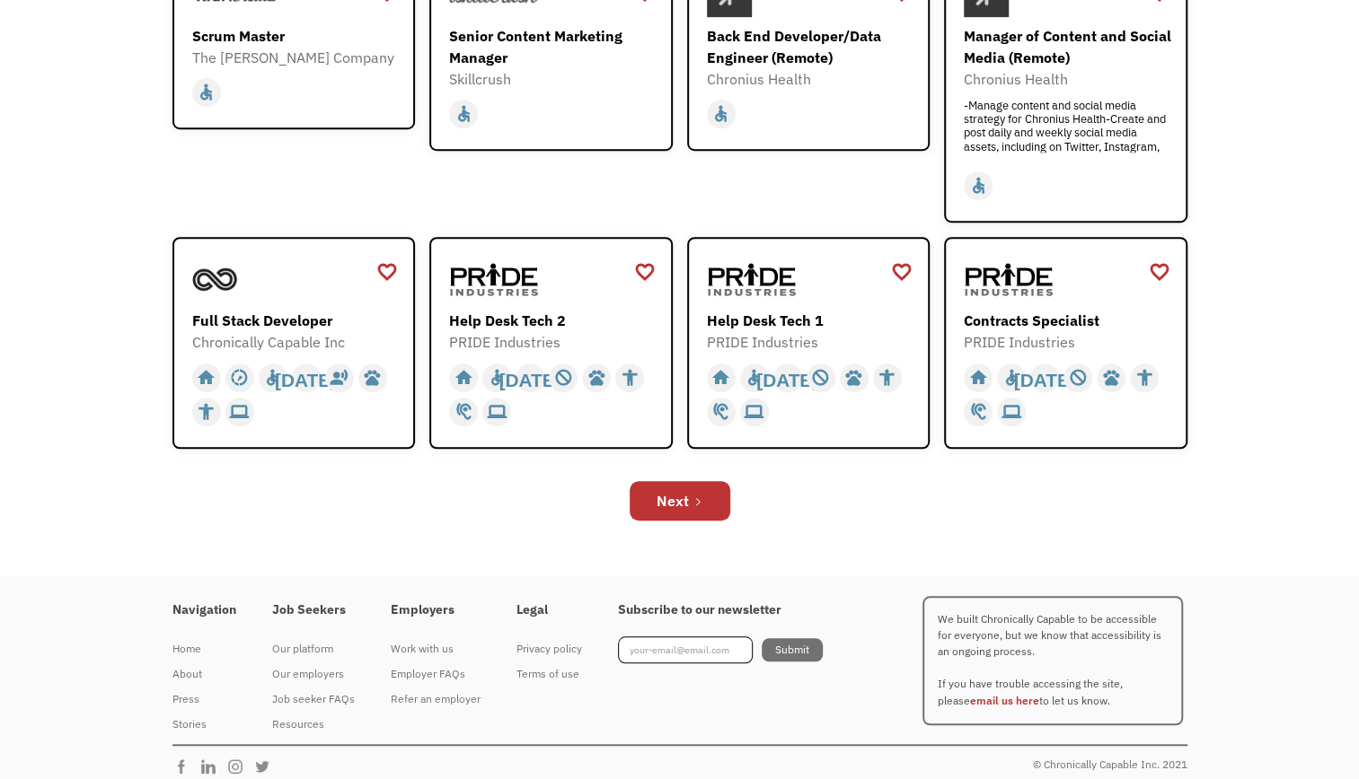
scroll to position [588, 0]
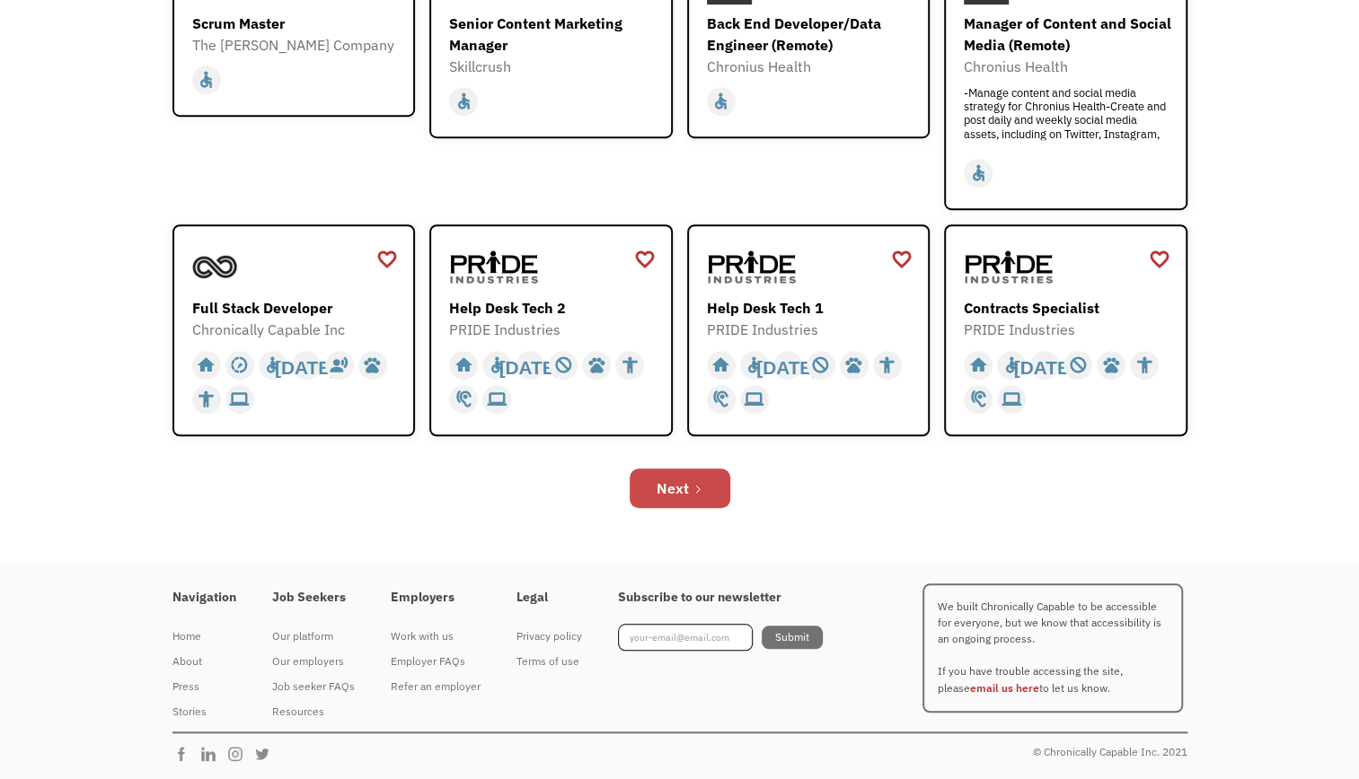
click at [692, 477] on link "Next" at bounding box center [680, 489] width 101 height 40
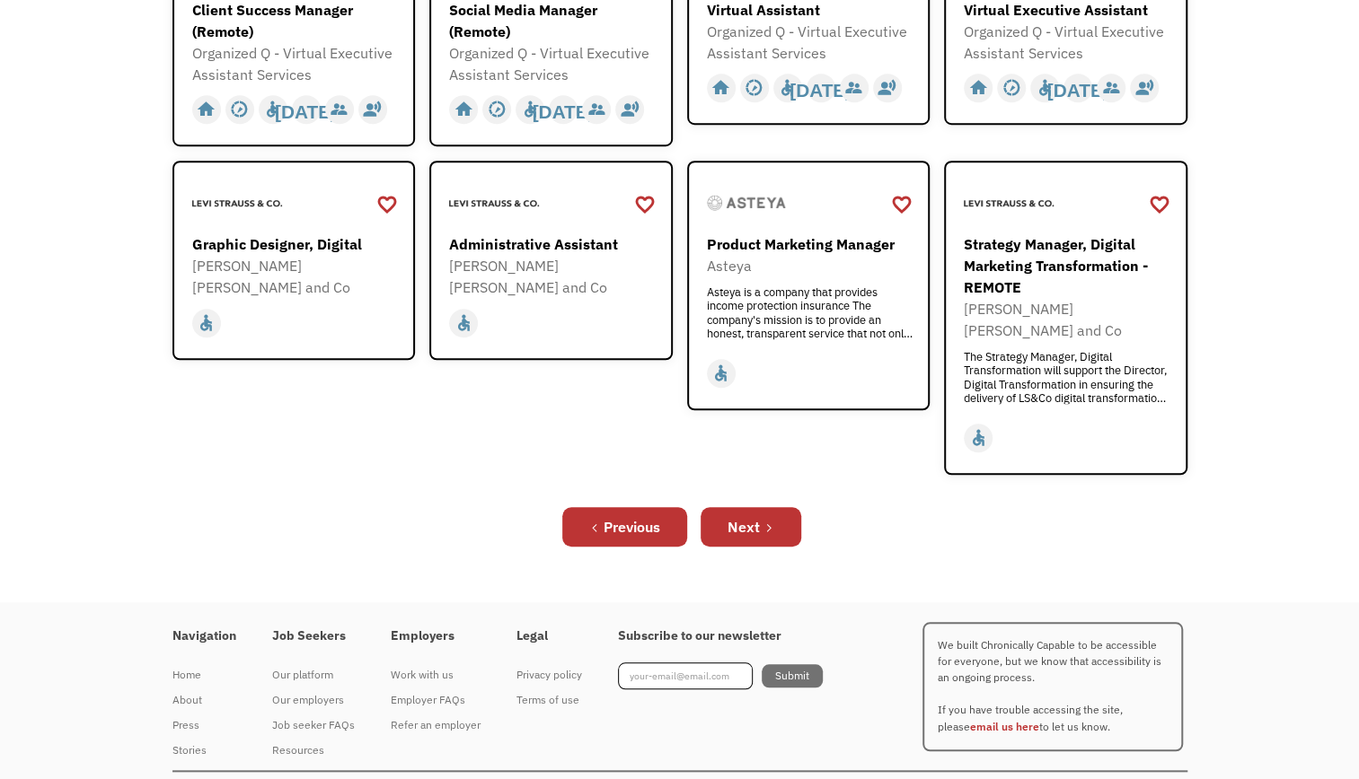
scroll to position [653, 0]
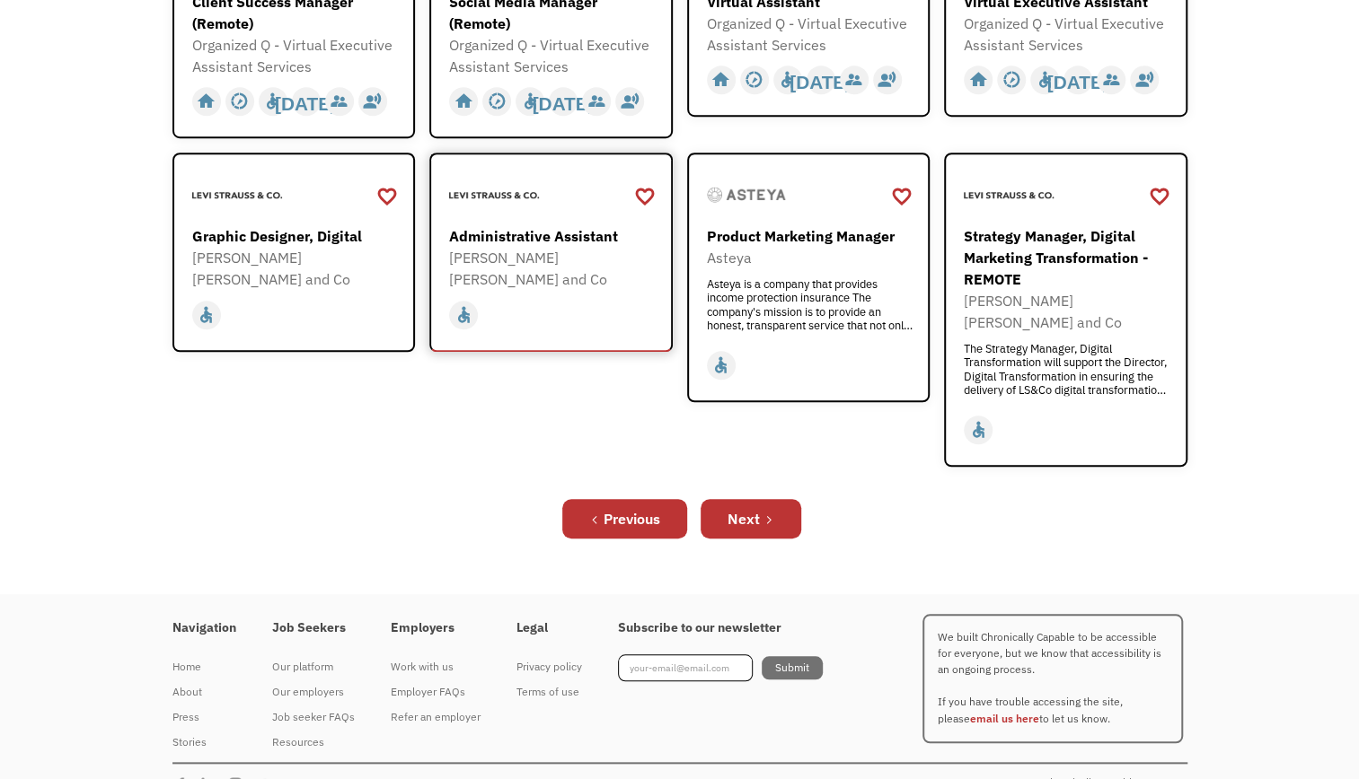
click at [554, 247] on div "[PERSON_NAME] [PERSON_NAME] and Co" at bounding box center [553, 268] width 208 height 43
click at [779, 499] on link "Next" at bounding box center [750, 519] width 101 height 40
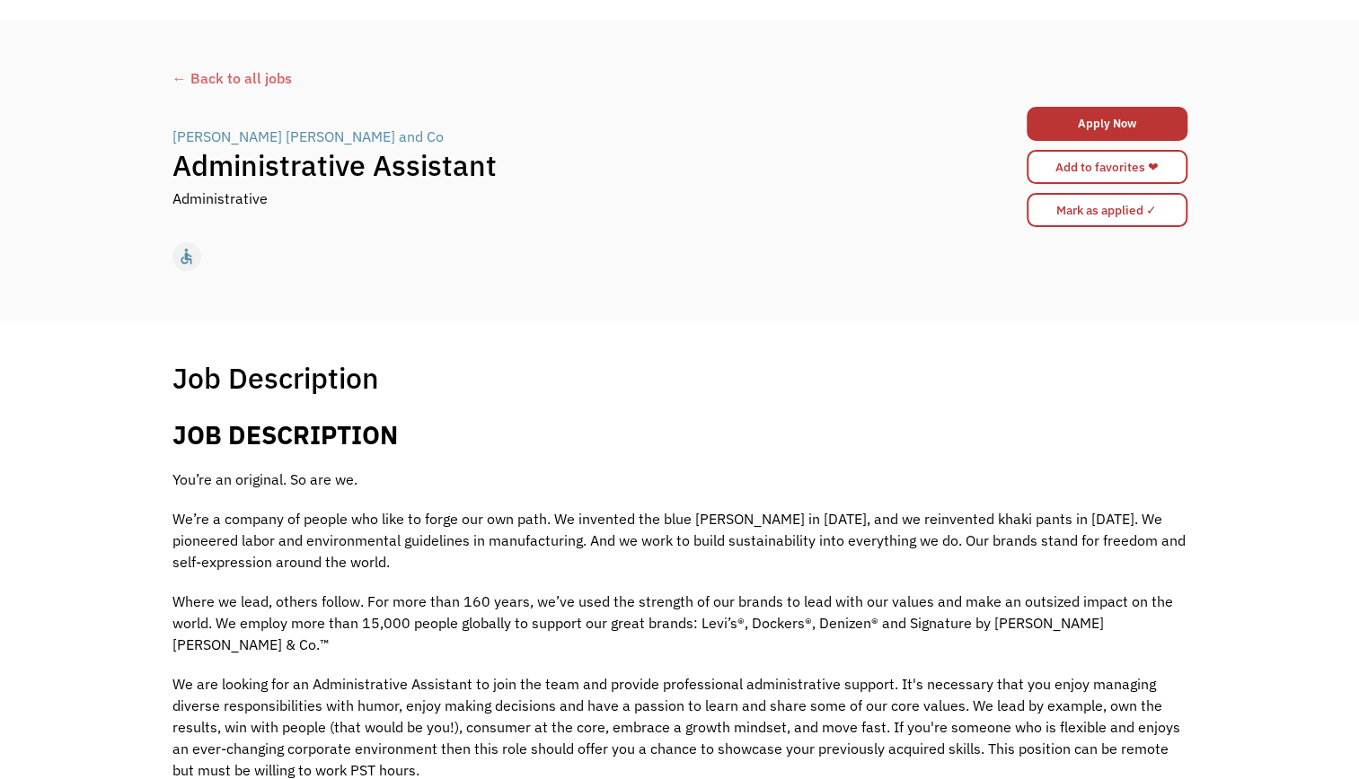
scroll to position [53, 0]
click at [1096, 179] on link "Add to favorites ❤" at bounding box center [1106, 167] width 161 height 34
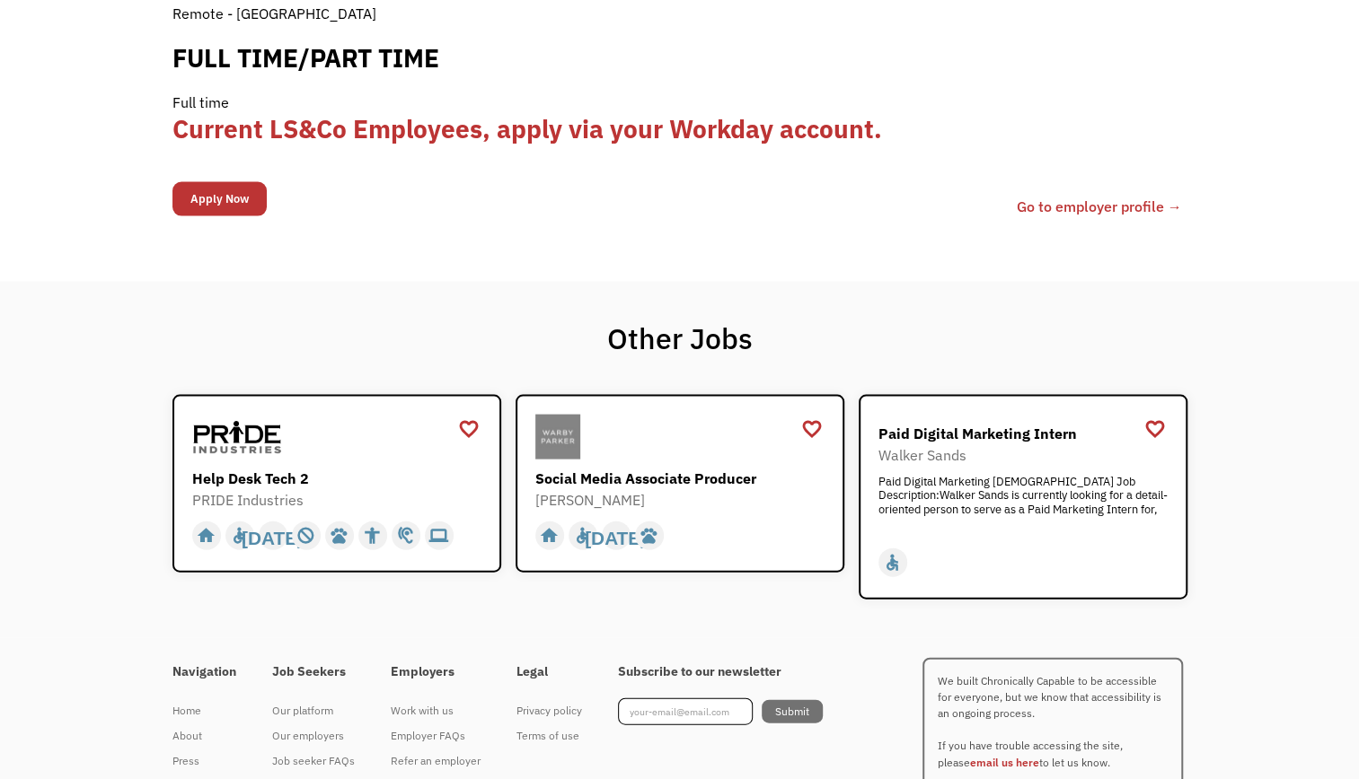
scroll to position [2108, 0]
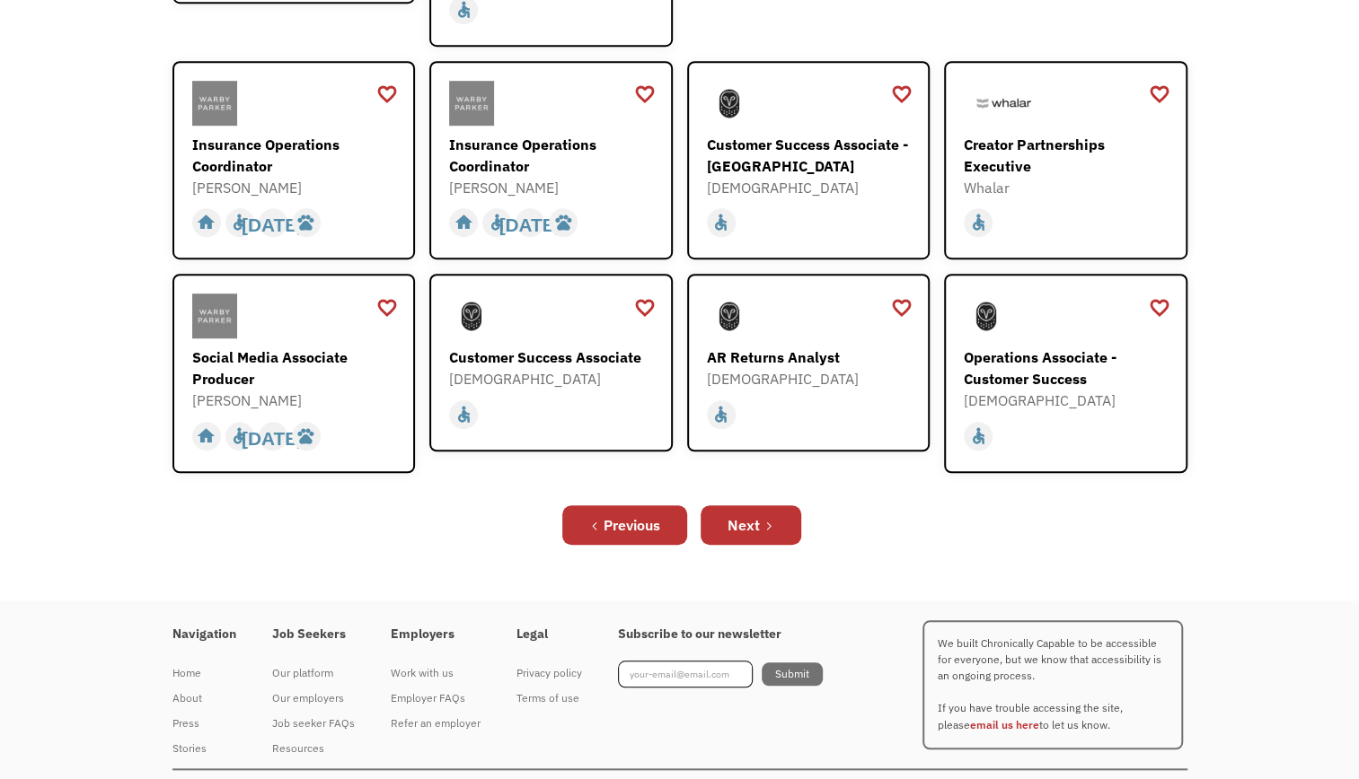
scroll to position [606, 0]
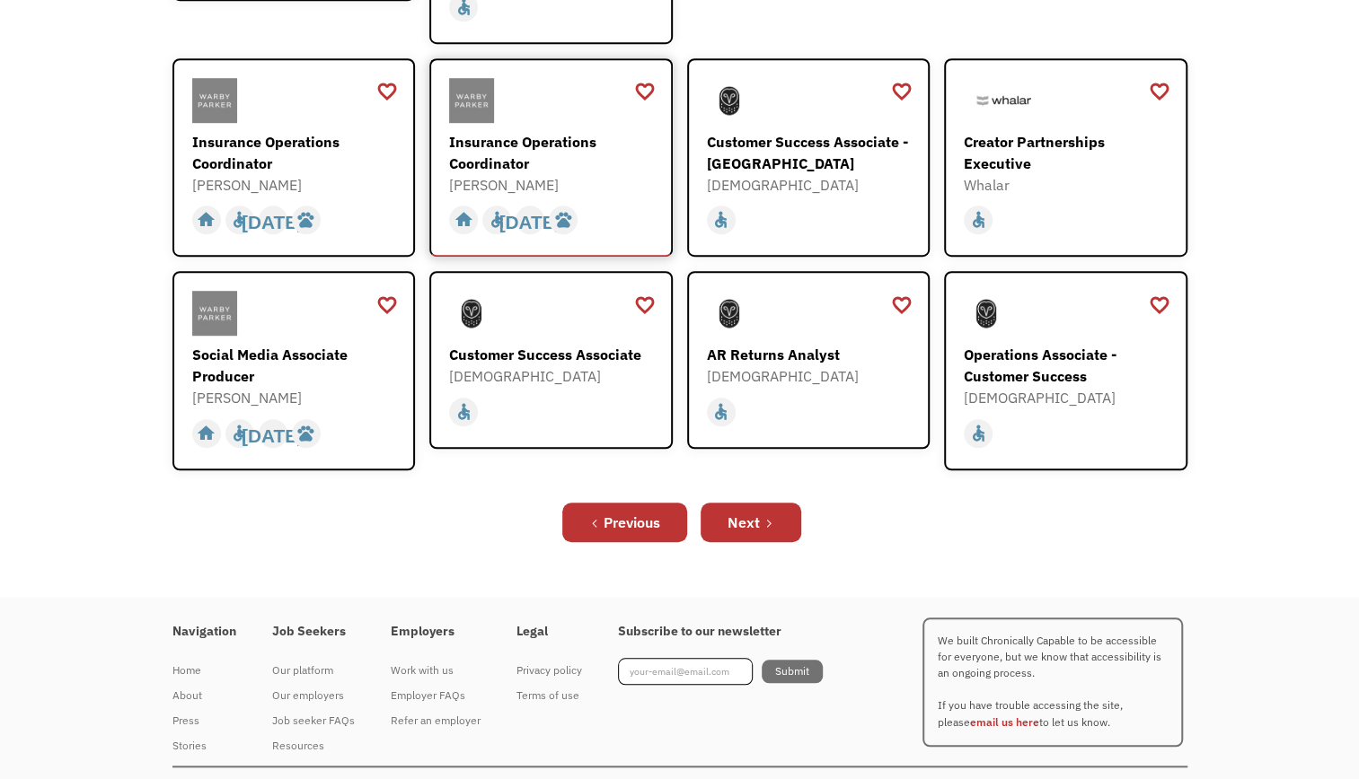
click at [523, 132] on div "Insurance Operations Coordinator" at bounding box center [553, 152] width 208 height 43
click at [804, 496] on div "Previous Next" at bounding box center [679, 522] width 1015 height 57
click at [770, 507] on link "Next" at bounding box center [750, 523] width 101 height 40
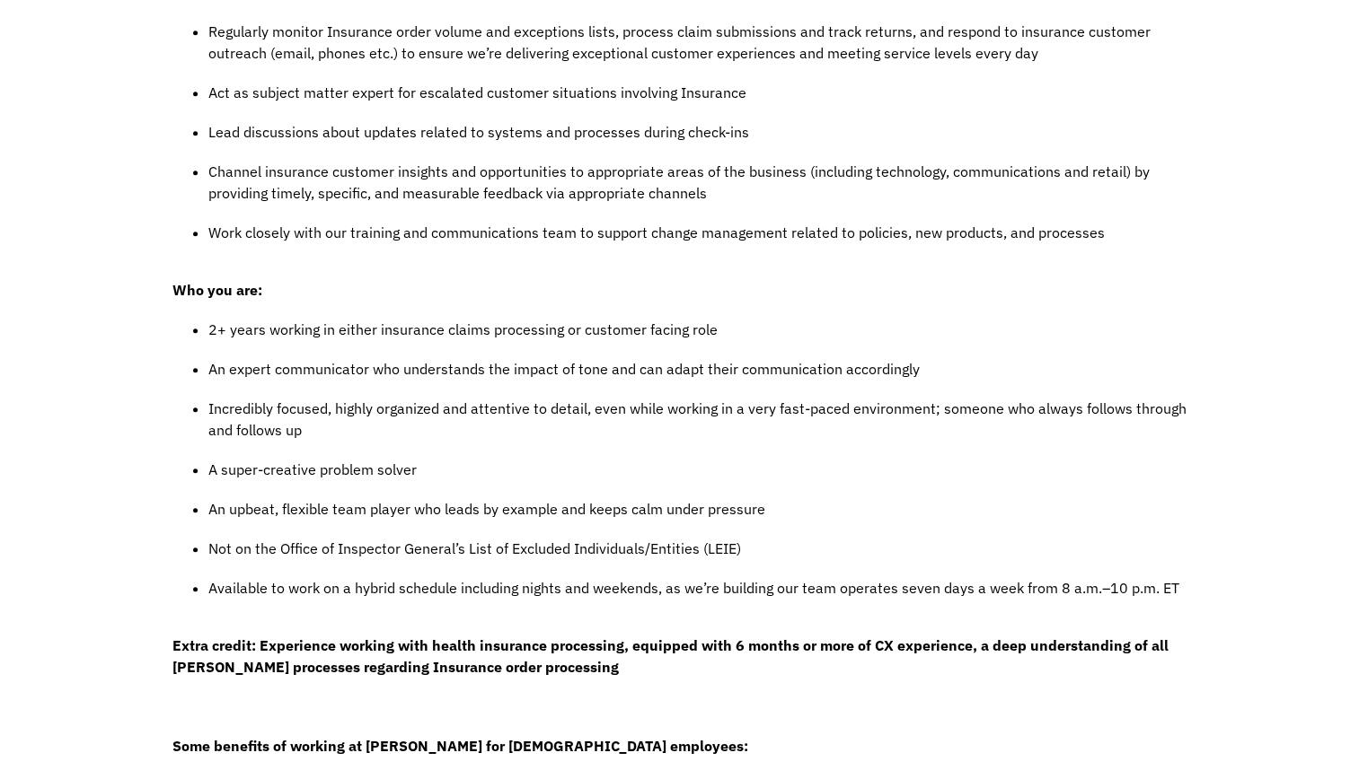
scroll to position [657, 0]
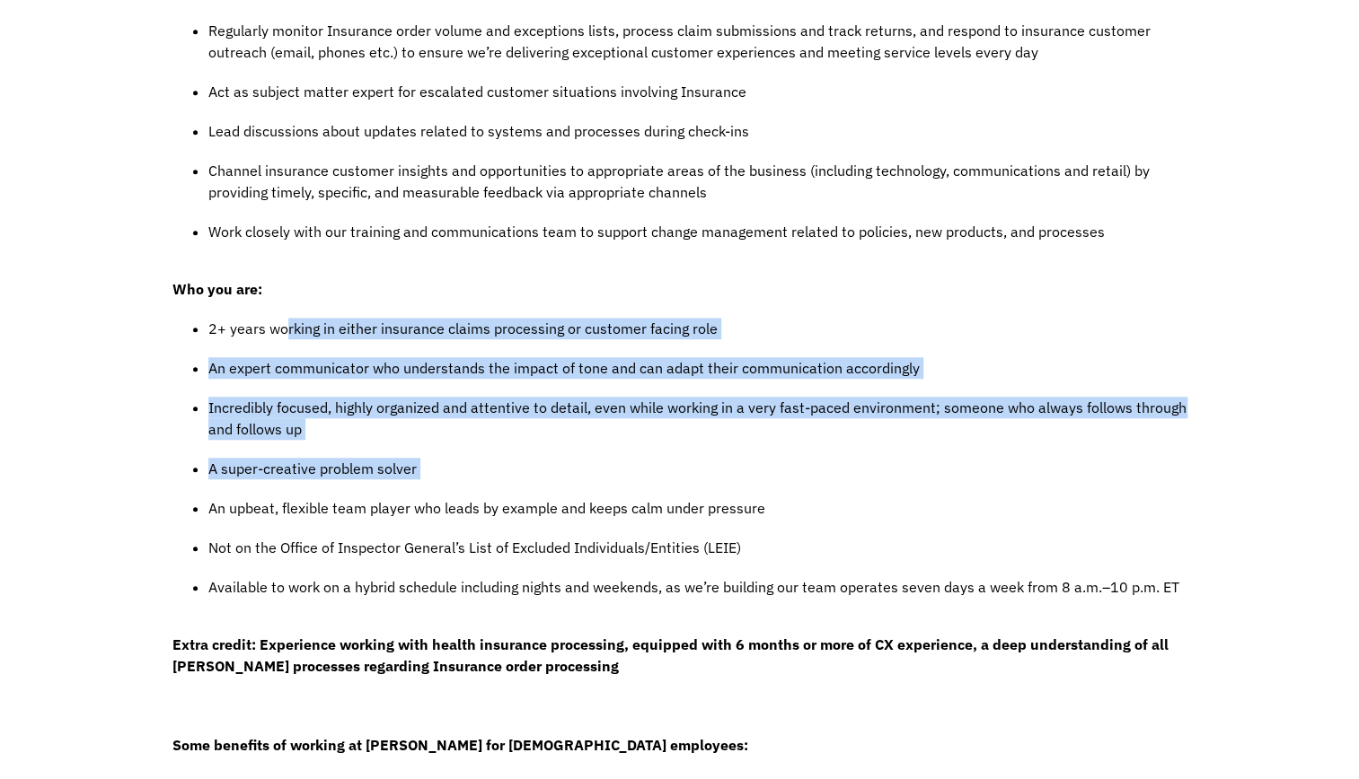
drag, startPoint x: 287, startPoint y: 323, endPoint x: 286, endPoint y: 498, distance: 175.1
click at [286, 498] on ul "2+ years working in either insurance claims processing or customer facing role …" at bounding box center [679, 467] width 1015 height 298
click at [286, 498] on p "An upbeat, flexible team player who leads by example and keeps calm under press…" at bounding box center [697, 509] width 979 height 22
click at [290, 391] on ul "2+ years working in either insurance claims processing or customer facing role …" at bounding box center [679, 467] width 1015 height 298
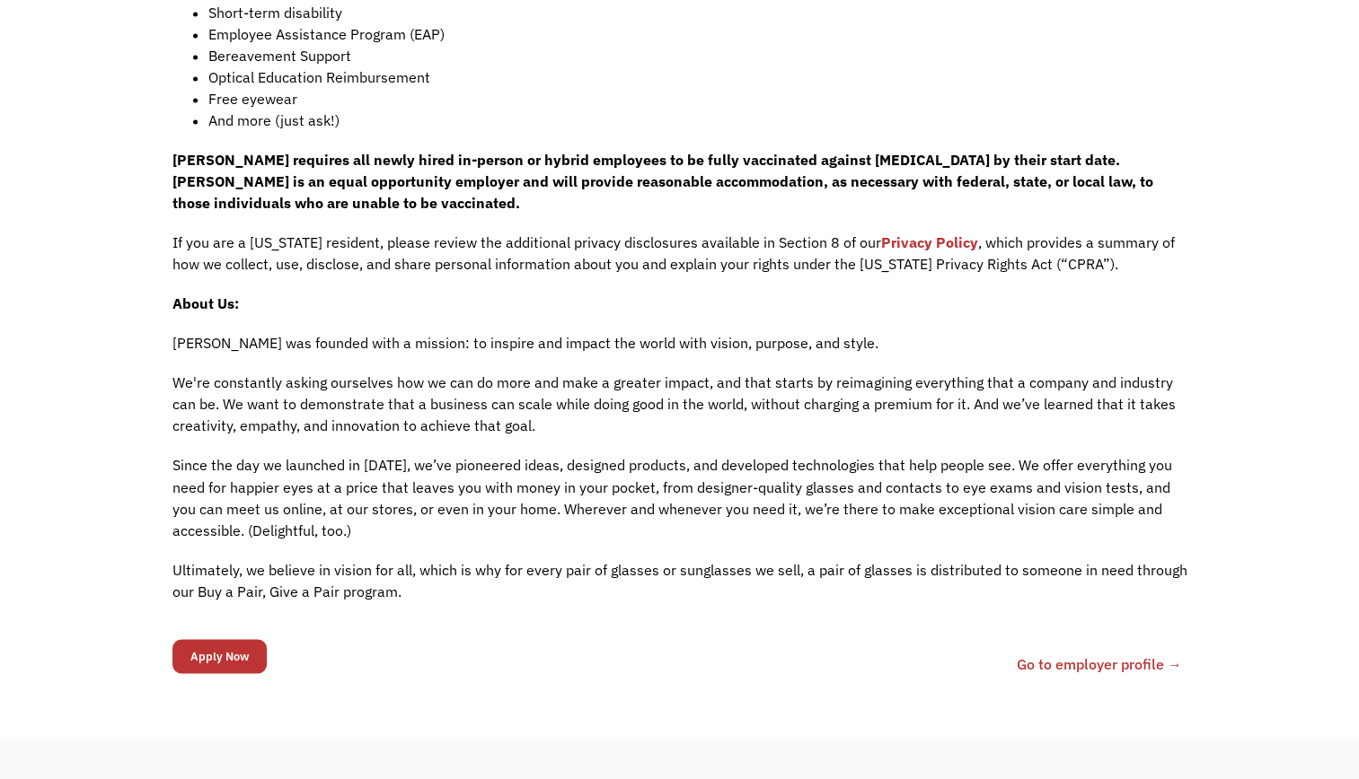
scroll to position [1565, 0]
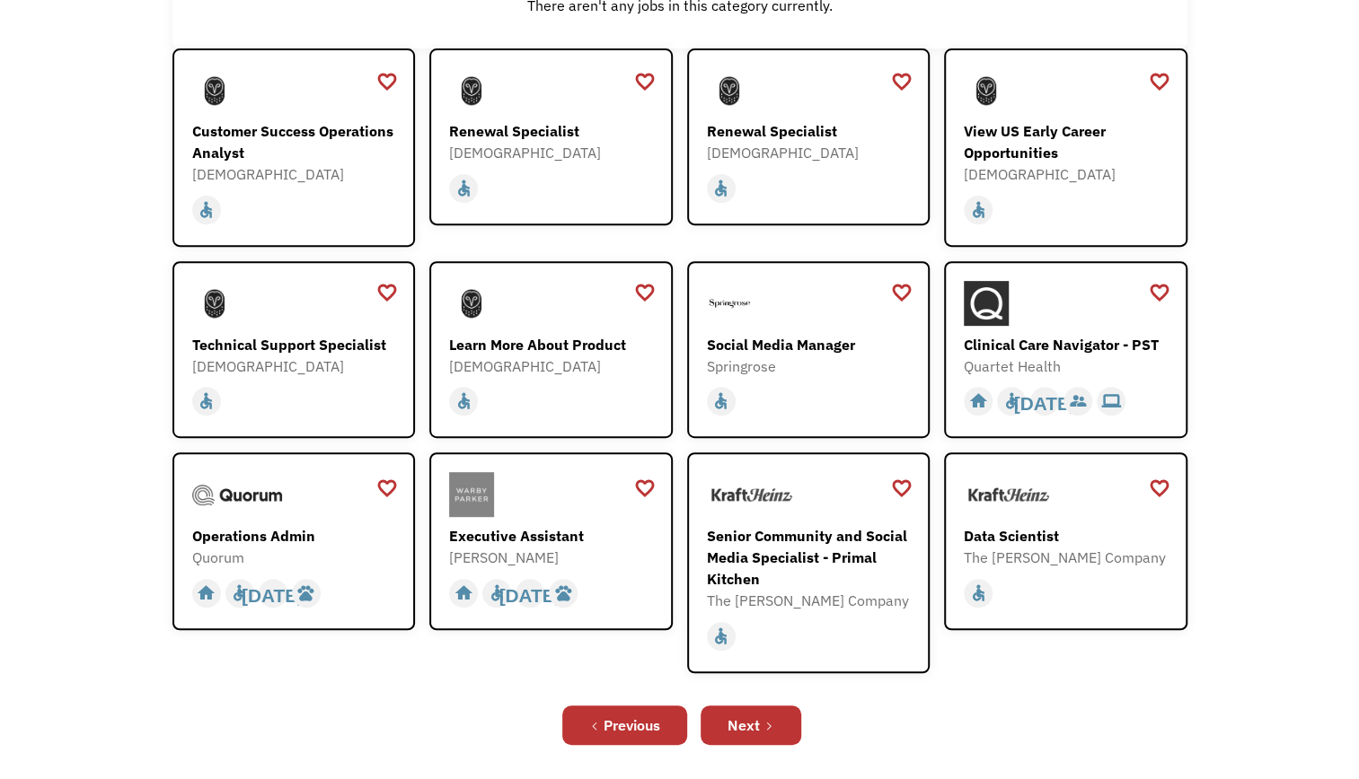
scroll to position [292, 0]
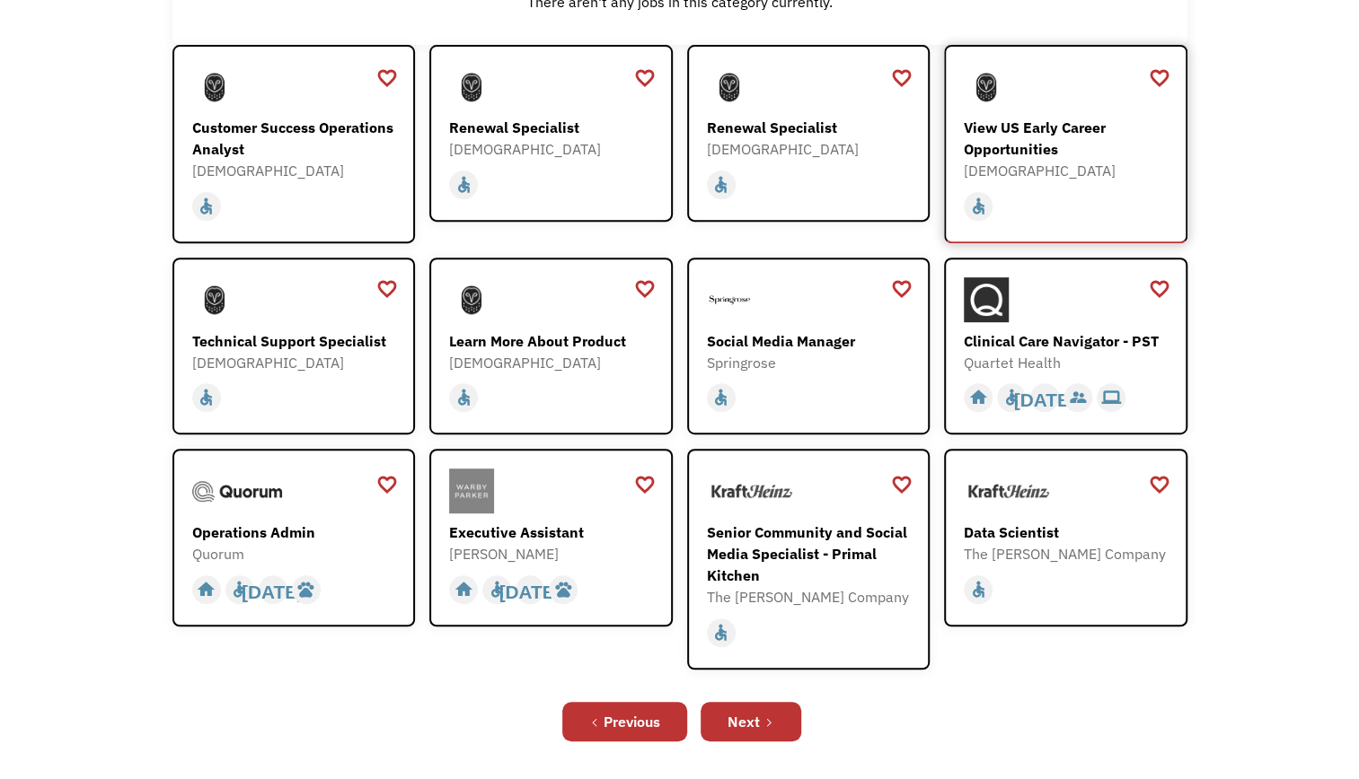
click at [1031, 136] on div "View US Early Career Opportunities" at bounding box center [1068, 138] width 208 height 43
click at [1078, 357] on div "Quartet Health" at bounding box center [1068, 363] width 208 height 22
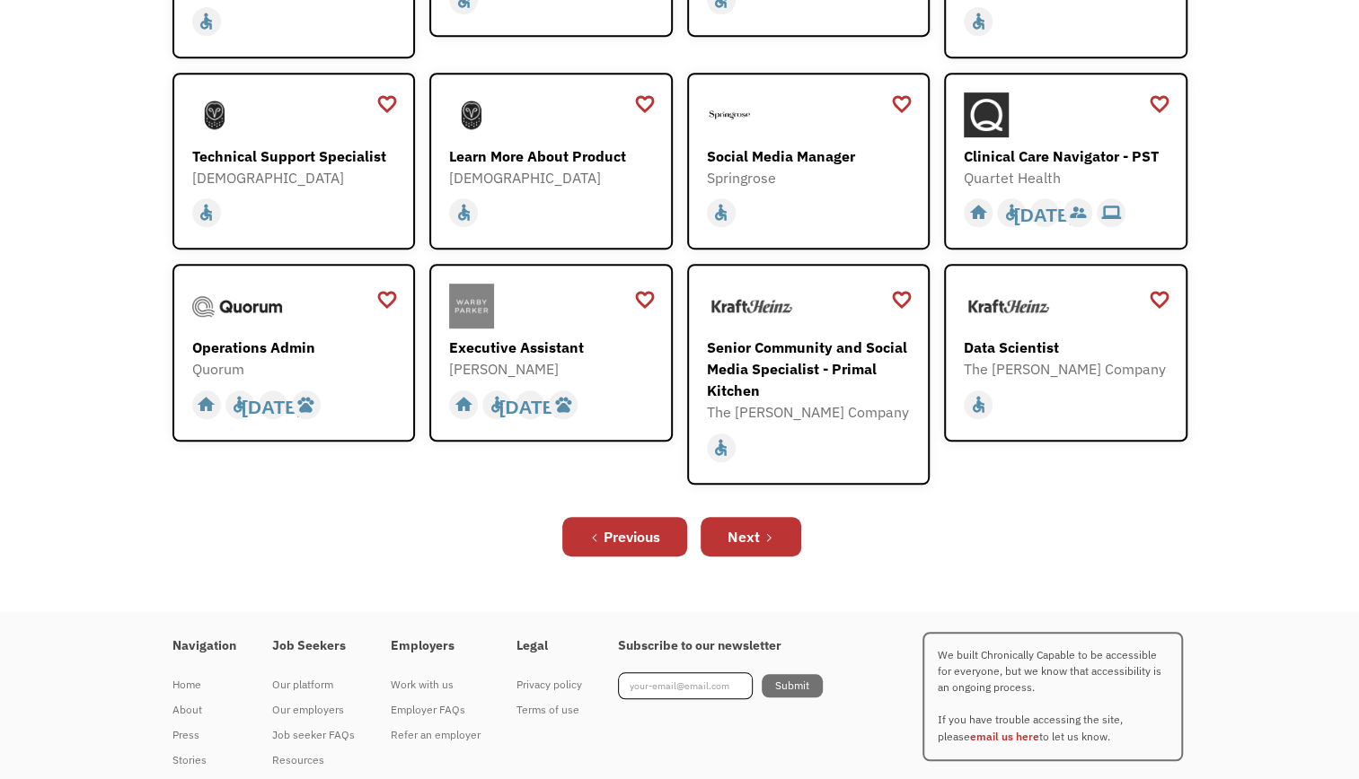
scroll to position [496, 0]
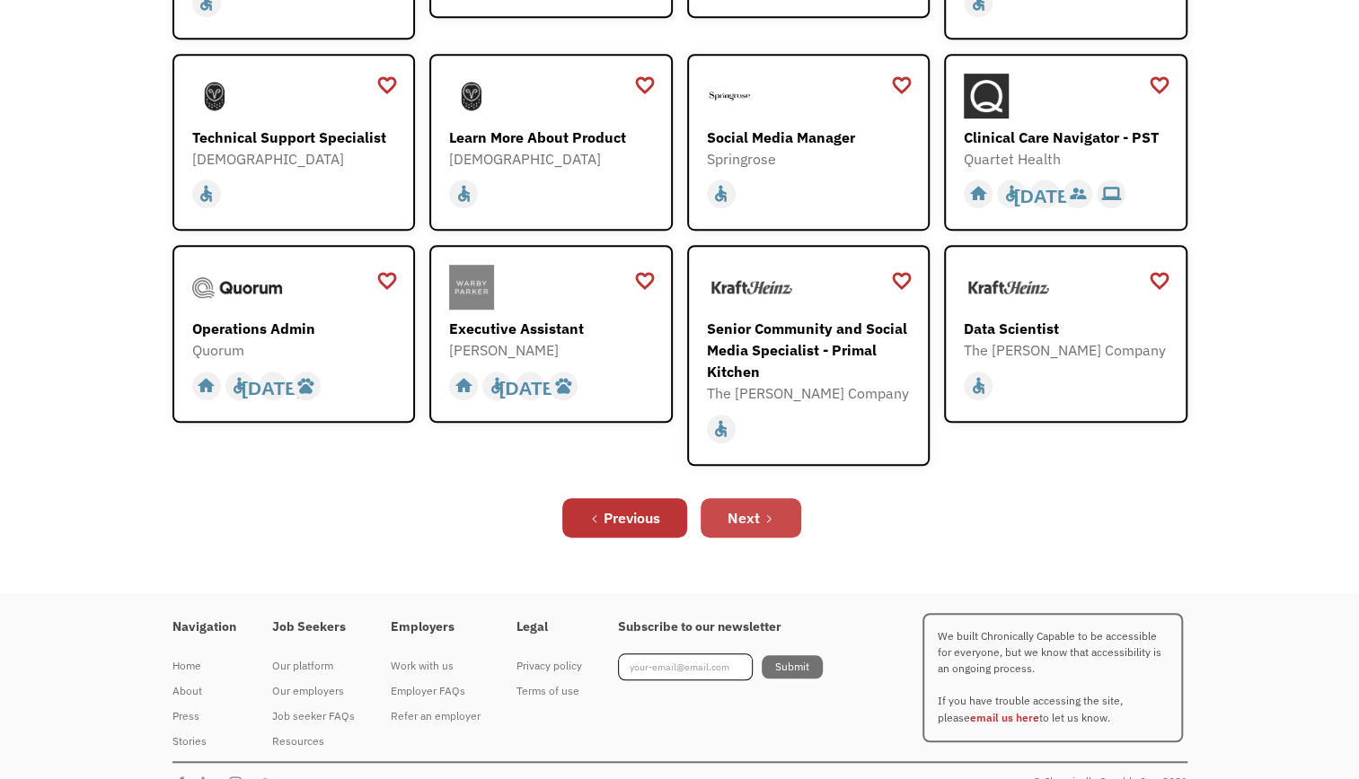
click at [766, 514] on icon "Next Page" at bounding box center [768, 519] width 11 height 11
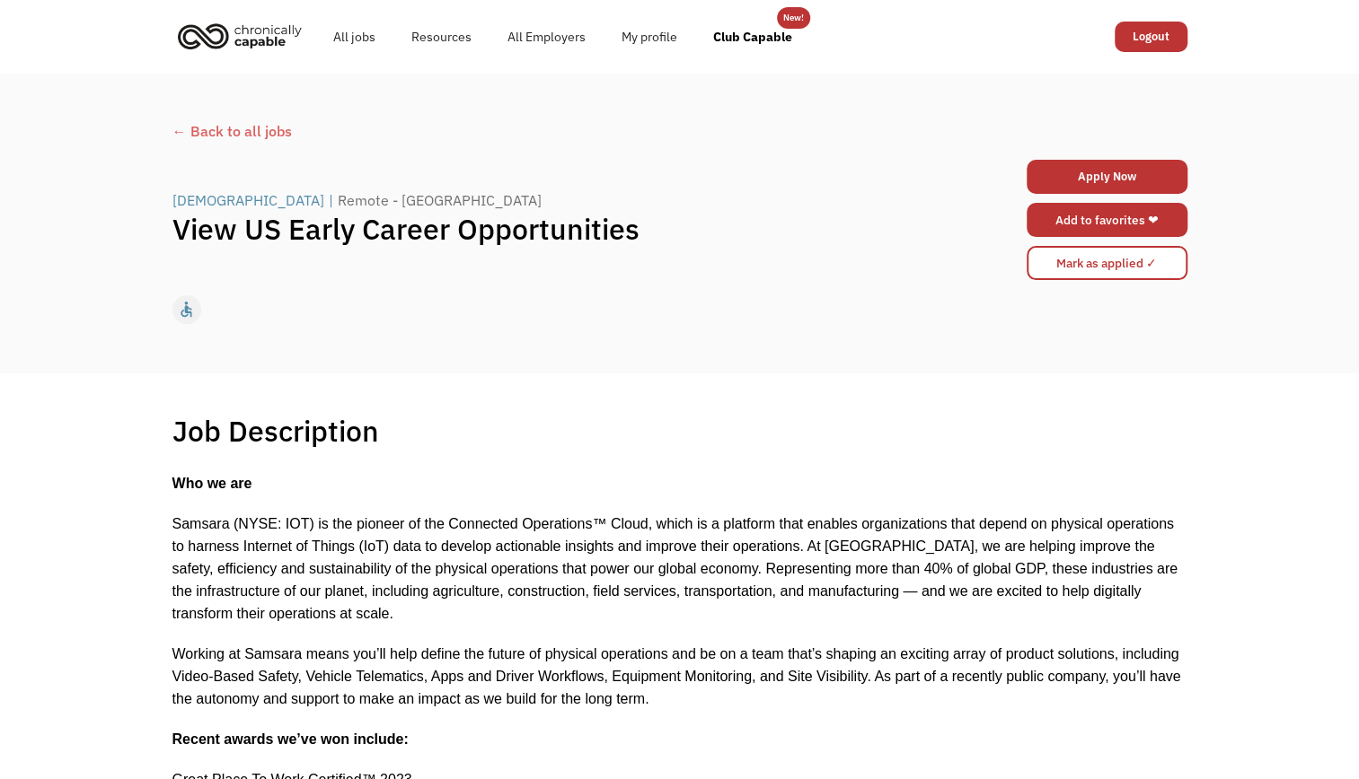
click at [1077, 228] on link "Add to favorites ❤" at bounding box center [1106, 220] width 161 height 34
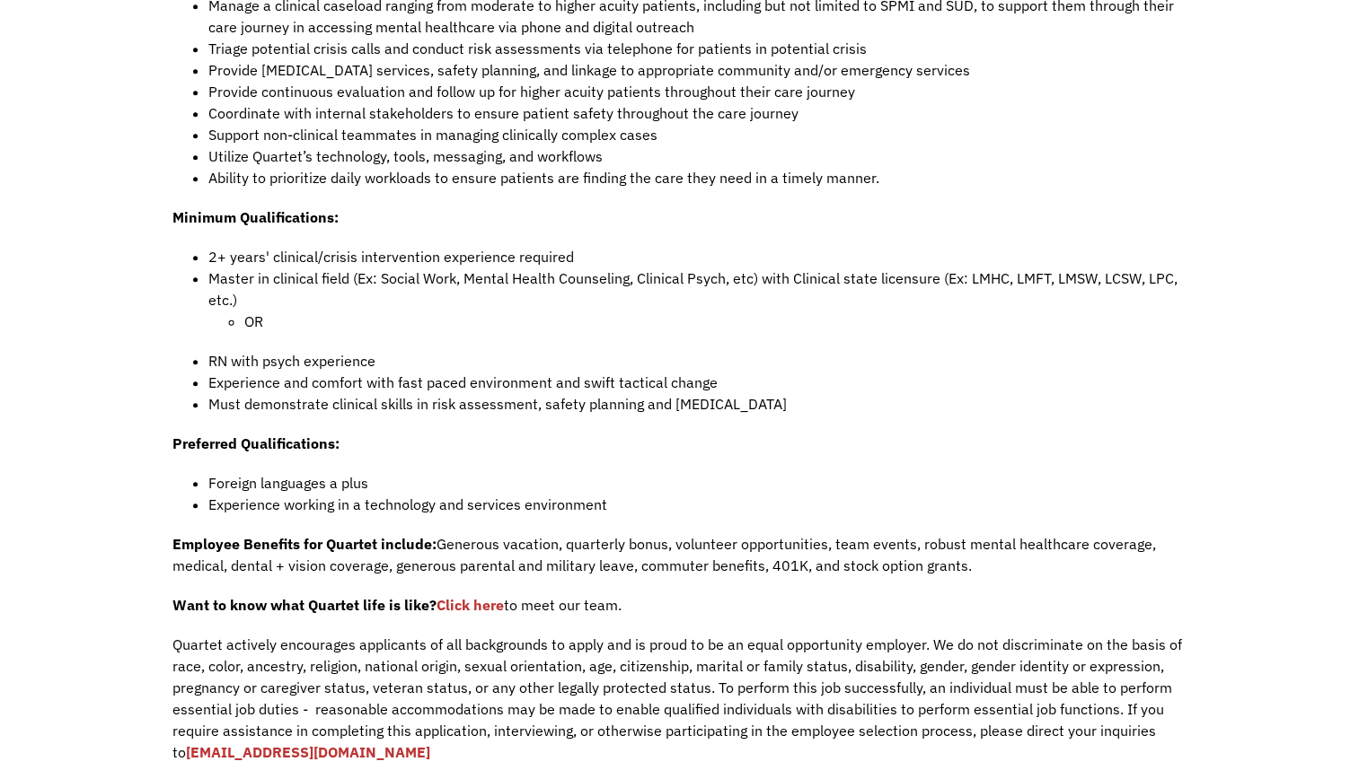
scroll to position [989, 0]
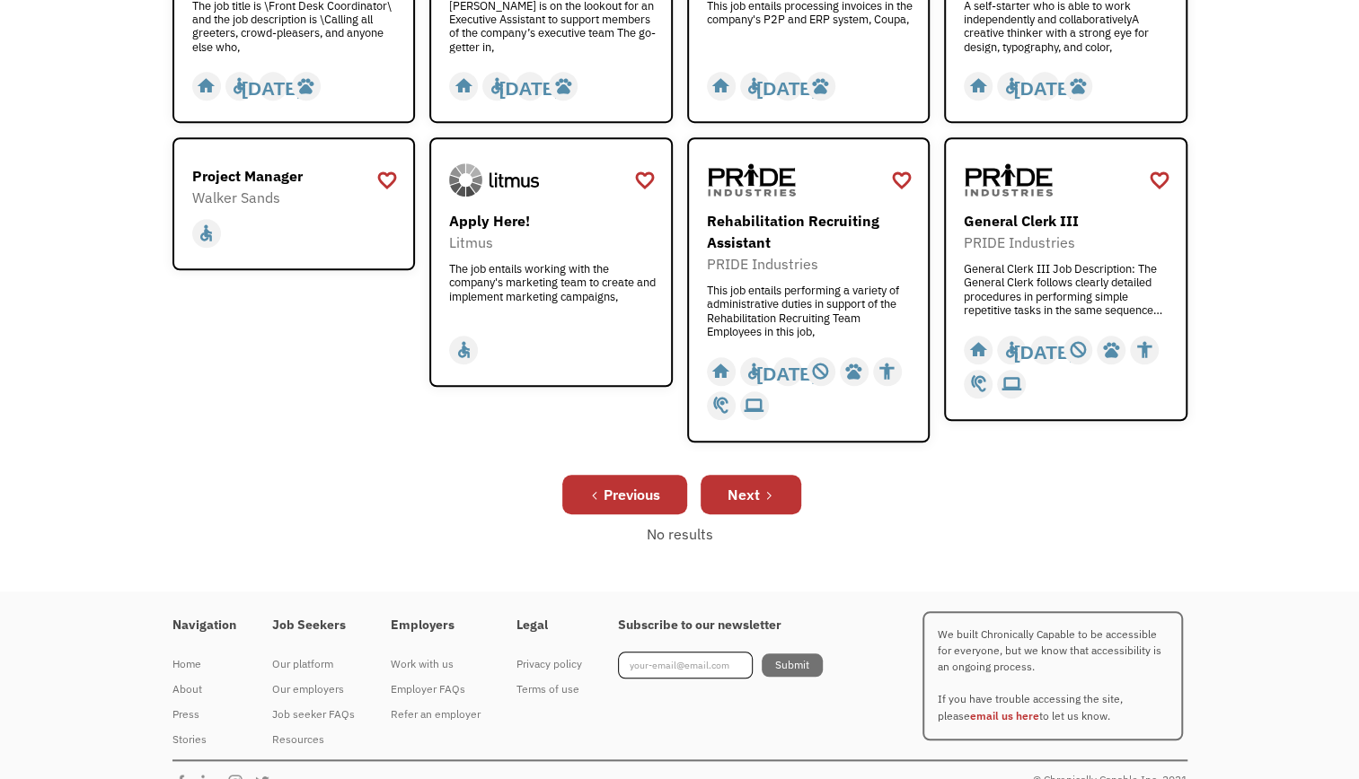
scroll to position [709, 0]
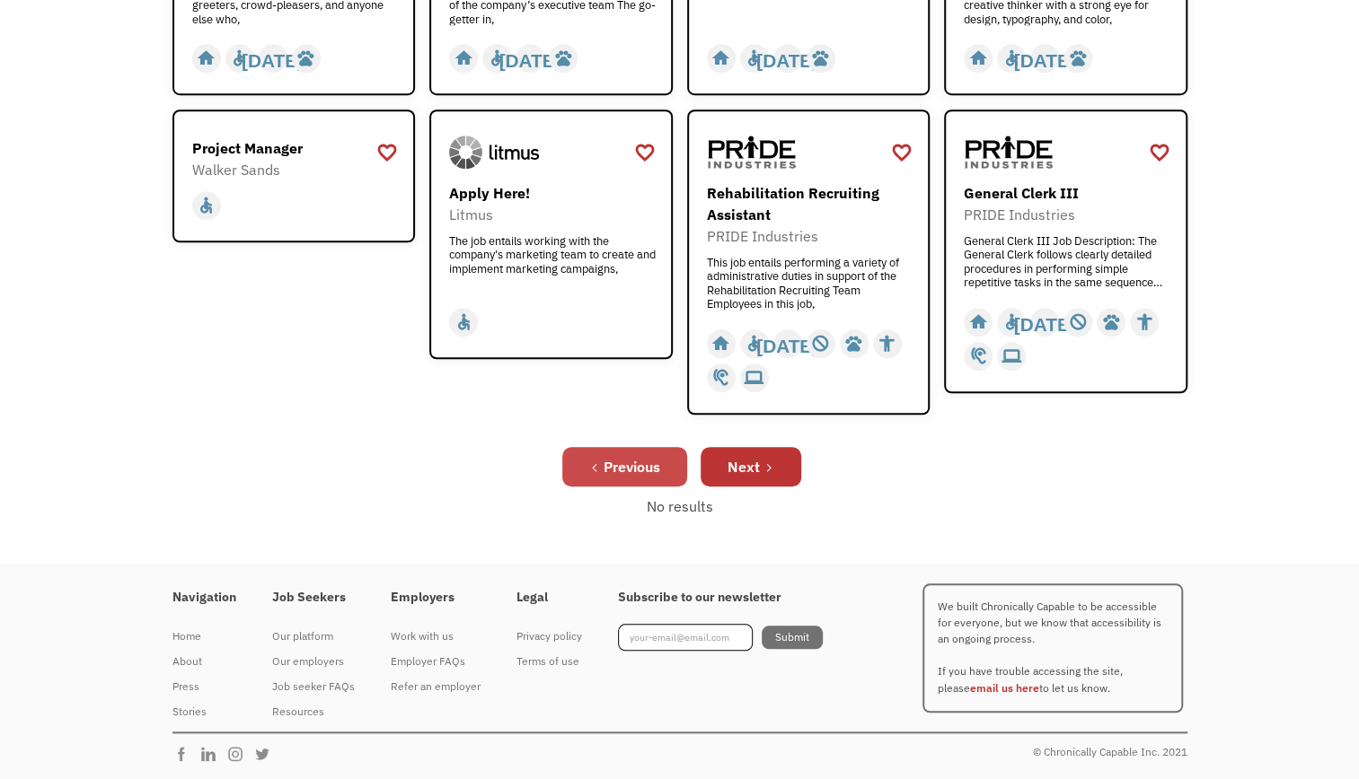
click at [582, 463] on link "Previous" at bounding box center [624, 467] width 125 height 40
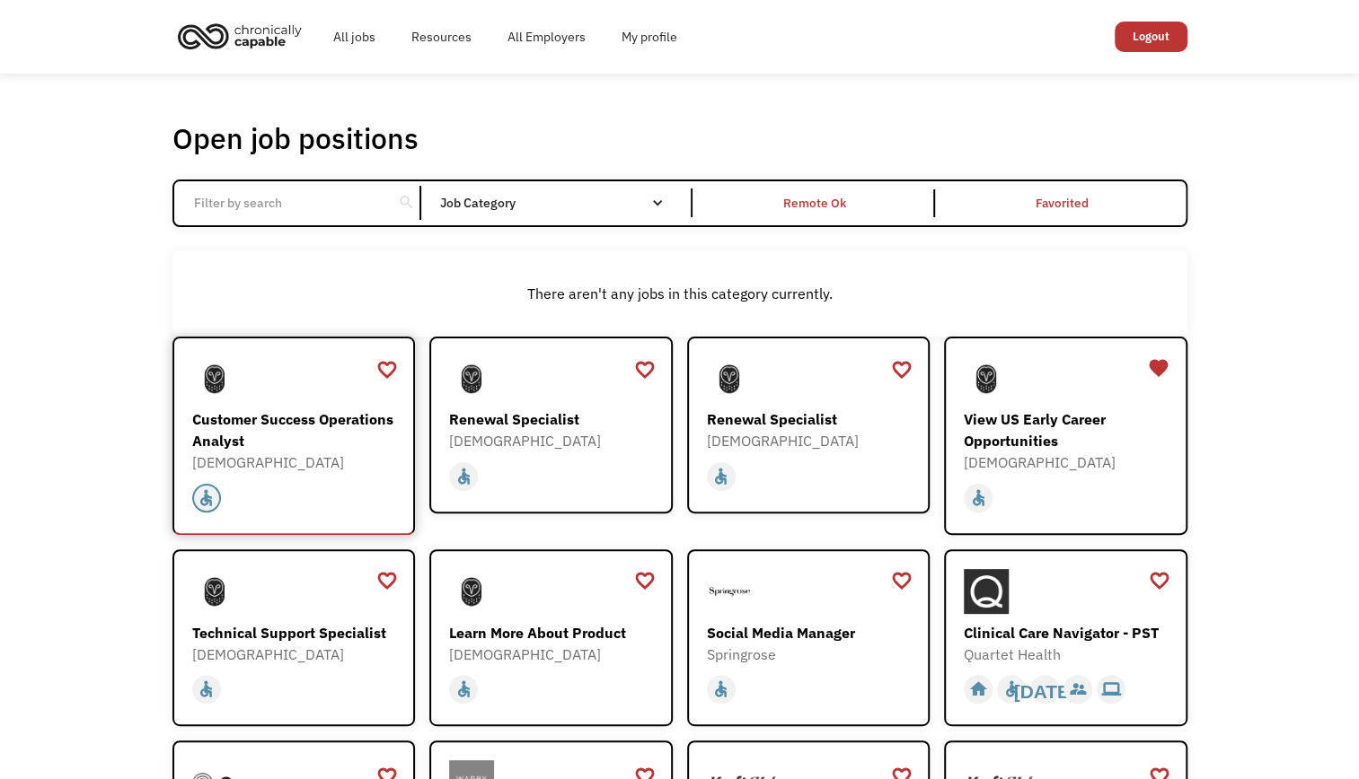
scroll to position [525, 0]
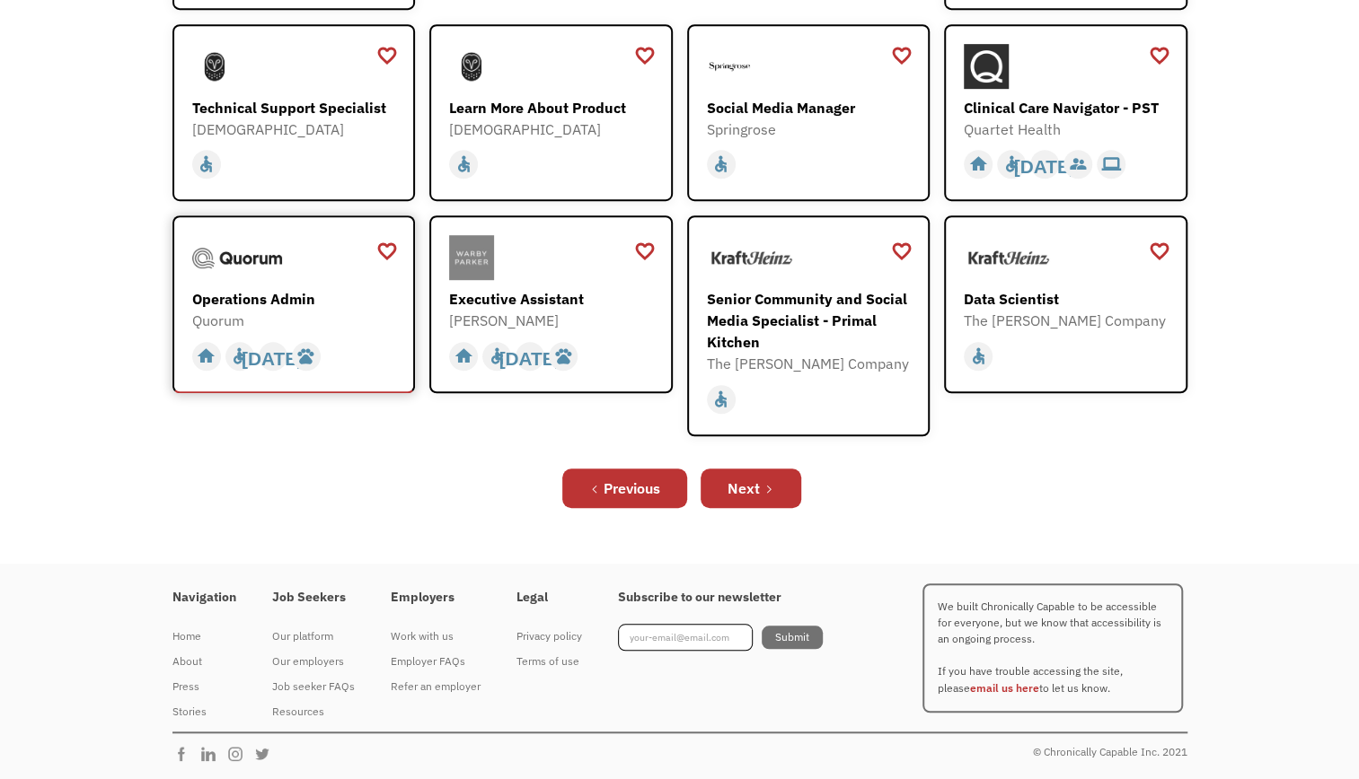
click at [304, 303] on div "Operations Admin" at bounding box center [296, 299] width 208 height 22
click at [760, 483] on link "Next" at bounding box center [750, 489] width 101 height 40
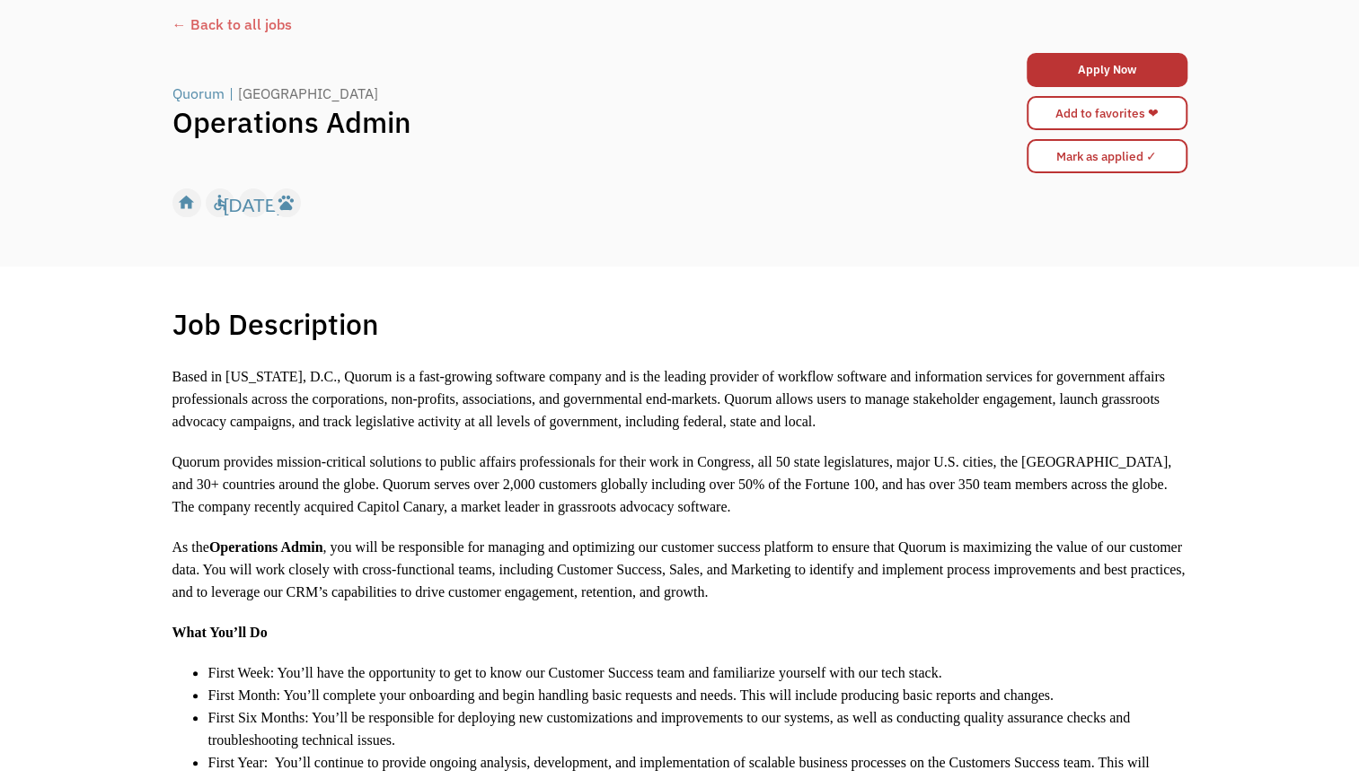
scroll to position [108, 0]
click at [1060, 116] on link "Add to favorites ❤" at bounding box center [1106, 112] width 161 height 34
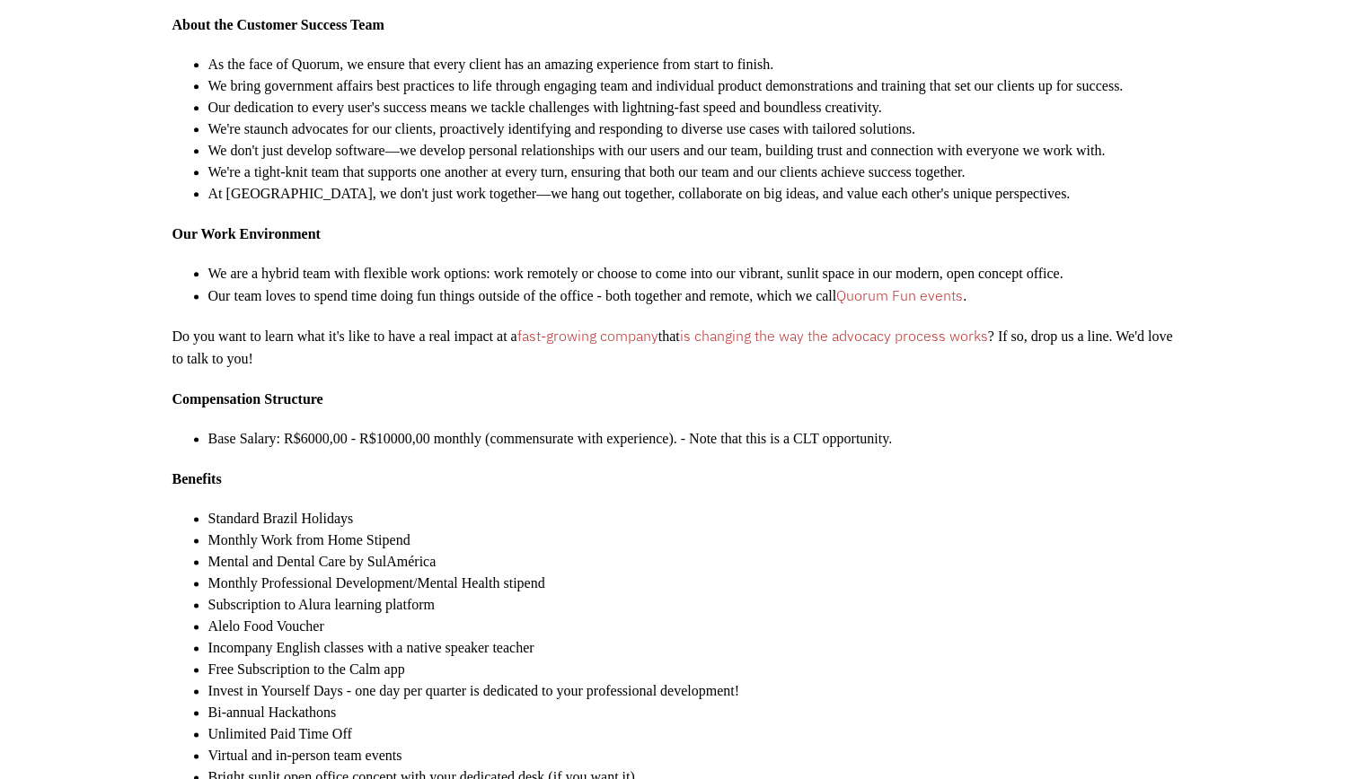
scroll to position [1237, 0]
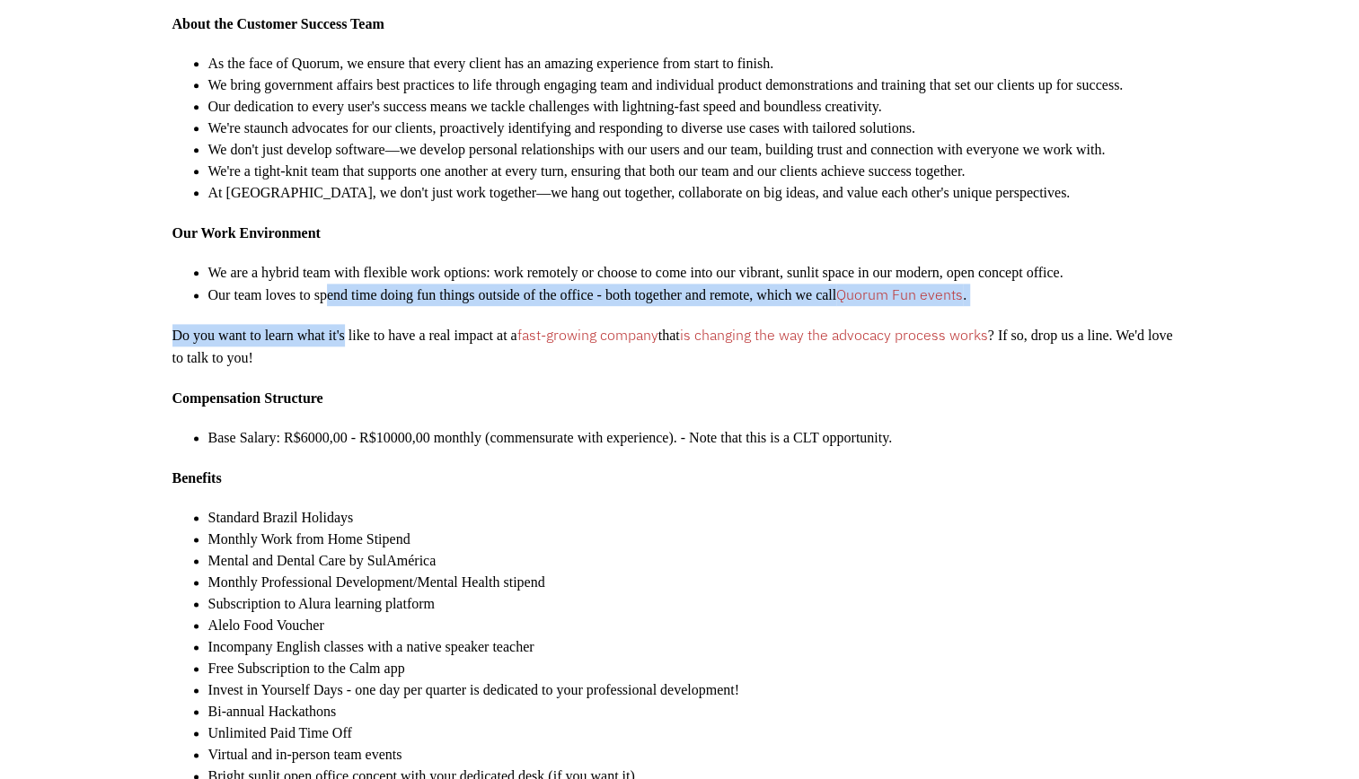
drag, startPoint x: 339, startPoint y: 346, endPoint x: 357, endPoint y: 401, distance: 57.6
click at [357, 401] on div "Based in [US_STATE], D.C., Quorum is a fast-growing software company and is the…" at bounding box center [679, 333] width 1015 height 2195
click at [357, 369] on p "Do you want to learn what it's like to have a real impact at a fast-growing com…" at bounding box center [679, 346] width 1015 height 45
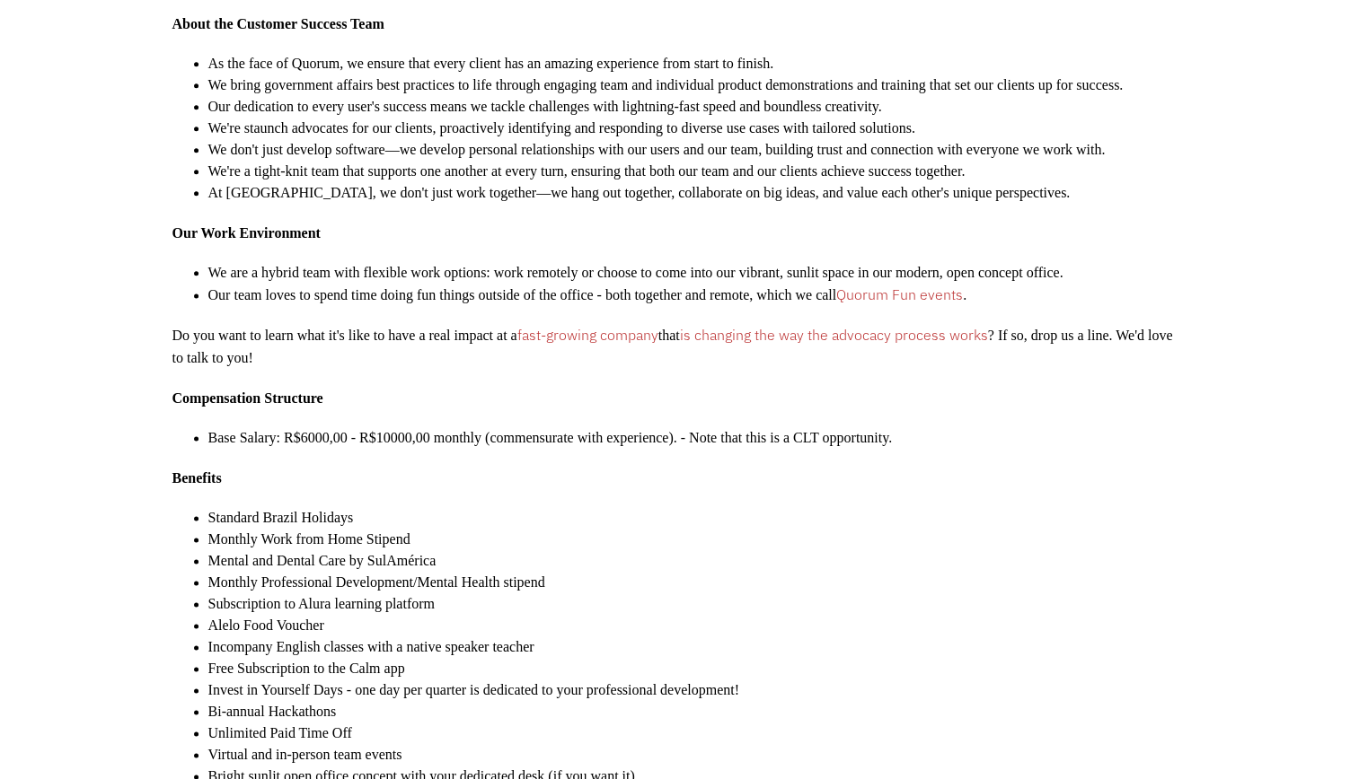
click at [386, 369] on p "Do you want to learn what it's like to have a real impact at a fast-growing com…" at bounding box center [679, 346] width 1015 height 45
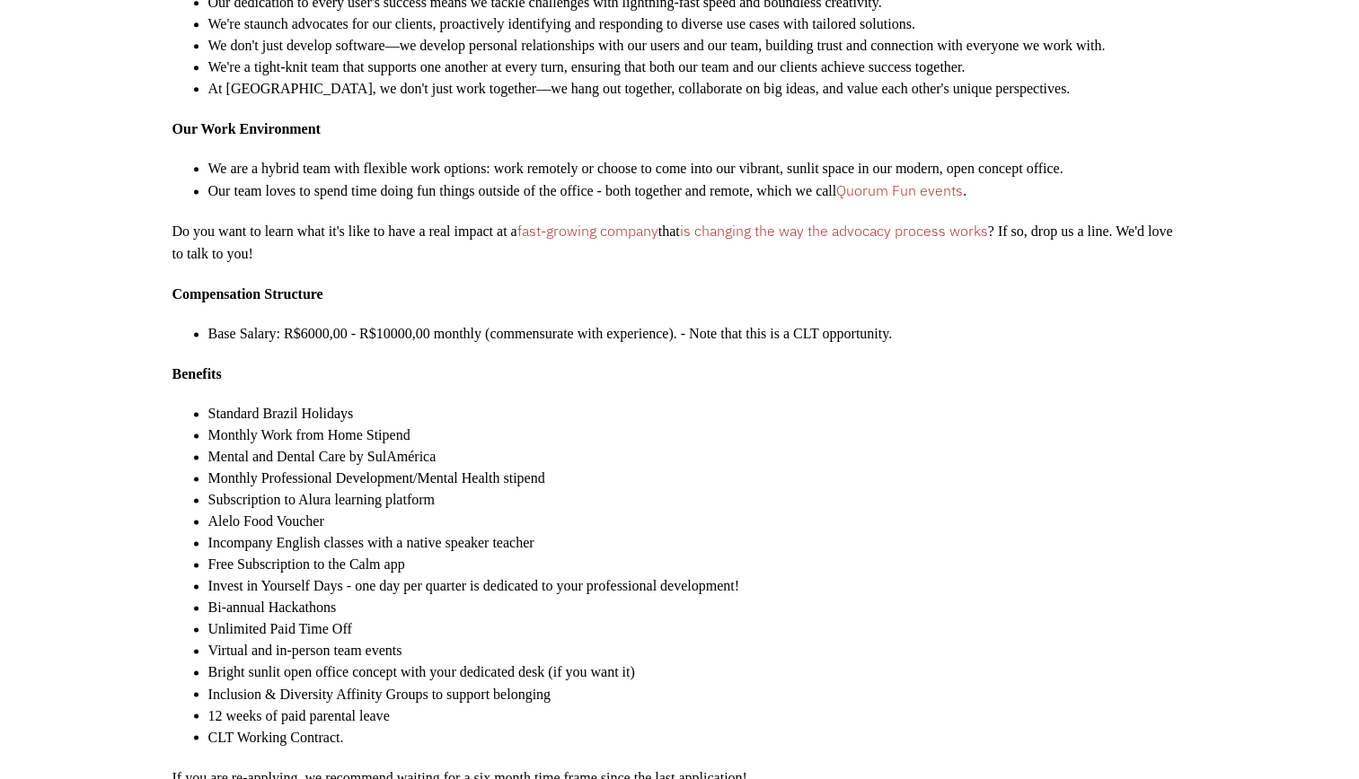
scroll to position [1340, 0]
drag, startPoint x: 289, startPoint y: 388, endPoint x: 452, endPoint y: 390, distance: 162.6
click at [452, 342] on span "Base Salary: R$6000,00 - R$10000,00 monthly (commensurate with experience). - N…" at bounding box center [550, 334] width 684 height 15
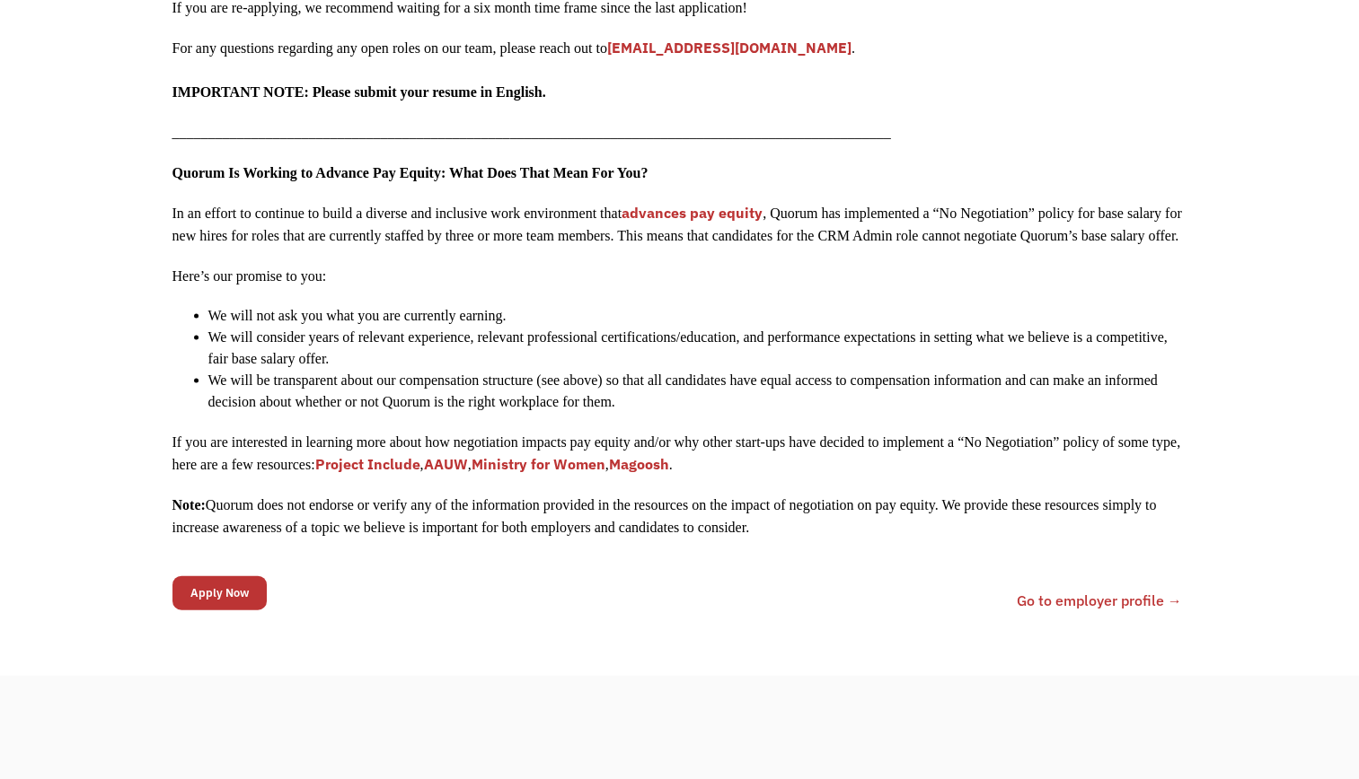
scroll to position [2111, 0]
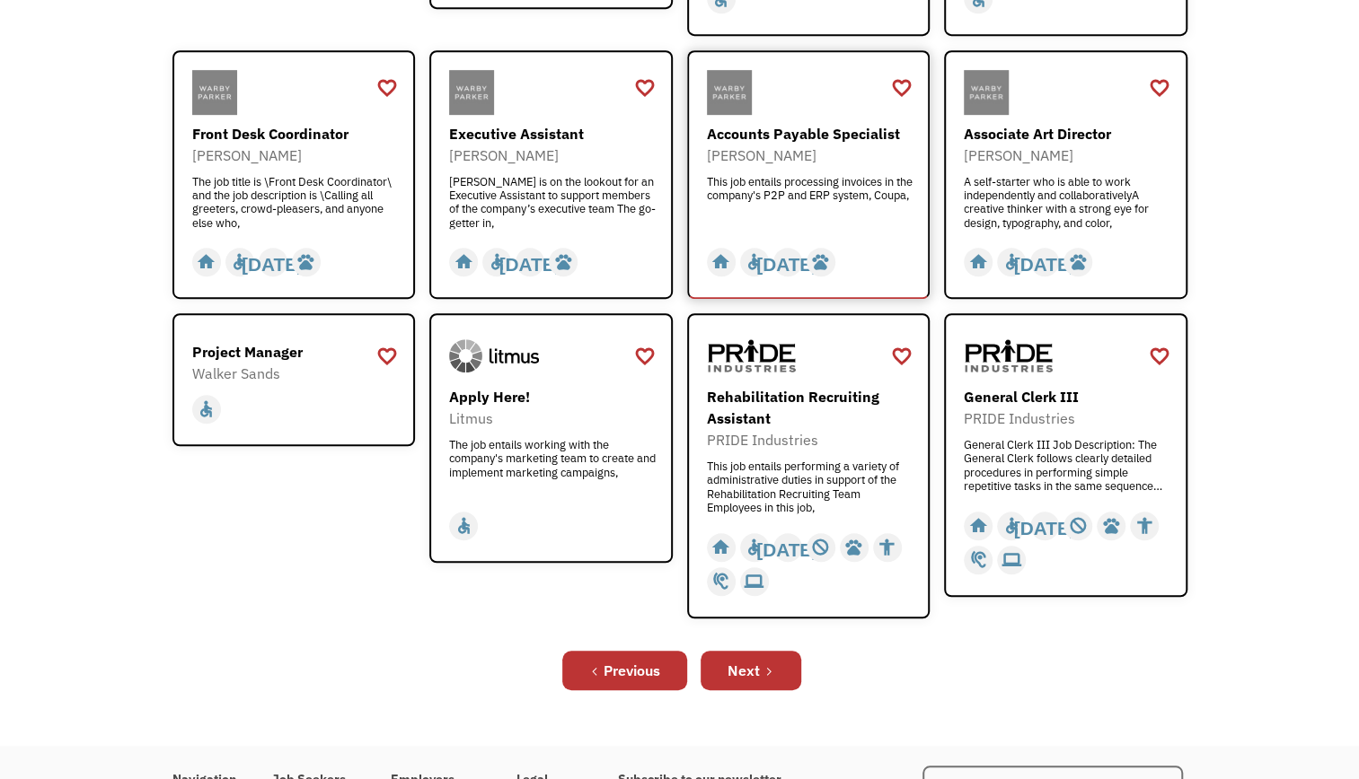
scroll to position [503, 0]
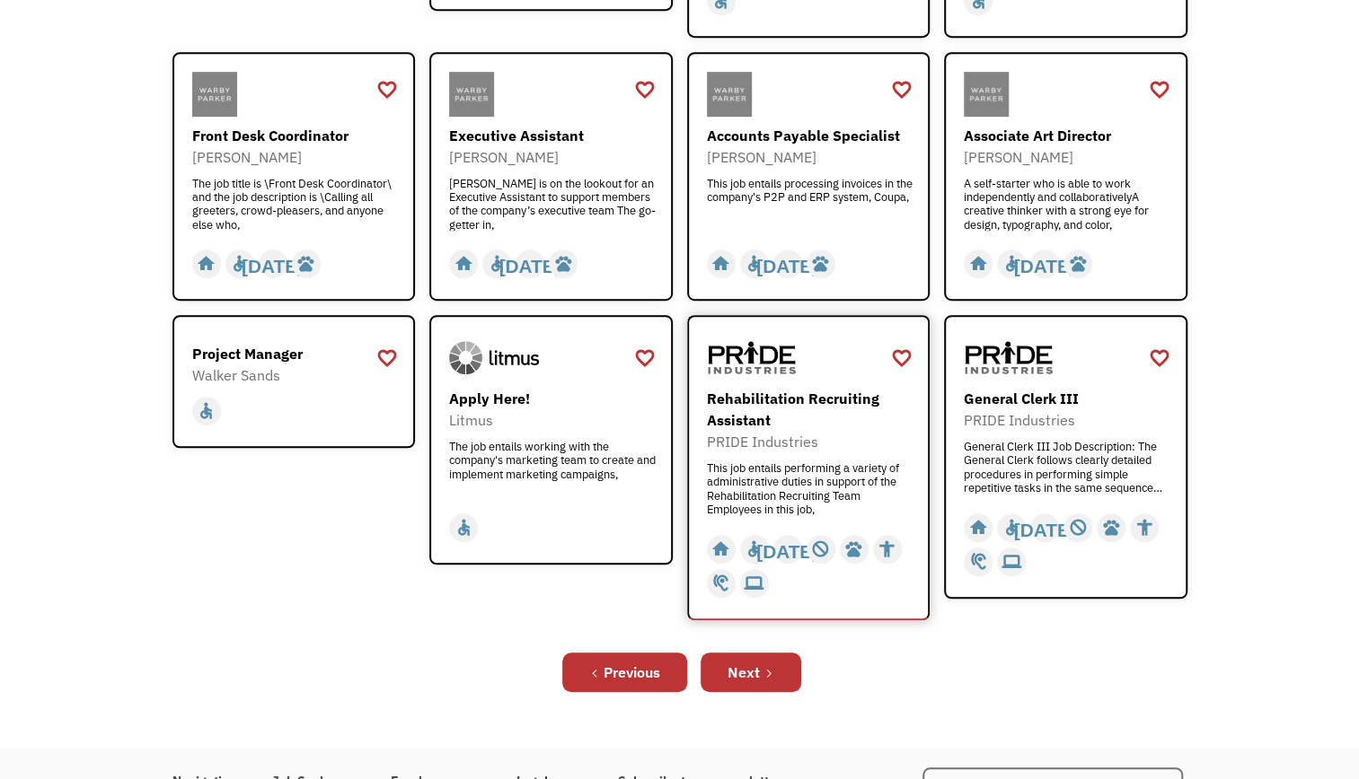
click at [779, 456] on div "Rehabilitation Recruiting Assistant PRIDE Industries This job entails performin…" at bounding box center [811, 452] width 208 height 128
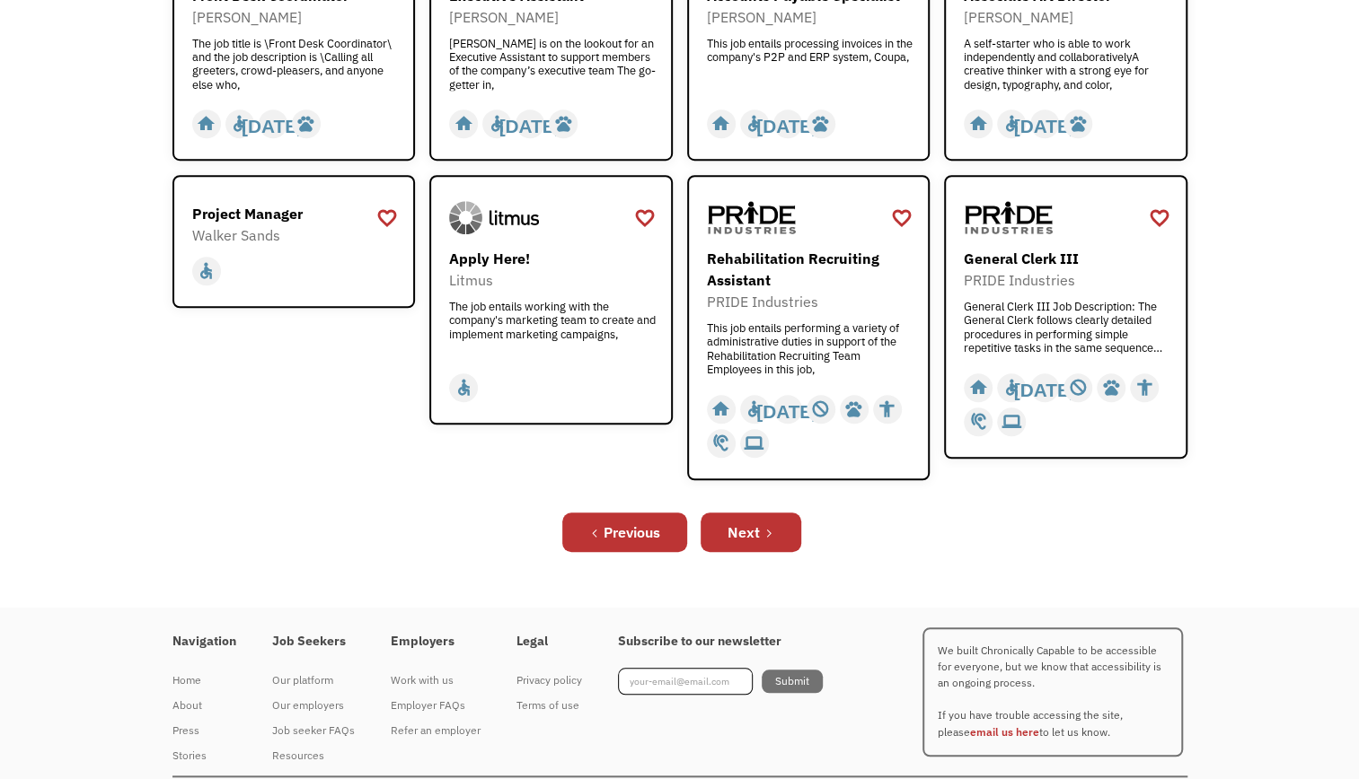
scroll to position [661, 0]
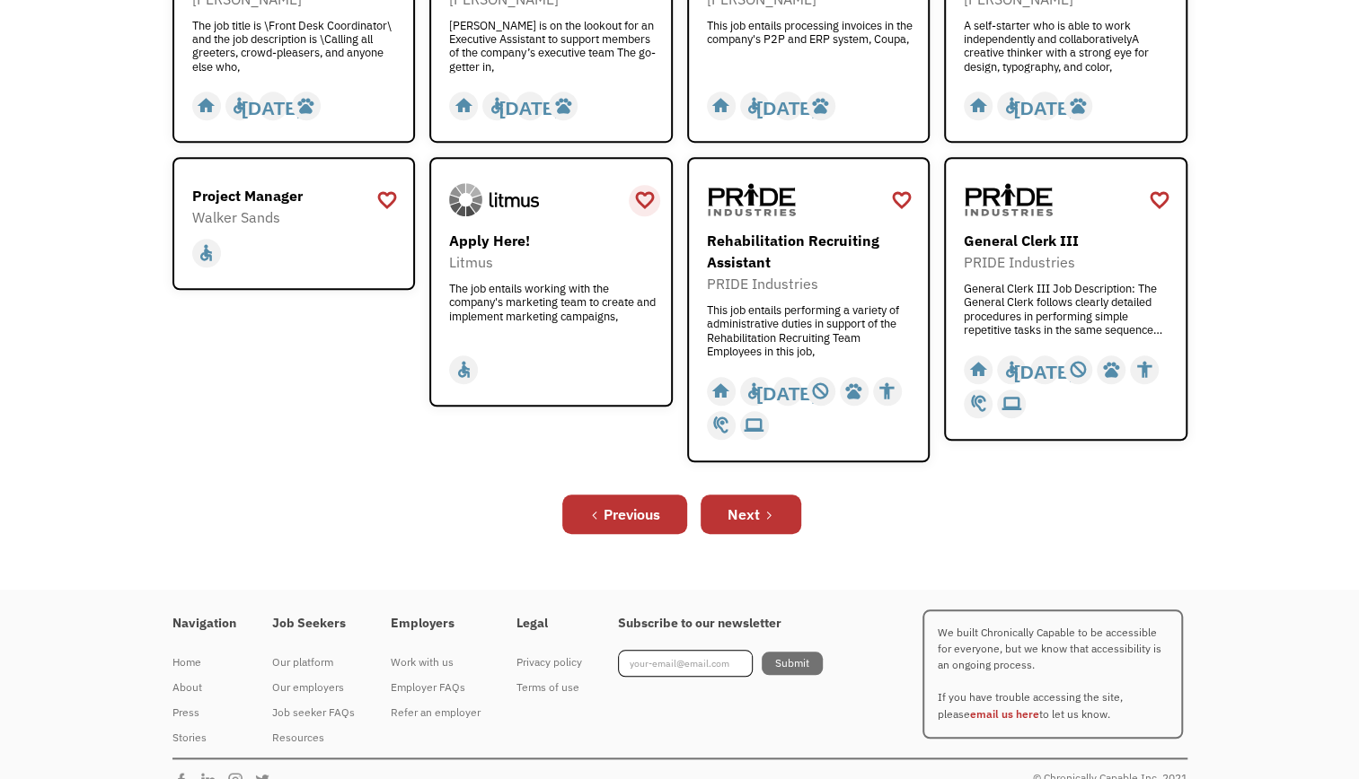
click at [644, 198] on div "favorite_border" at bounding box center [644, 200] width 22 height 27
click at [1159, 199] on div "favorite_border" at bounding box center [1159, 200] width 22 height 27
click at [758, 521] on div "Next" at bounding box center [743, 515] width 32 height 22
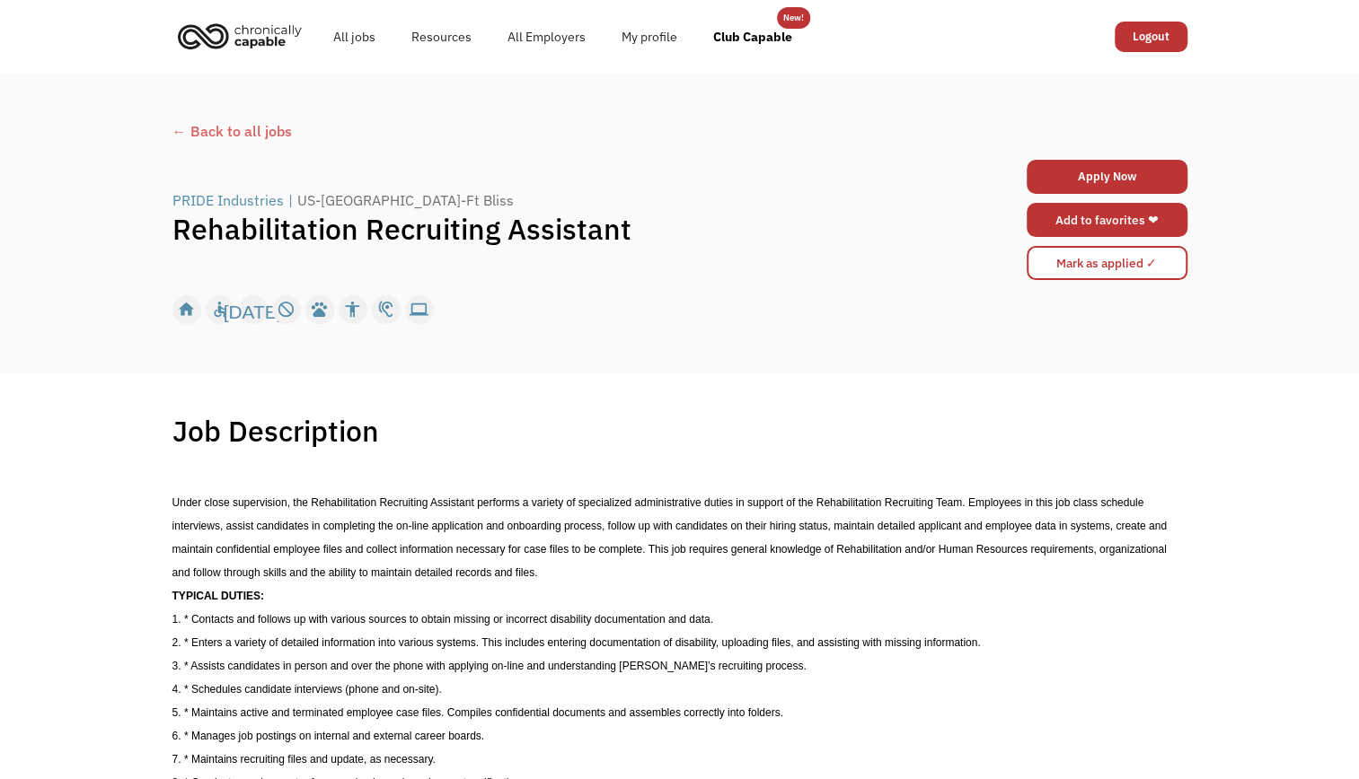
click at [1144, 230] on link "Add to favorites ❤" at bounding box center [1106, 220] width 161 height 34
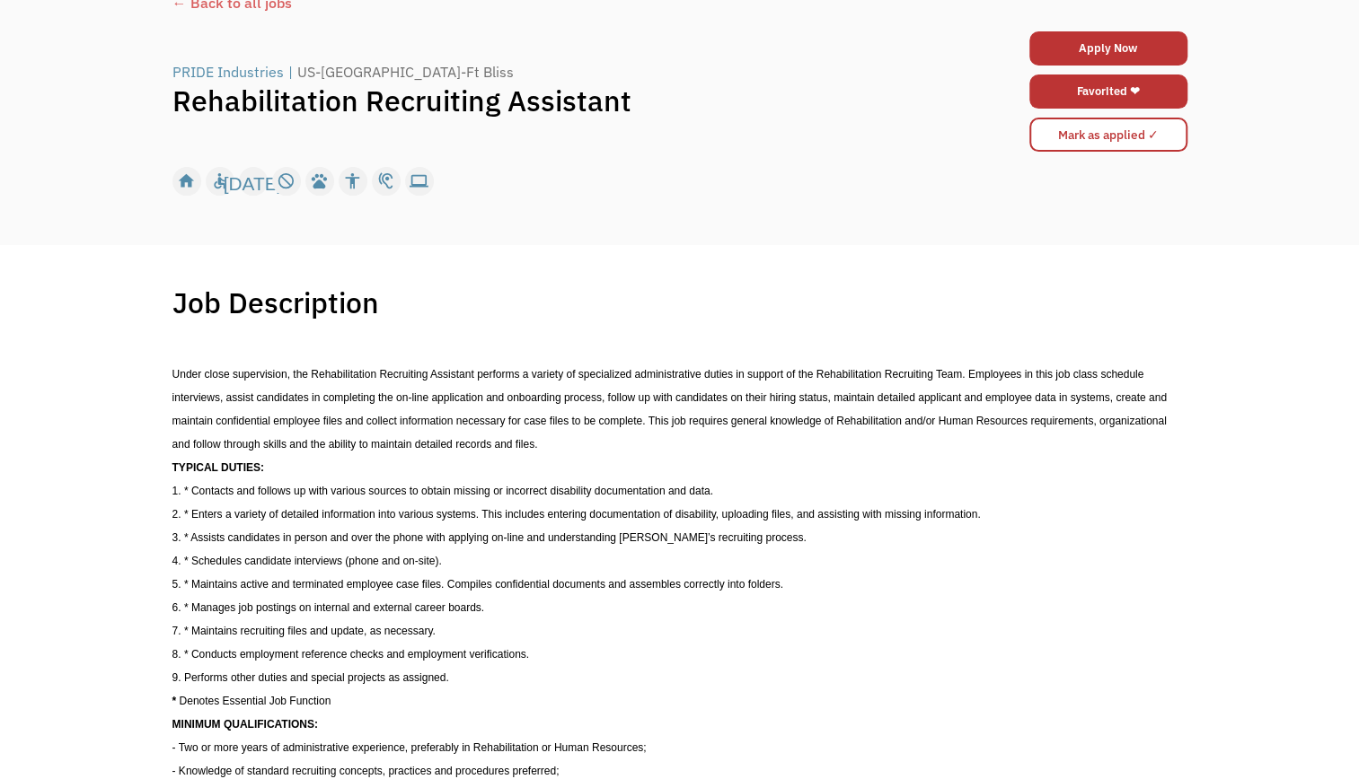
scroll to position [129, 0]
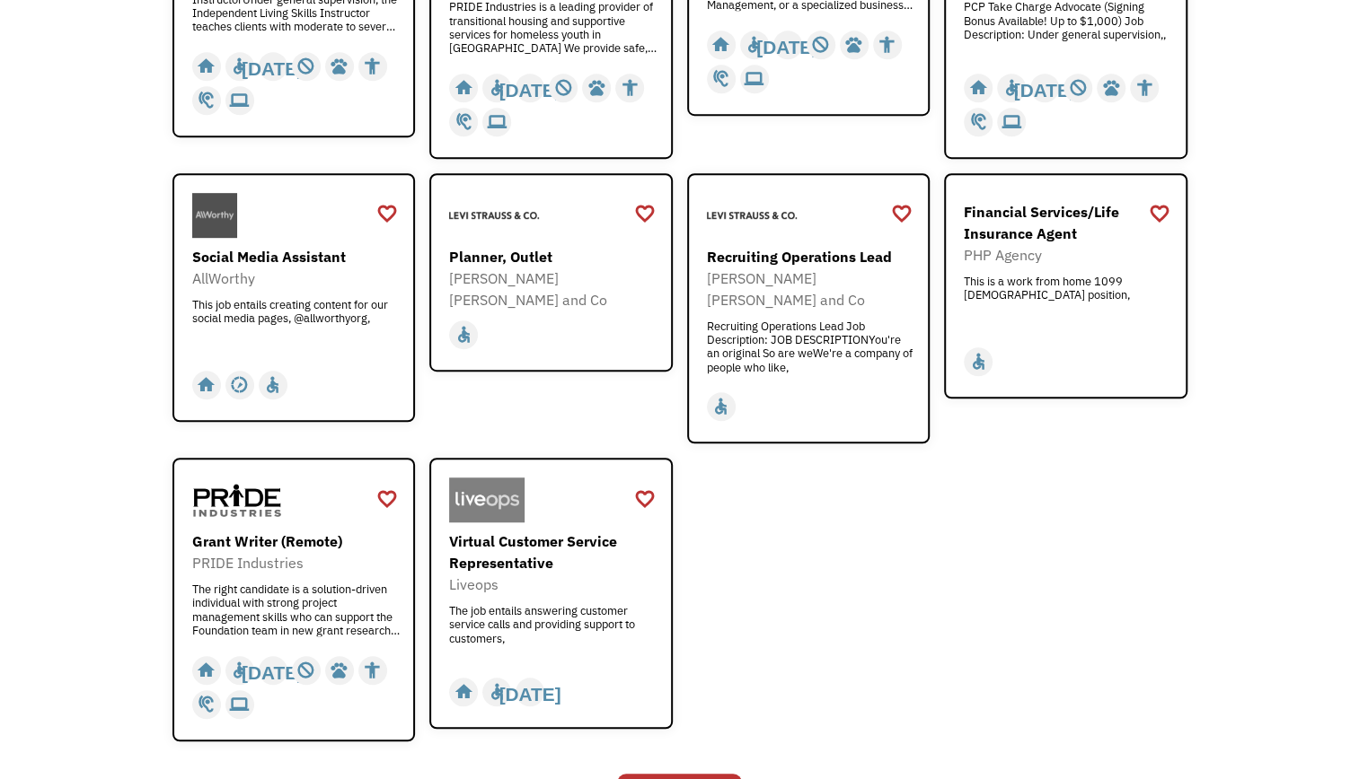
scroll to position [500, 0]
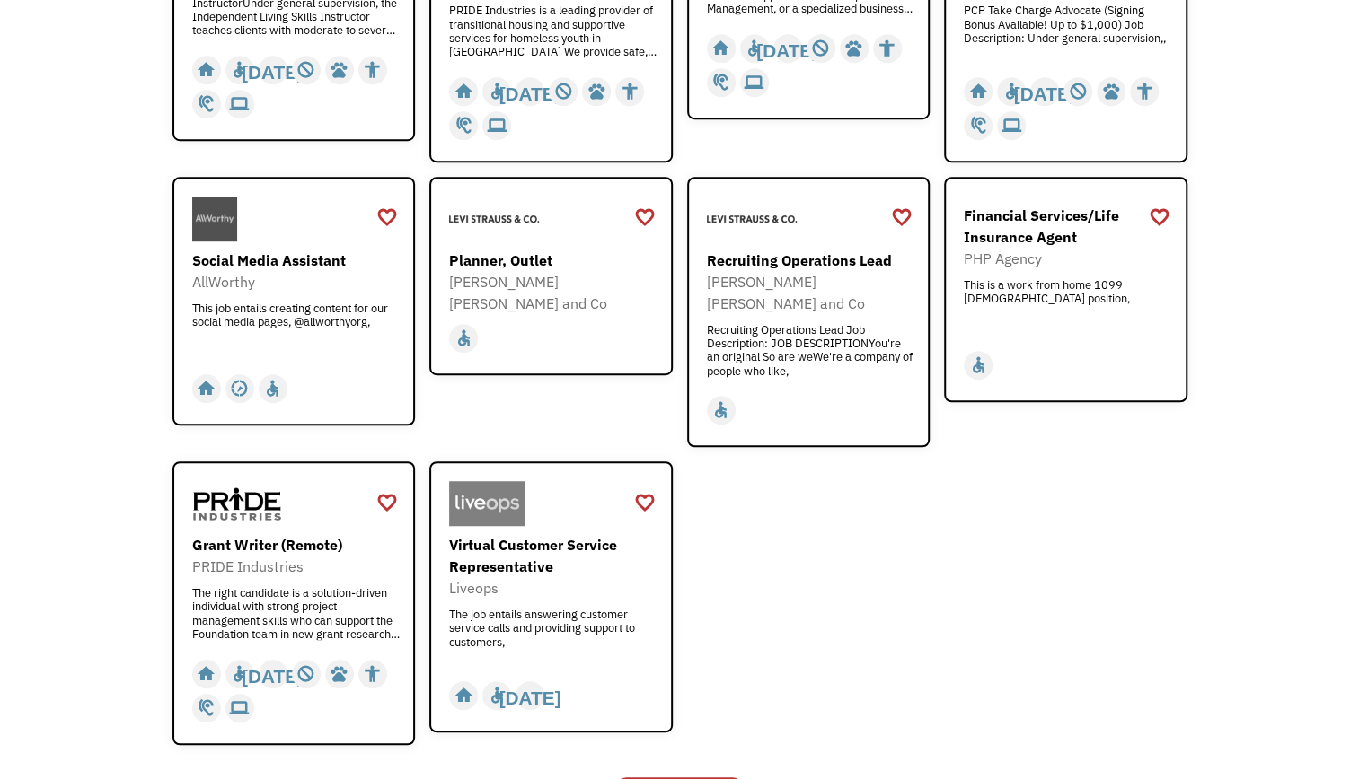
click at [95, 478] on div "Open job positions You have X liked items Search search Filter by category Admi…" at bounding box center [679, 222] width 1359 height 1299
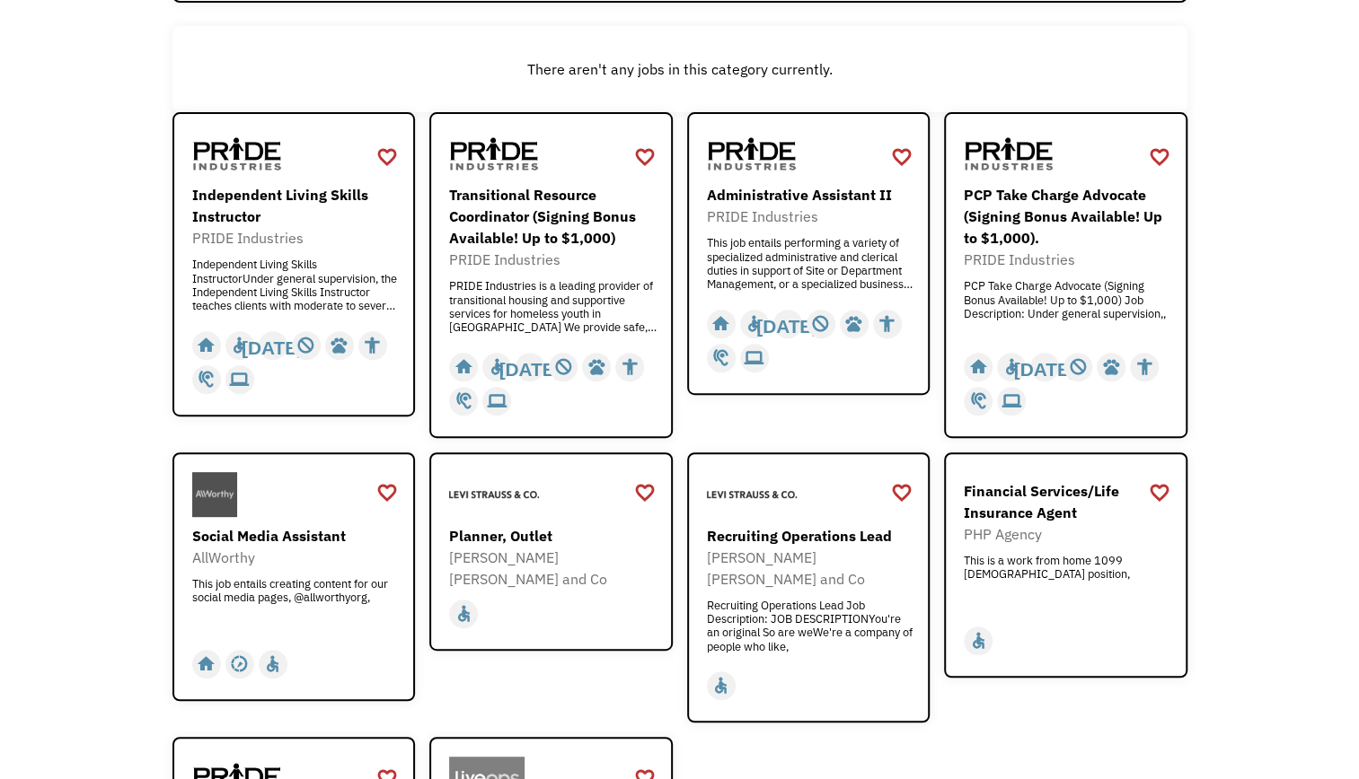
scroll to position [220, 0]
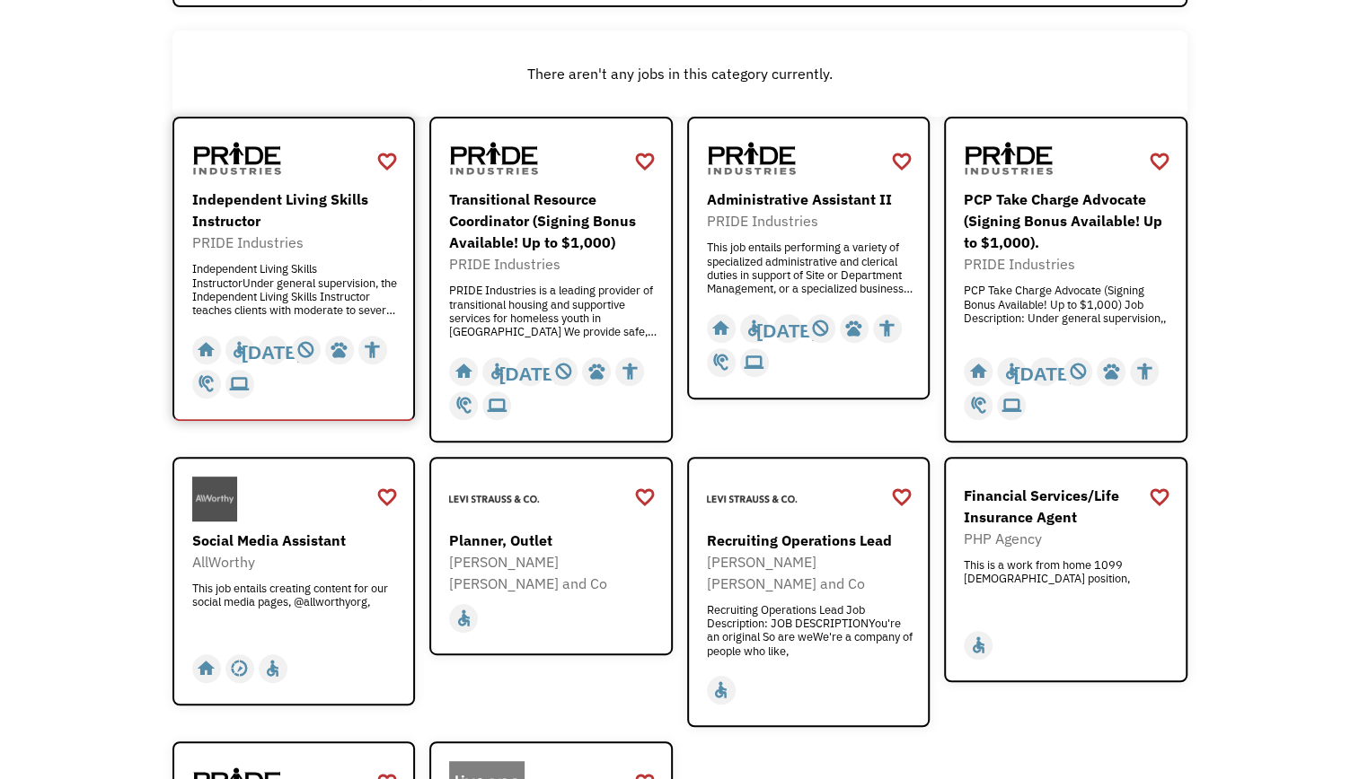
click at [281, 289] on div "Independent Living Skills InstructorUnder general supervision, the Independent …" at bounding box center [296, 289] width 208 height 54
click at [559, 305] on div "PRIDE Industries is a leading provider of transitional housing and supportive s…" at bounding box center [553, 311] width 208 height 54
click at [901, 164] on div "favorite_border" at bounding box center [902, 161] width 22 height 27
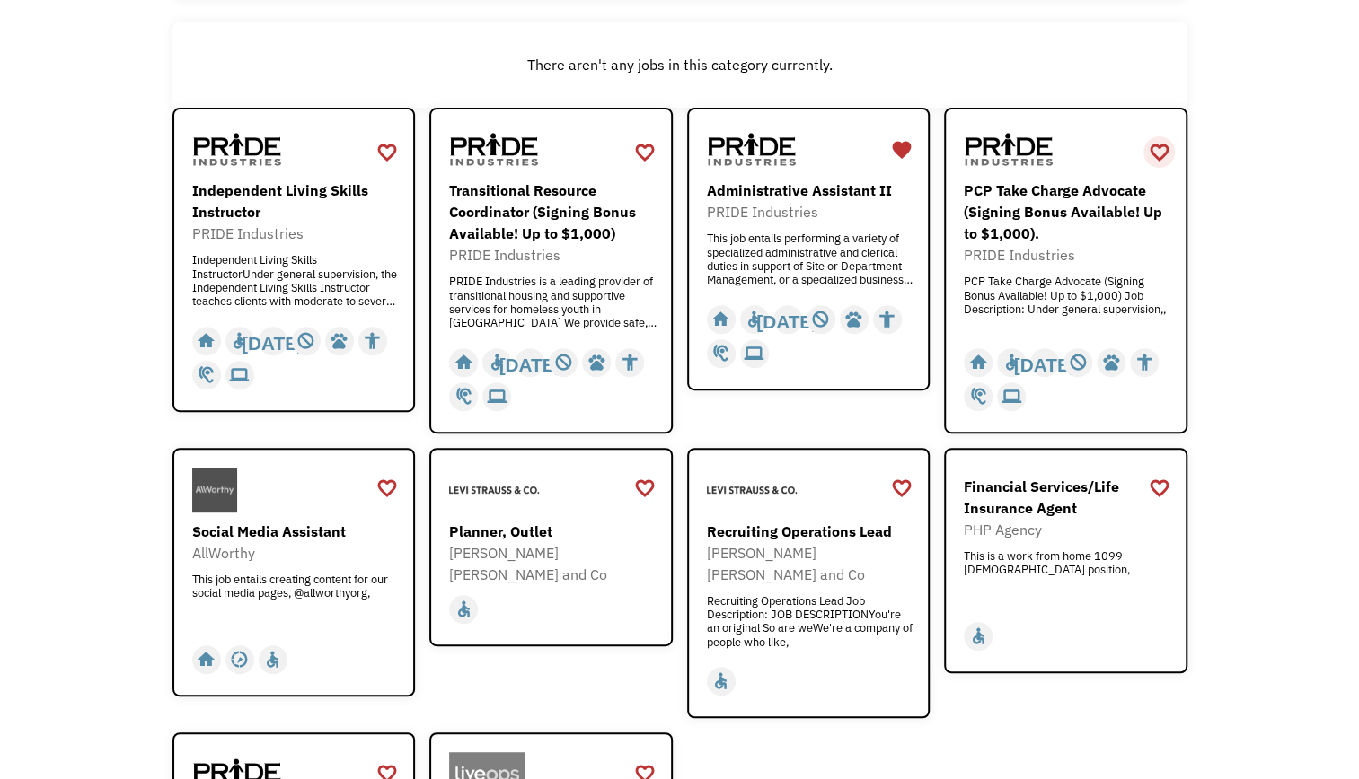
click at [1162, 151] on div "favorite_border" at bounding box center [1159, 152] width 22 height 27
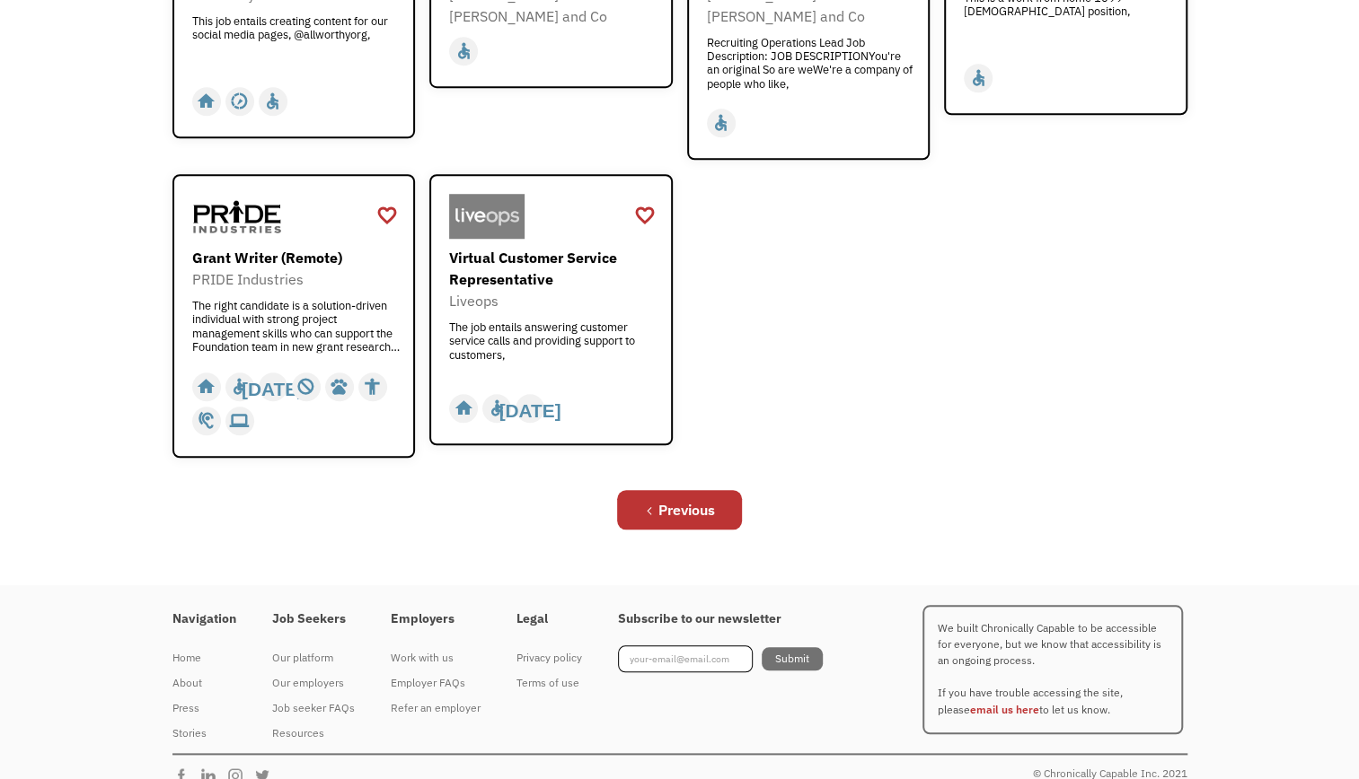
scroll to position [0, 0]
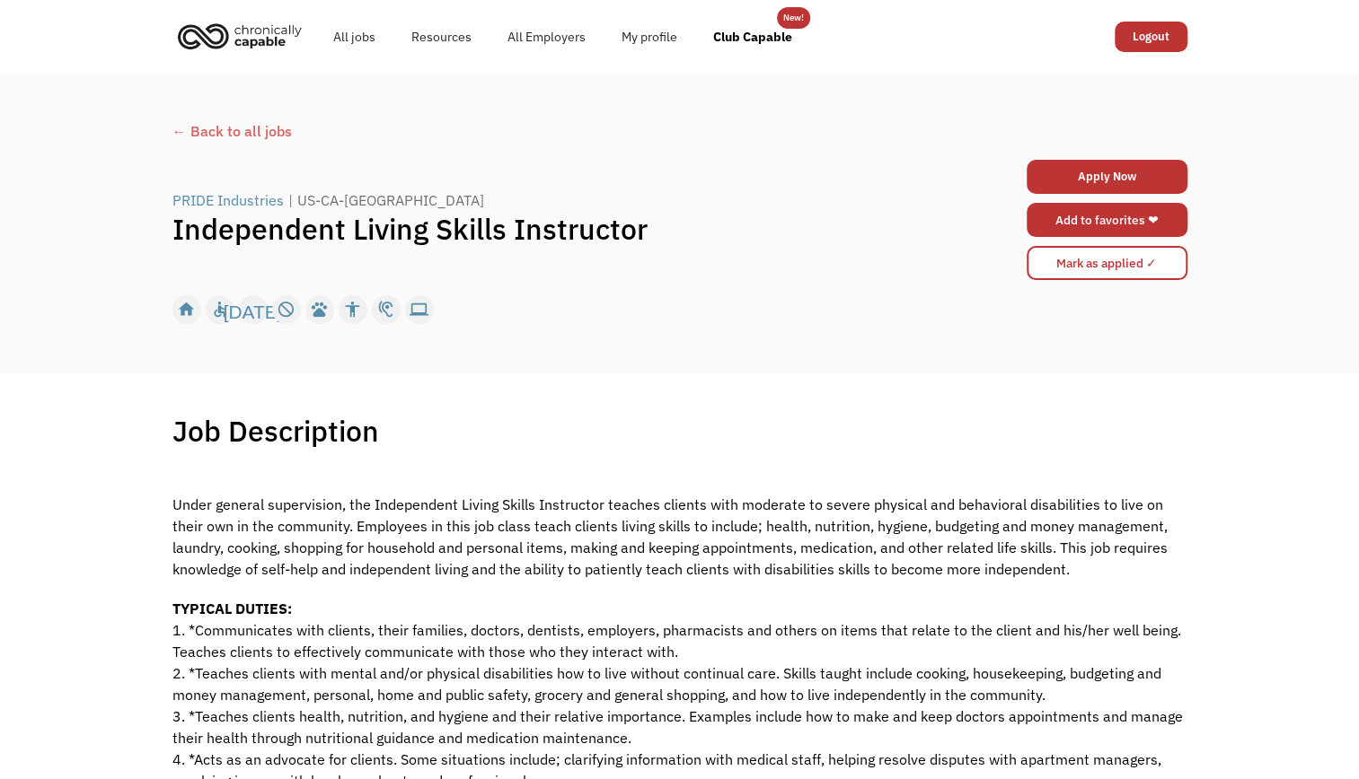
click at [1108, 216] on link "Add to favorites ❤" at bounding box center [1106, 220] width 161 height 34
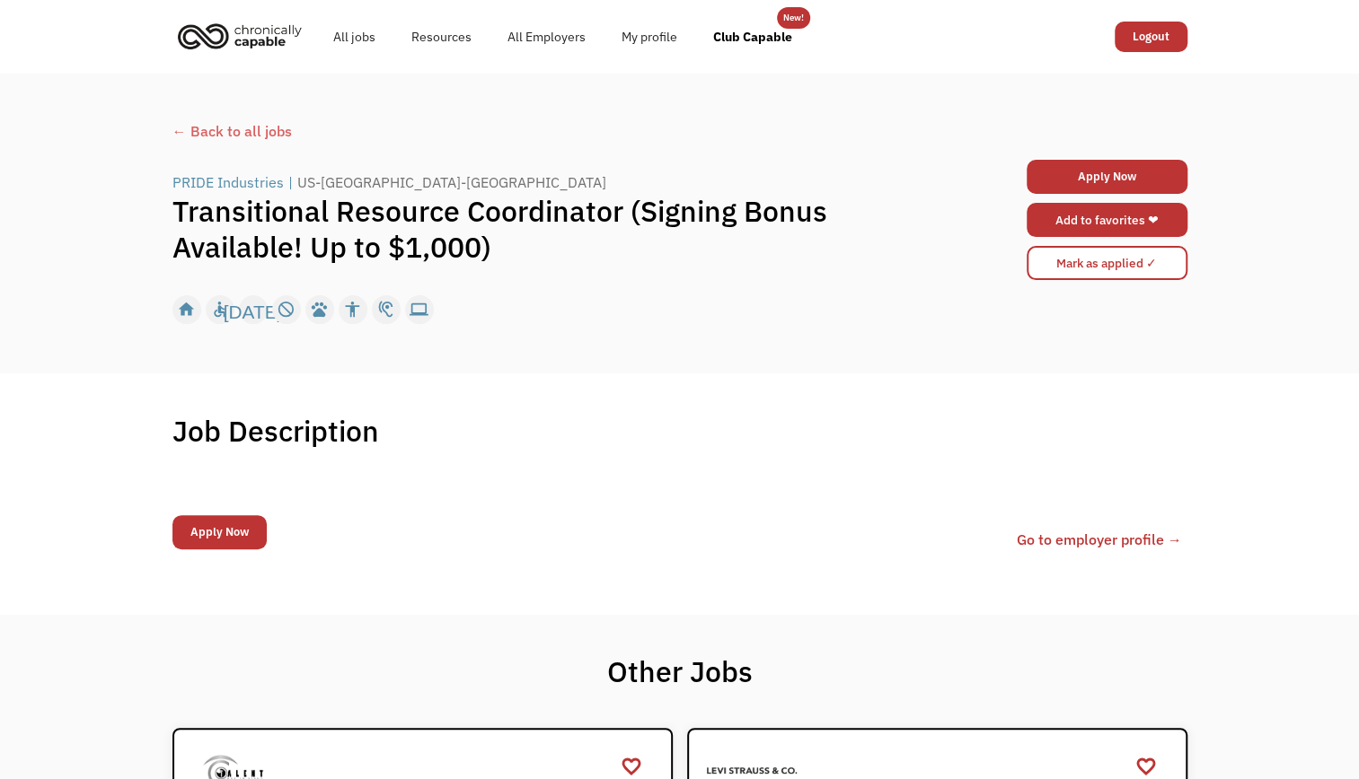
click at [1068, 227] on link "Add to favorites ❤" at bounding box center [1106, 220] width 161 height 34
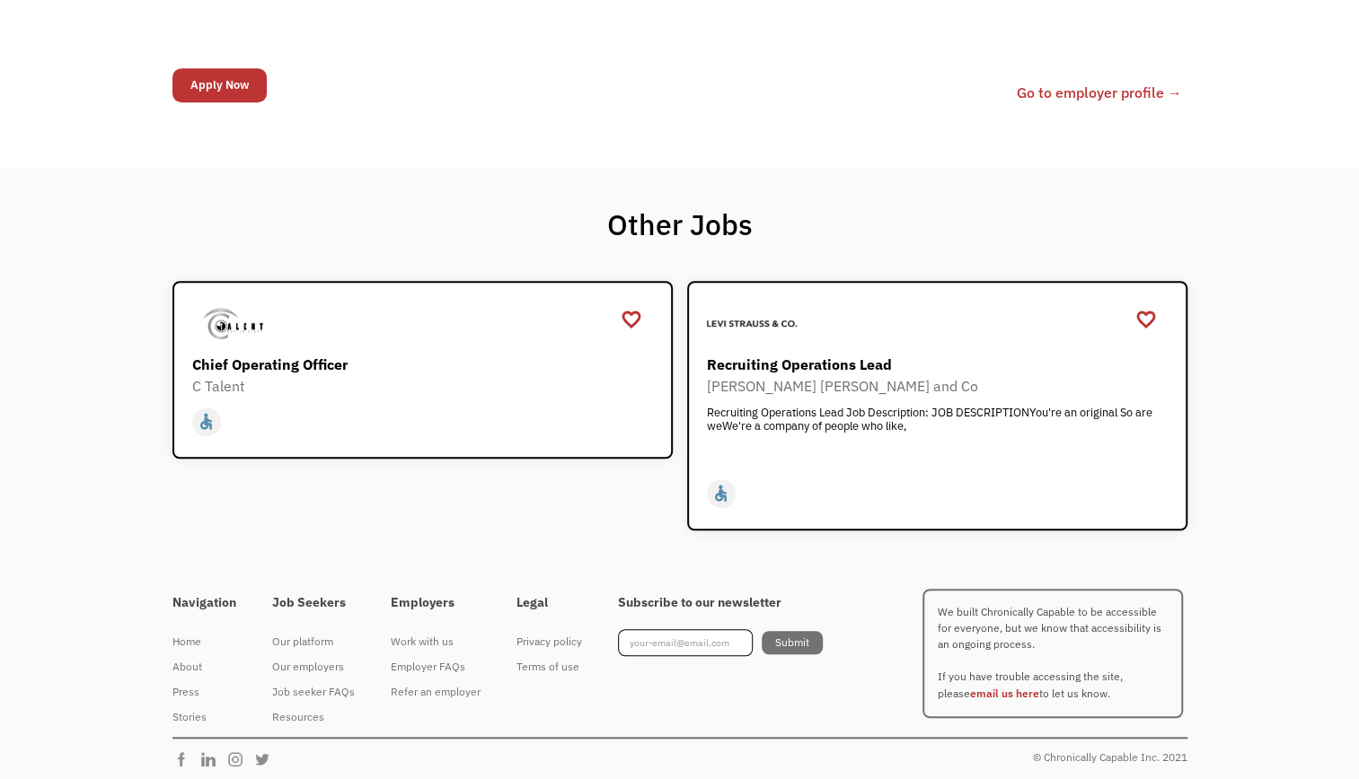
scroll to position [453, 0]
